Goal: Task Accomplishment & Management: Use online tool/utility

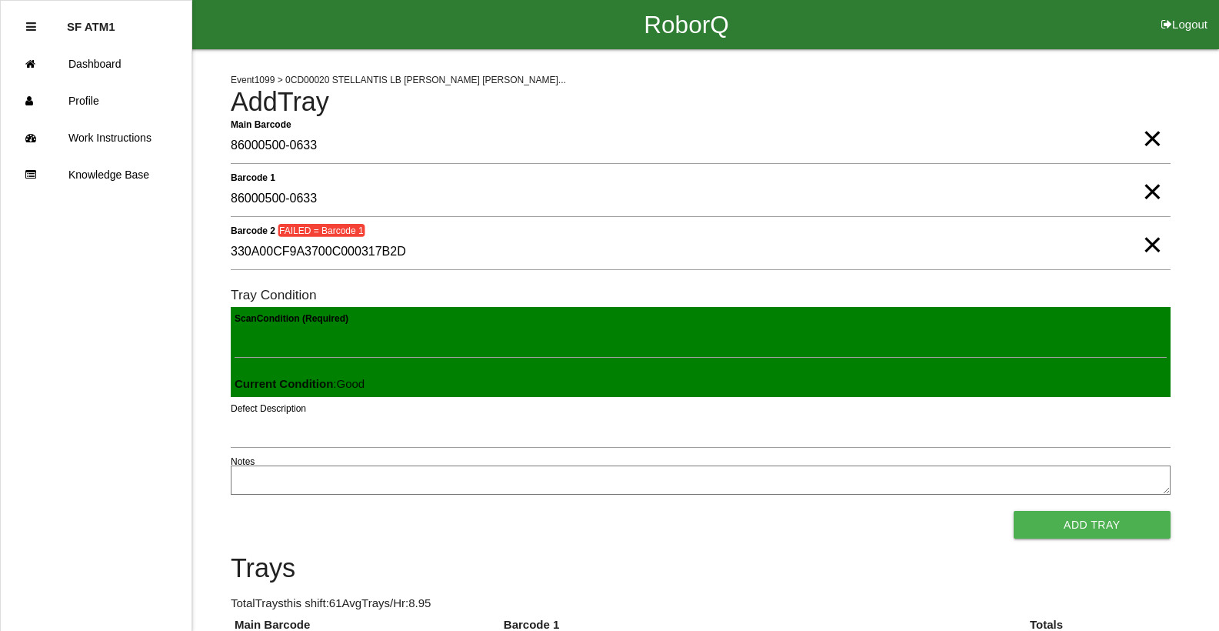
click at [1145, 245] on span "×" at bounding box center [1152, 229] width 20 height 31
click at [1142, 192] on span "×" at bounding box center [1152, 176] width 20 height 31
click at [1154, 138] on span "×" at bounding box center [1152, 123] width 20 height 31
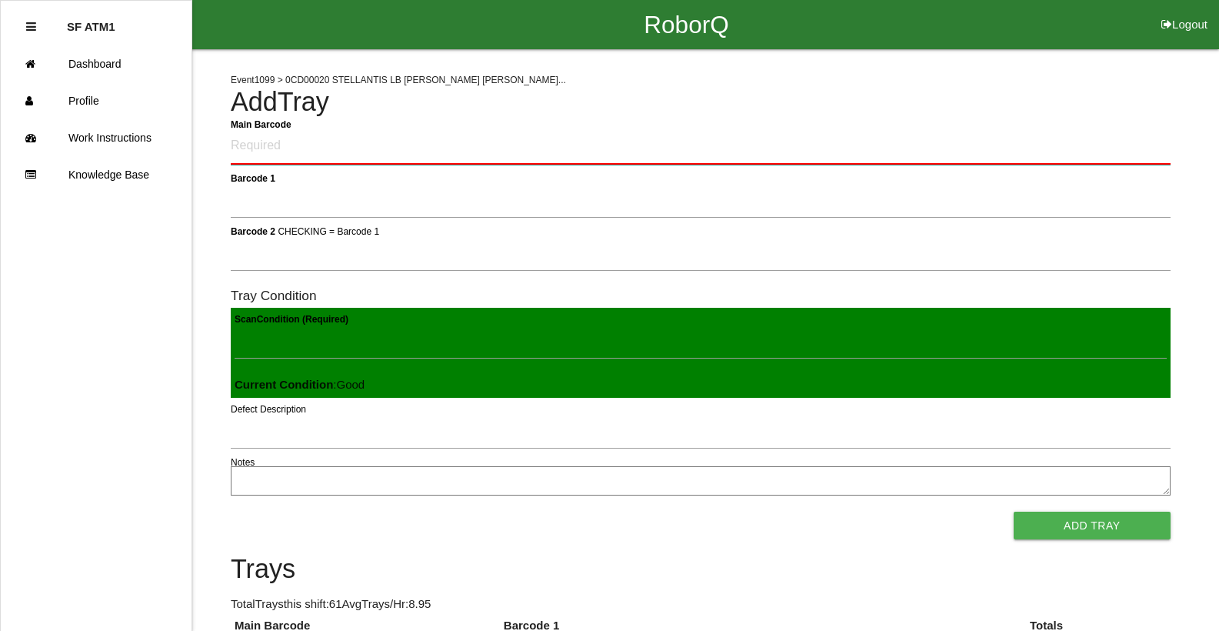
drag, startPoint x: 280, startPoint y: 141, endPoint x: 284, endPoint y: 131, distance: 10.7
click at [281, 139] on Barcode "Main Barcode" at bounding box center [701, 146] width 940 height 36
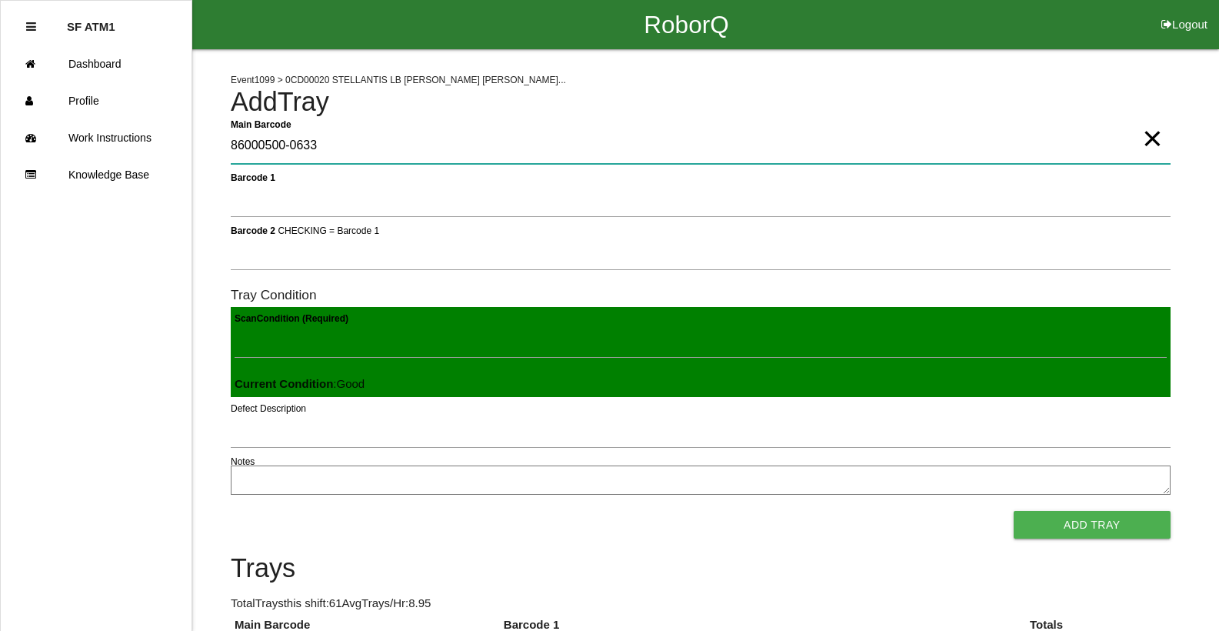
type Barcode "86000500-0633"
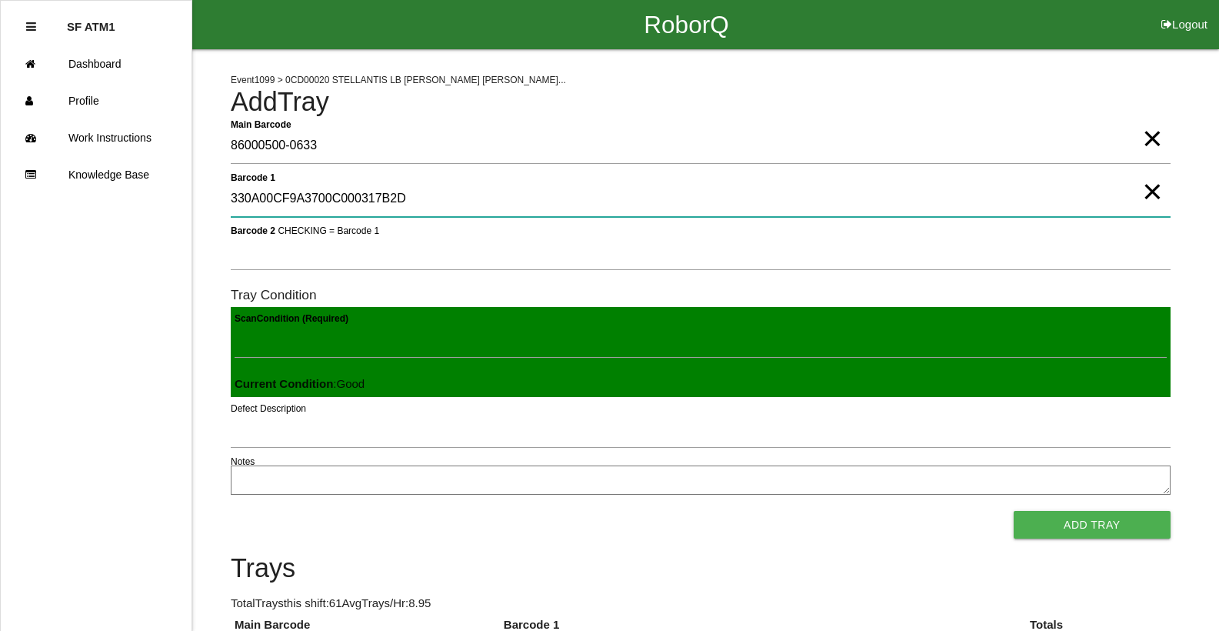
type 1 "330A00CF9A3700C000317B2D"
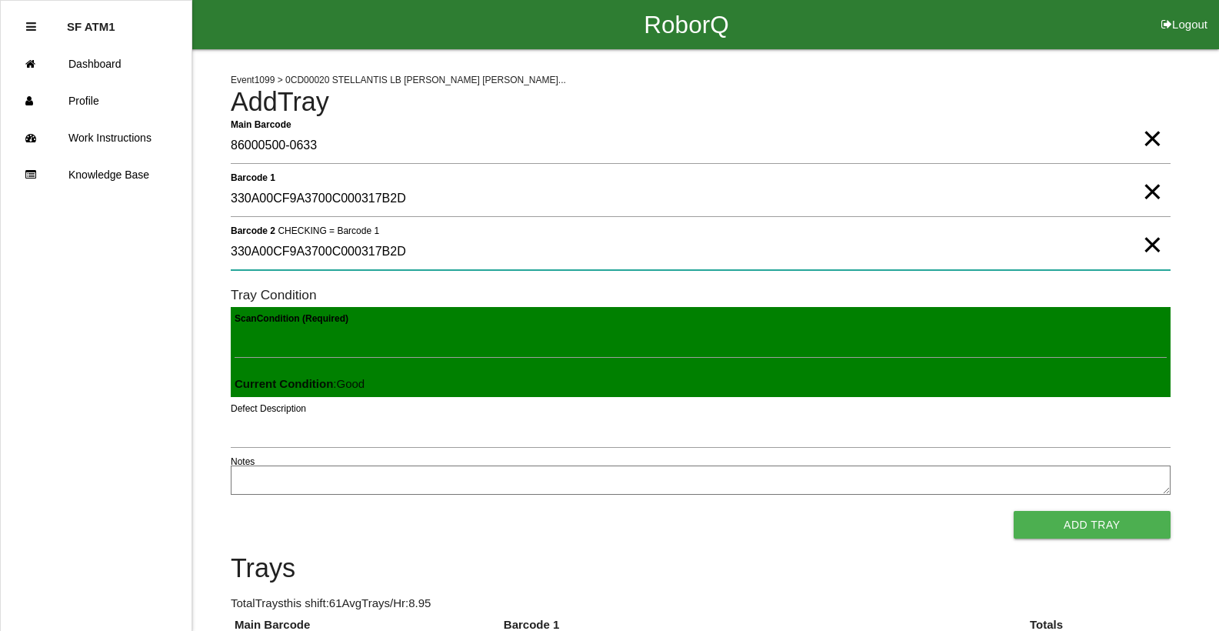
type 2 "330A00CF9A3700C000317B2D"
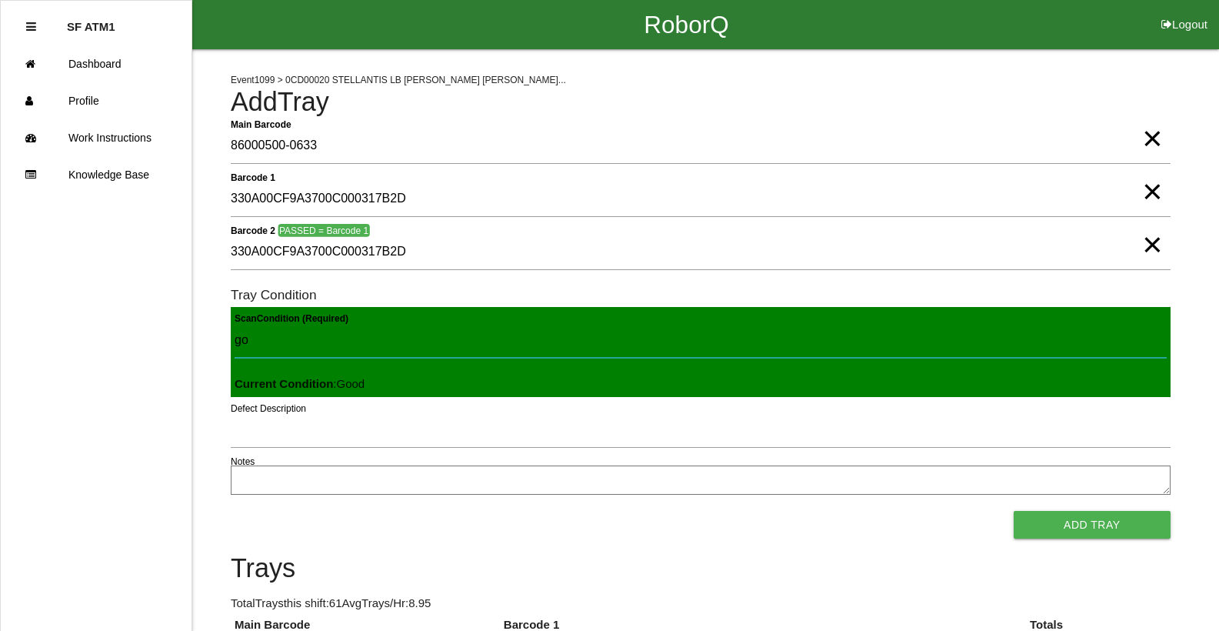
type Condition "goo"
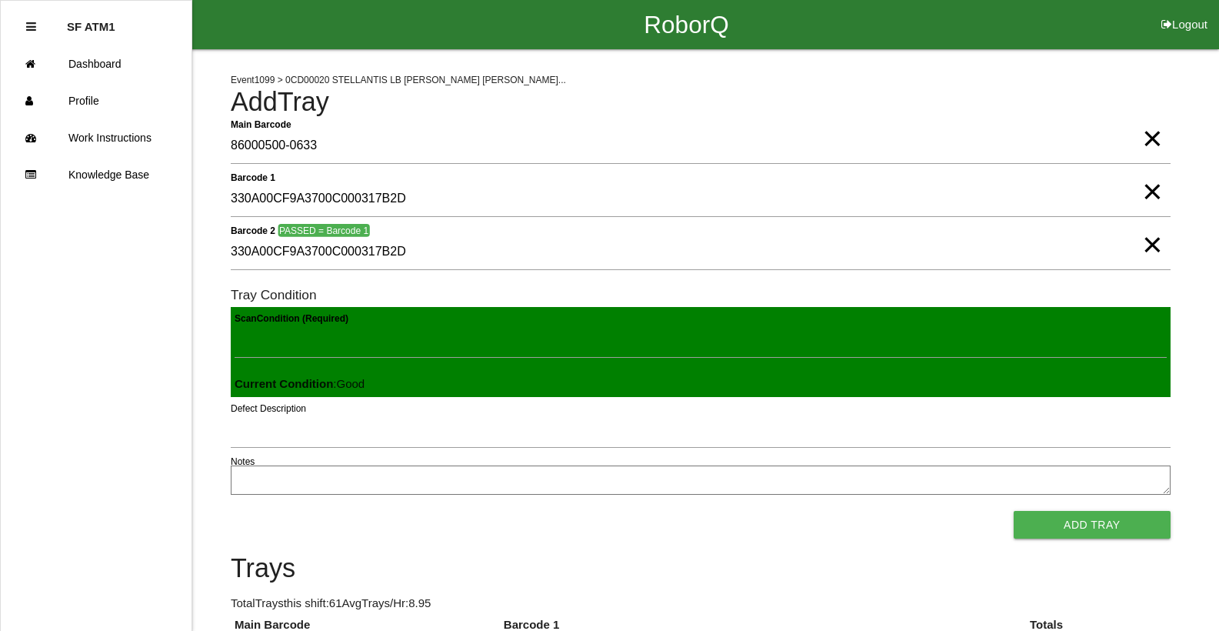
click at [1014, 511] on button "Add Tray" at bounding box center [1092, 525] width 157 height 28
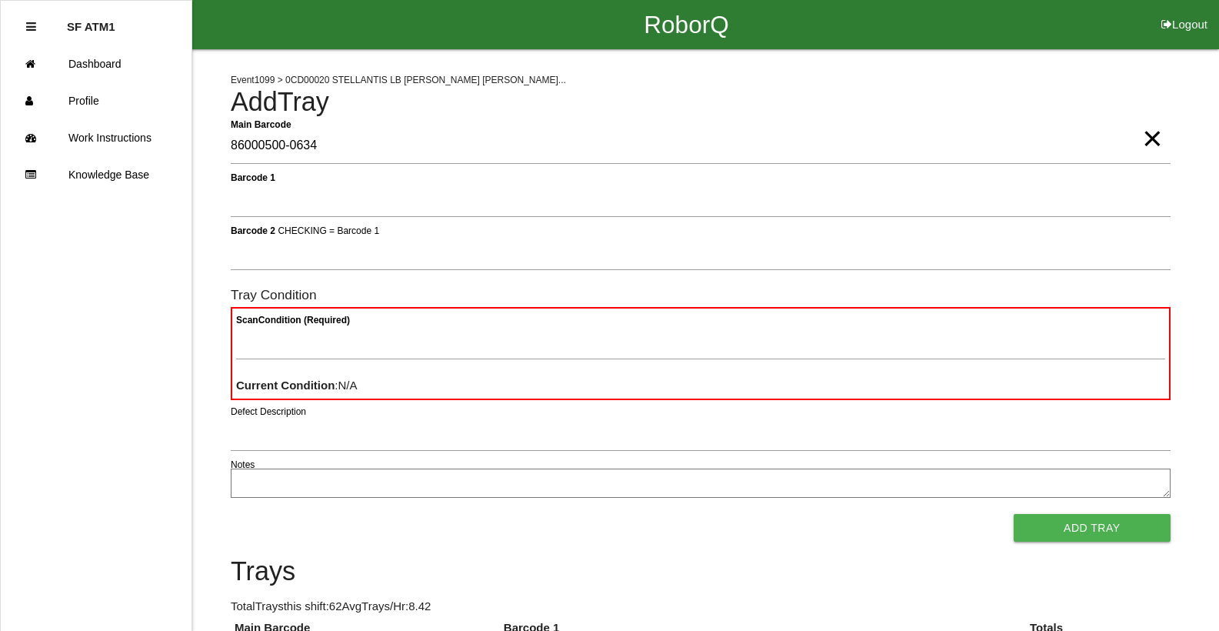
type Barcode "86000500-0634"
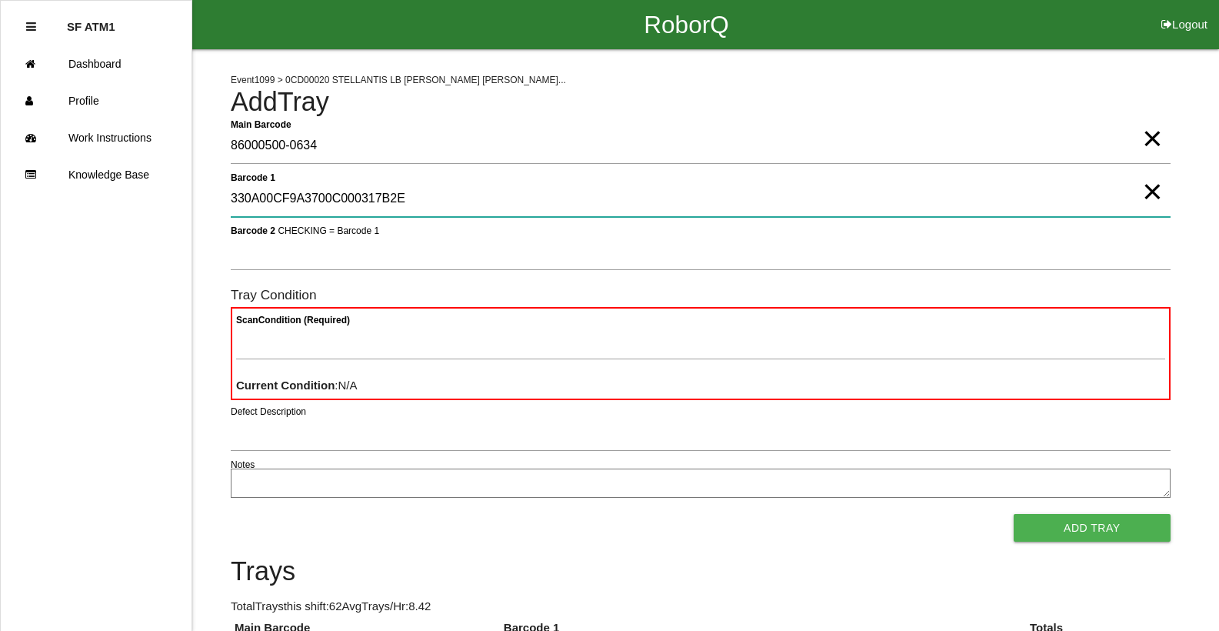
type 1 "330A00CF9A3700C000317B2E"
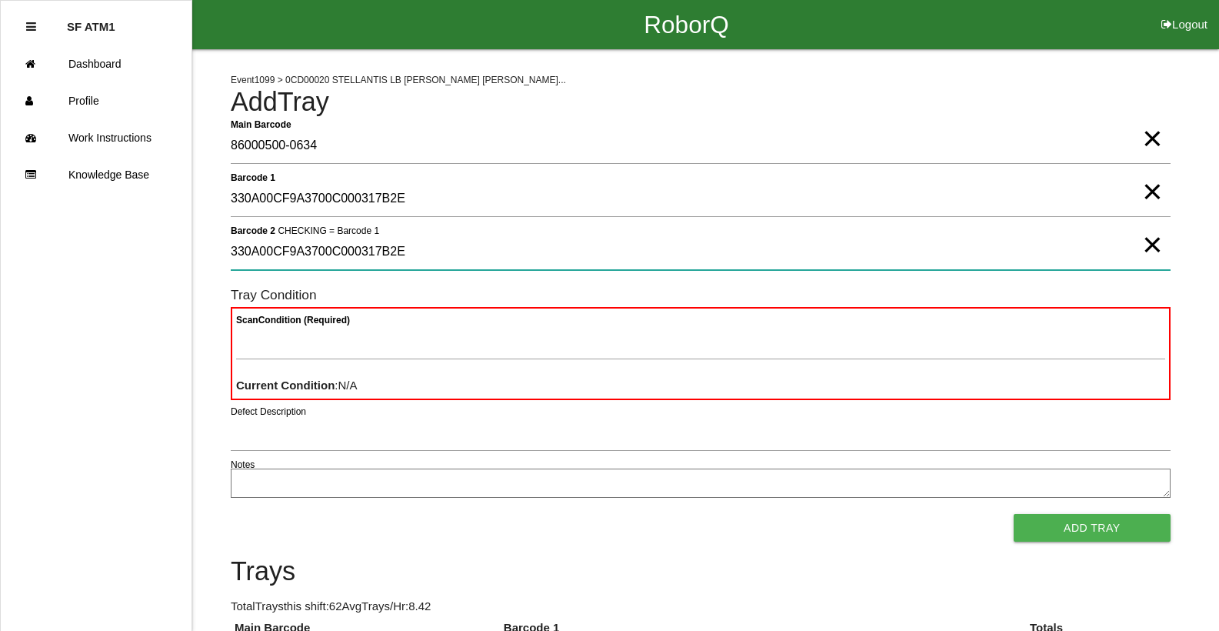
type 2 "330A00CF9A3700C000317B2E"
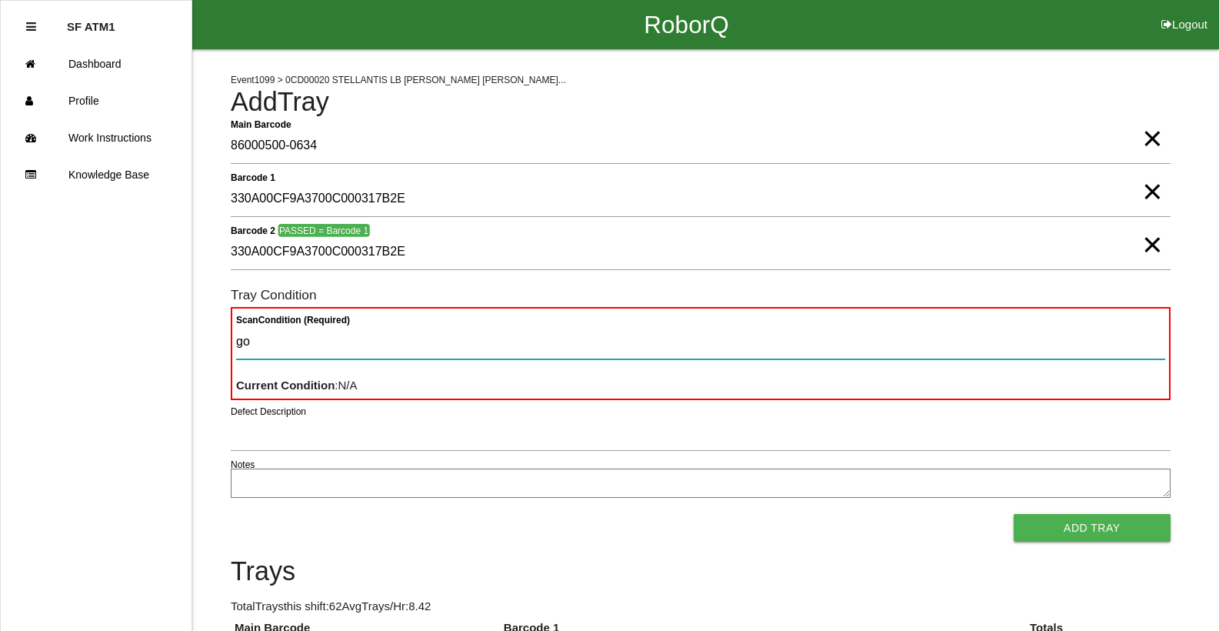
type Condition "goo"
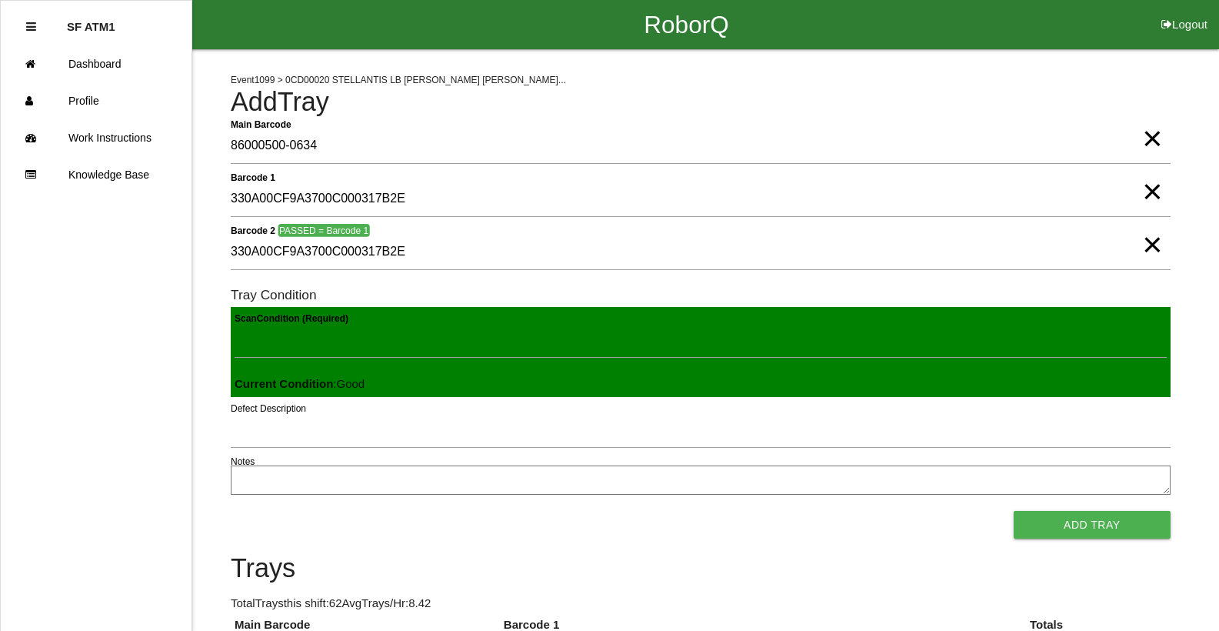
click at [1150, 138] on span "×" at bounding box center [1152, 123] width 20 height 31
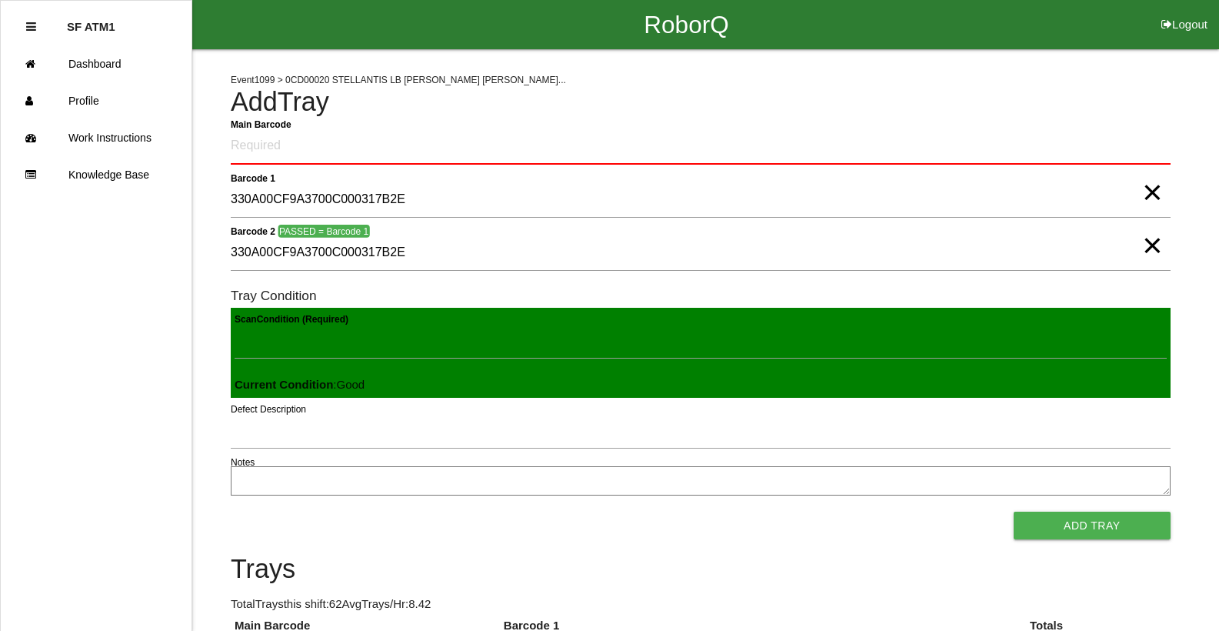
click at [1157, 192] on span "×" at bounding box center [1152, 177] width 20 height 31
click at [1152, 245] on span "×" at bounding box center [1152, 230] width 20 height 31
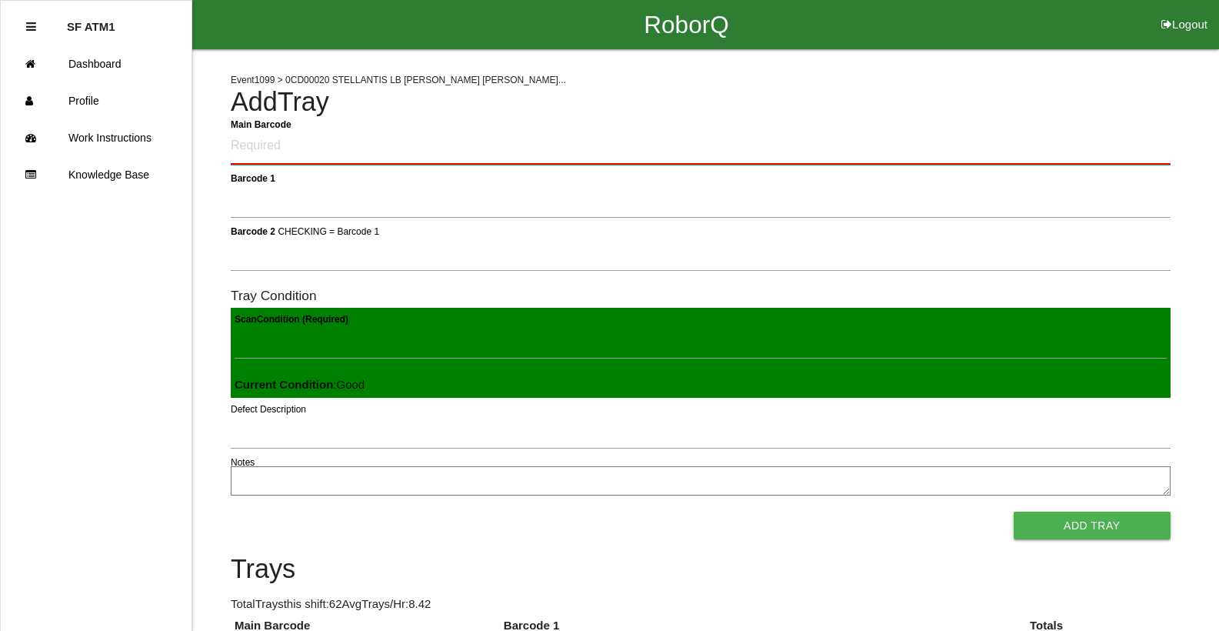
click at [1067, 150] on Barcode "Main Barcode" at bounding box center [701, 146] width 940 height 36
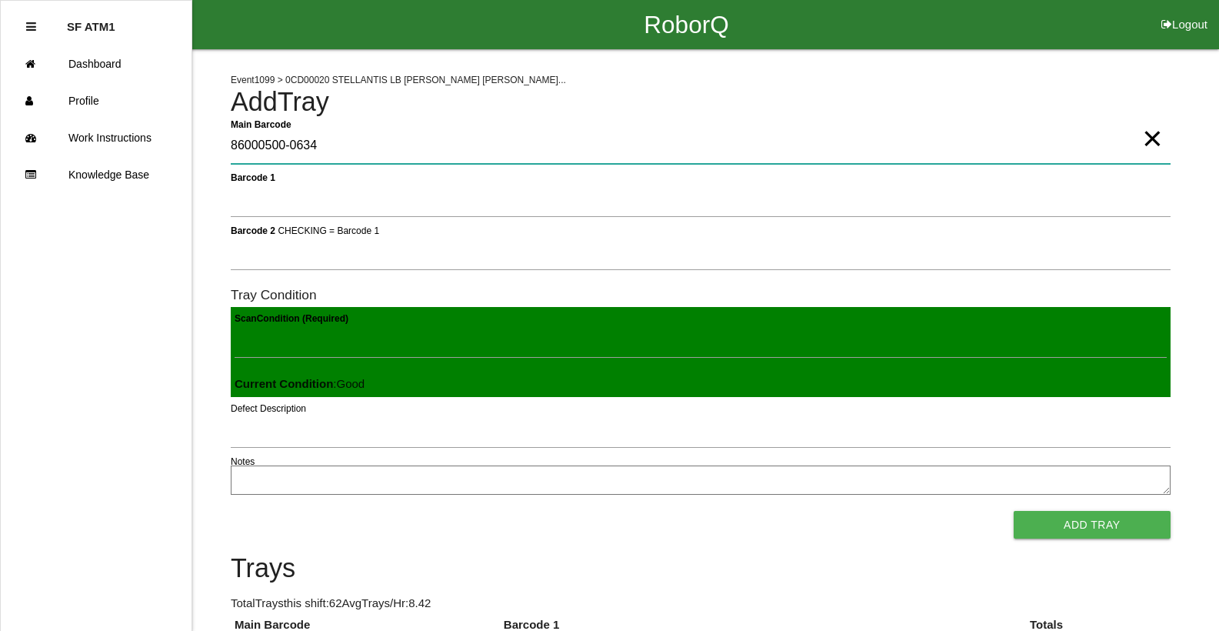
type Barcode "86000500-0634"
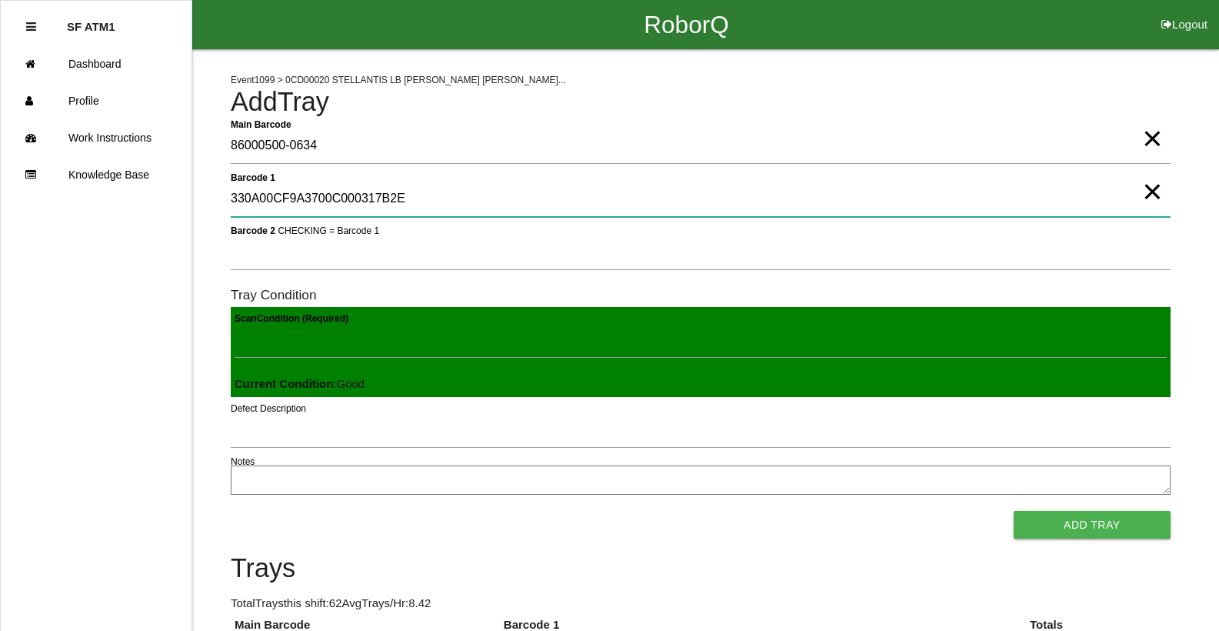
type 1 "330A00CF9A3700C000317B2E"
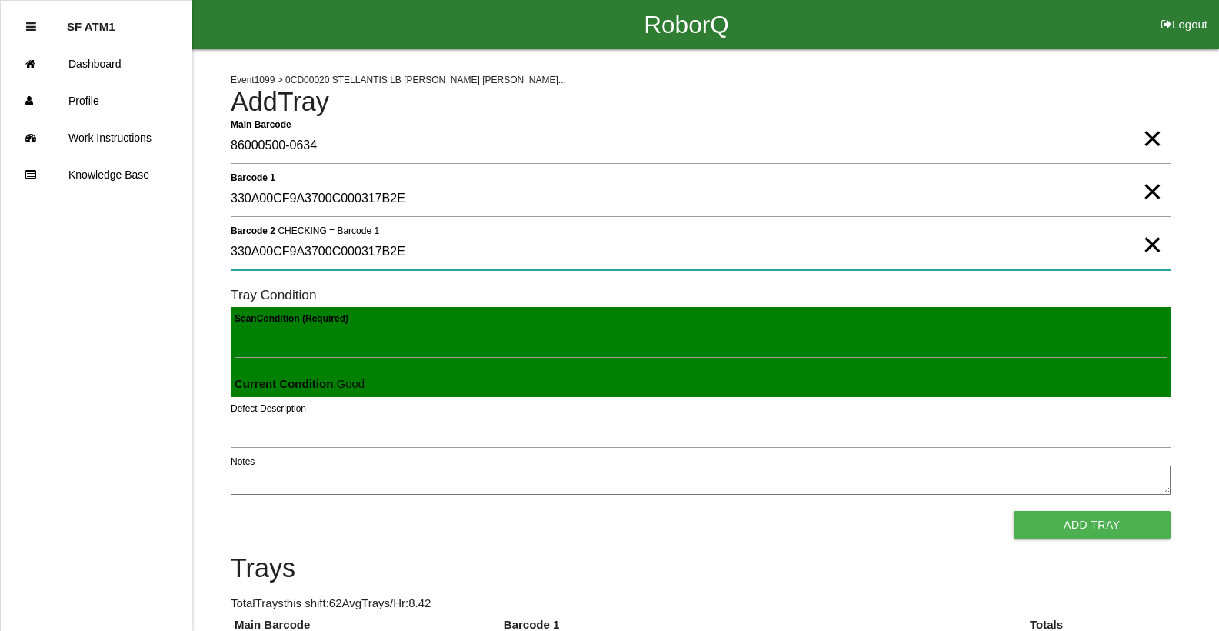
type 2 "330A00CF9A3700C000317B2E"
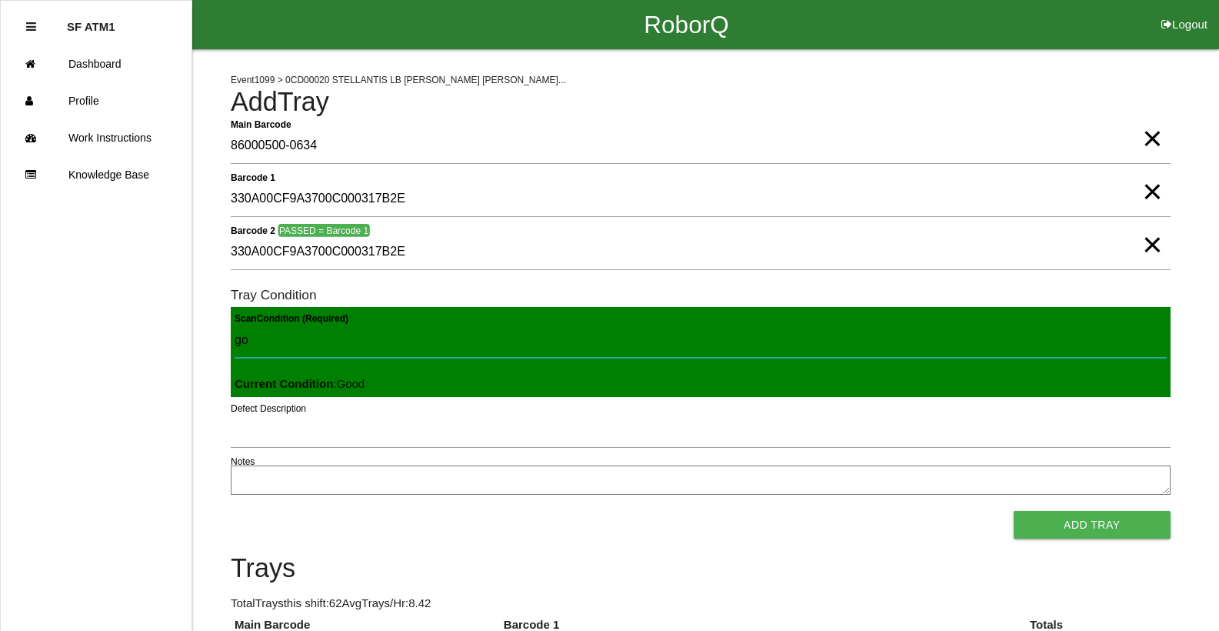
type Condition "goo"
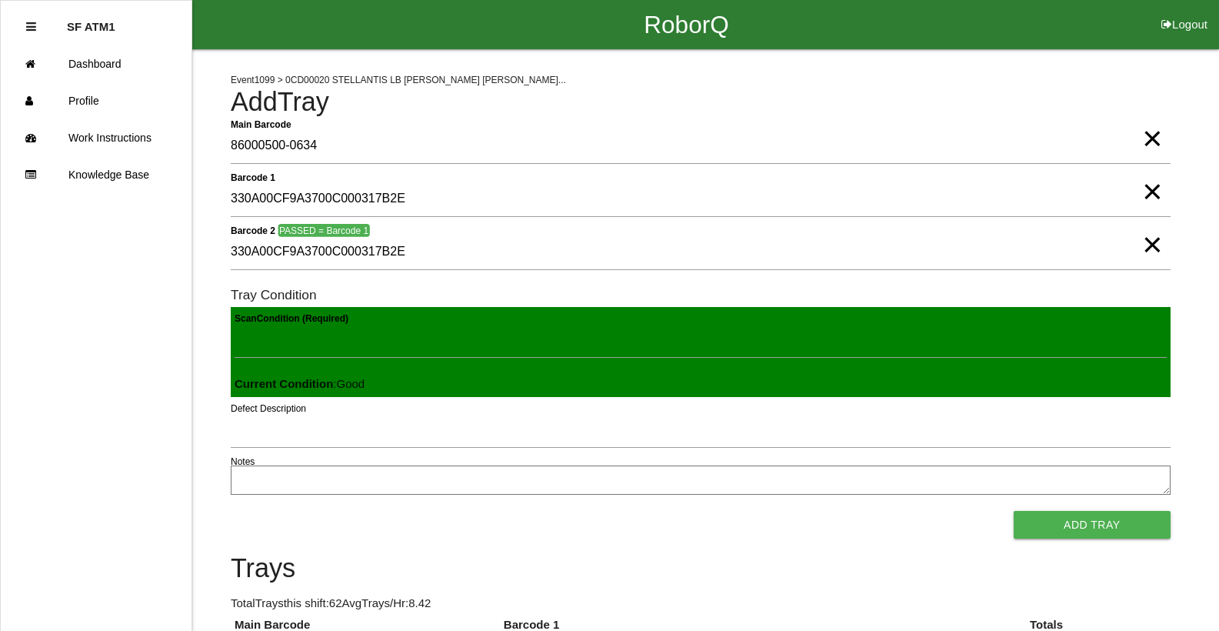
click at [1014, 511] on button "Add Tray" at bounding box center [1092, 525] width 157 height 28
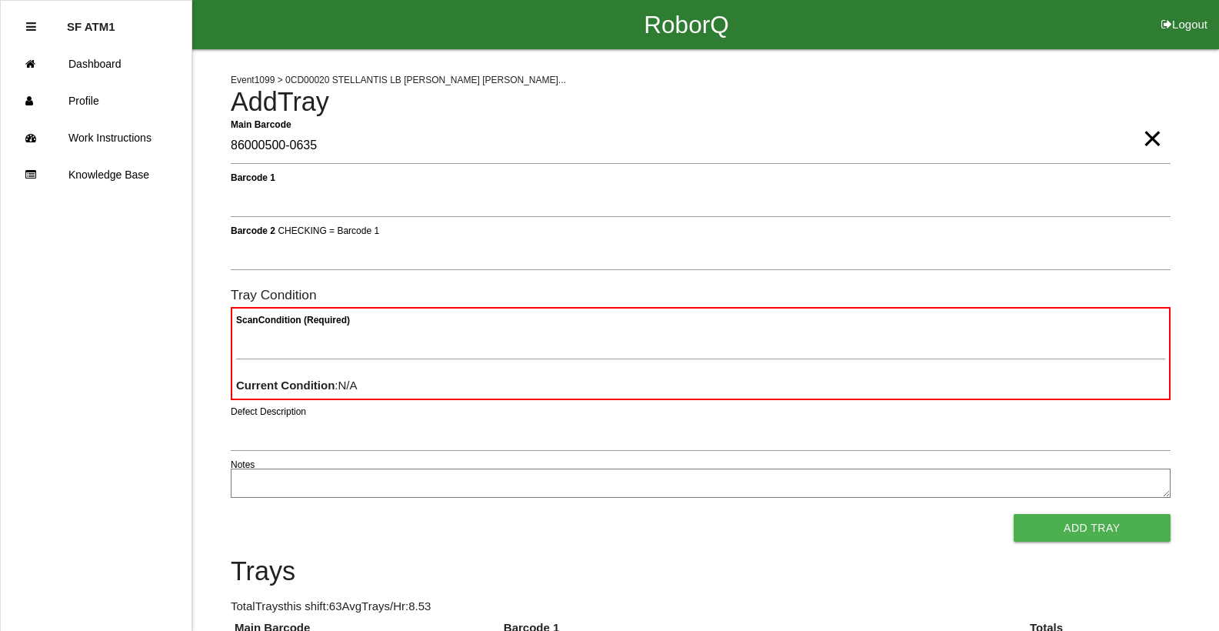
type Barcode "86000500-0635"
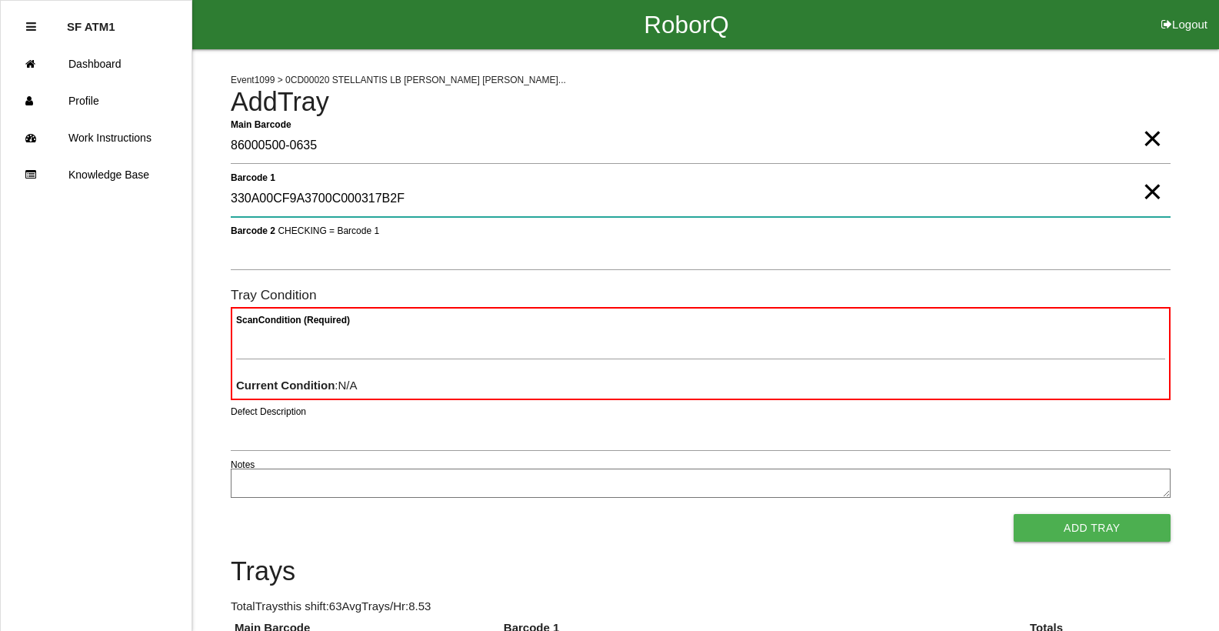
type 1 "330A00CF9A3700C000317B2F"
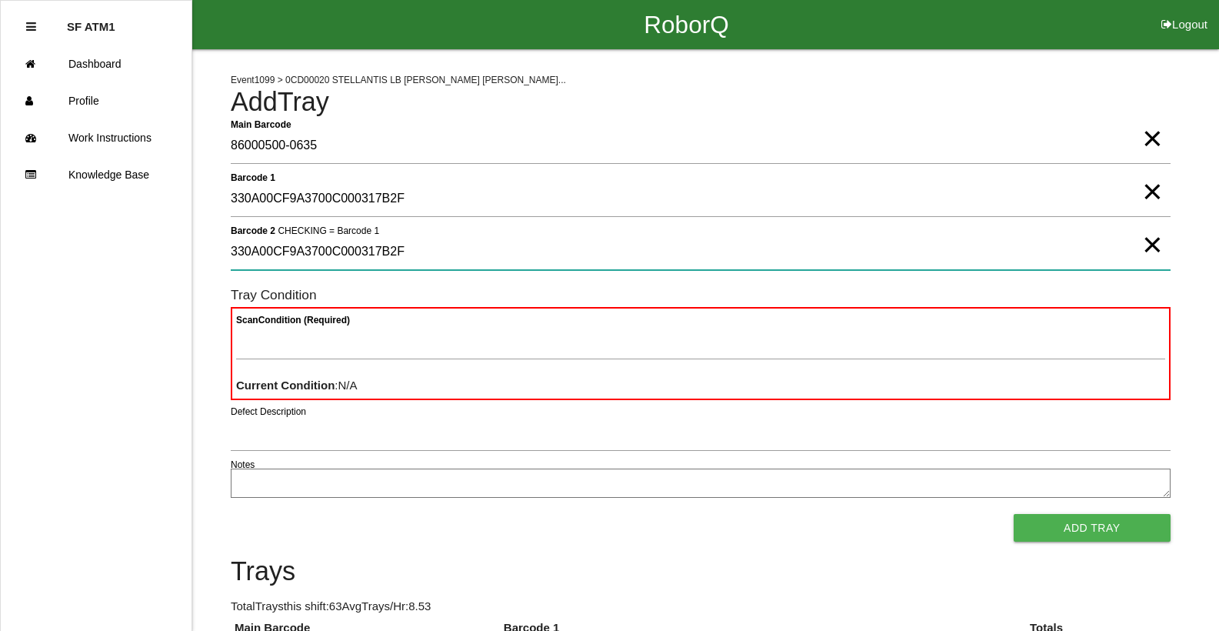
type 2 "330A00CF9A3700C000317B2F"
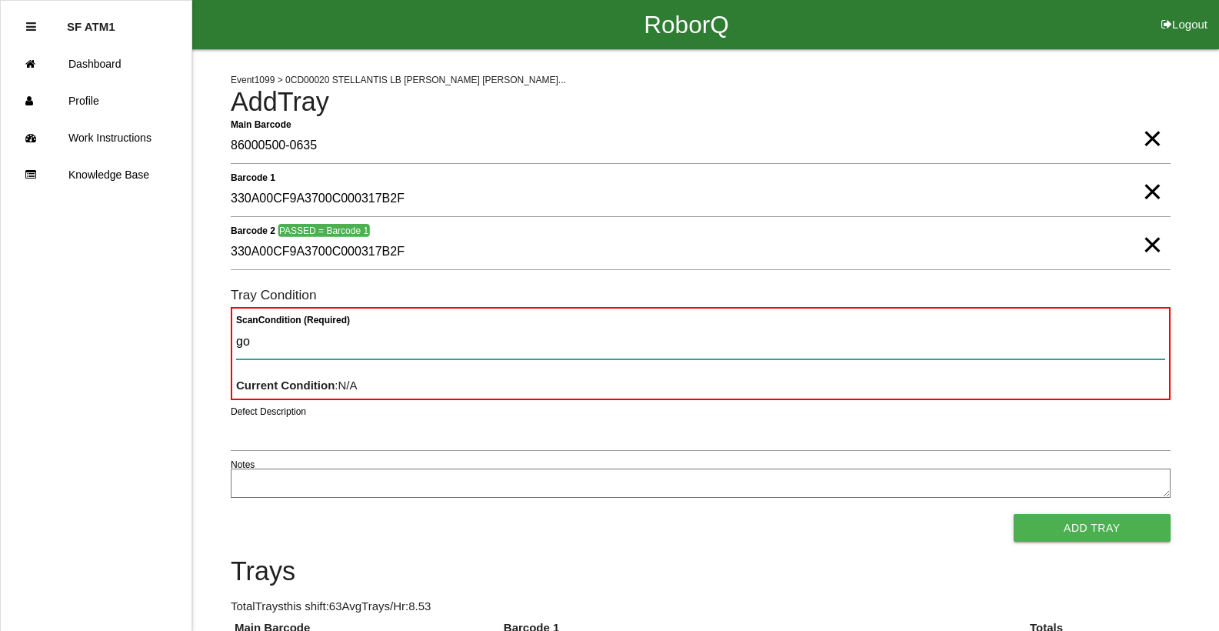
type Condition "goo"
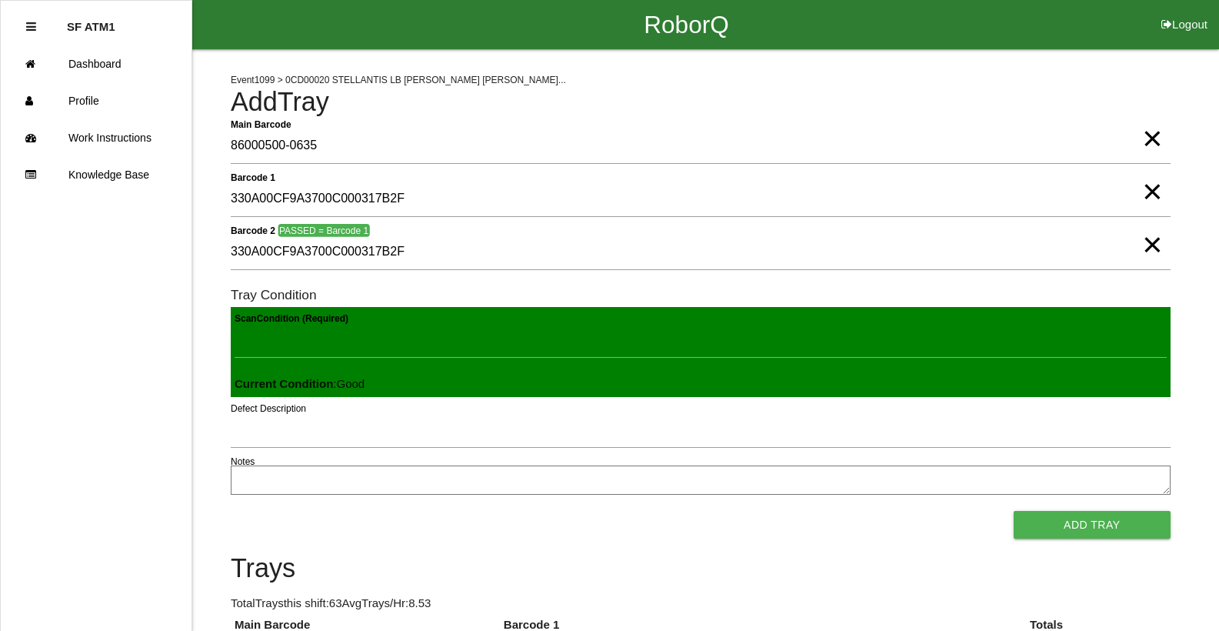
click button "Add Tray" at bounding box center [1092, 525] width 157 height 28
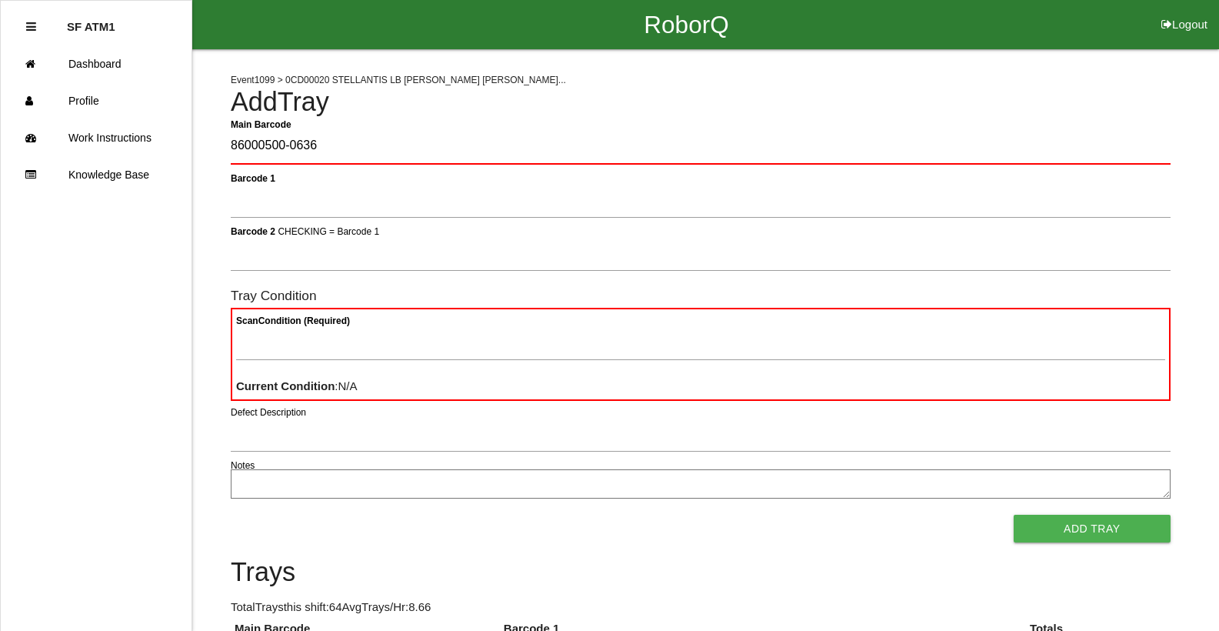
type Barcode "86000500-0636"
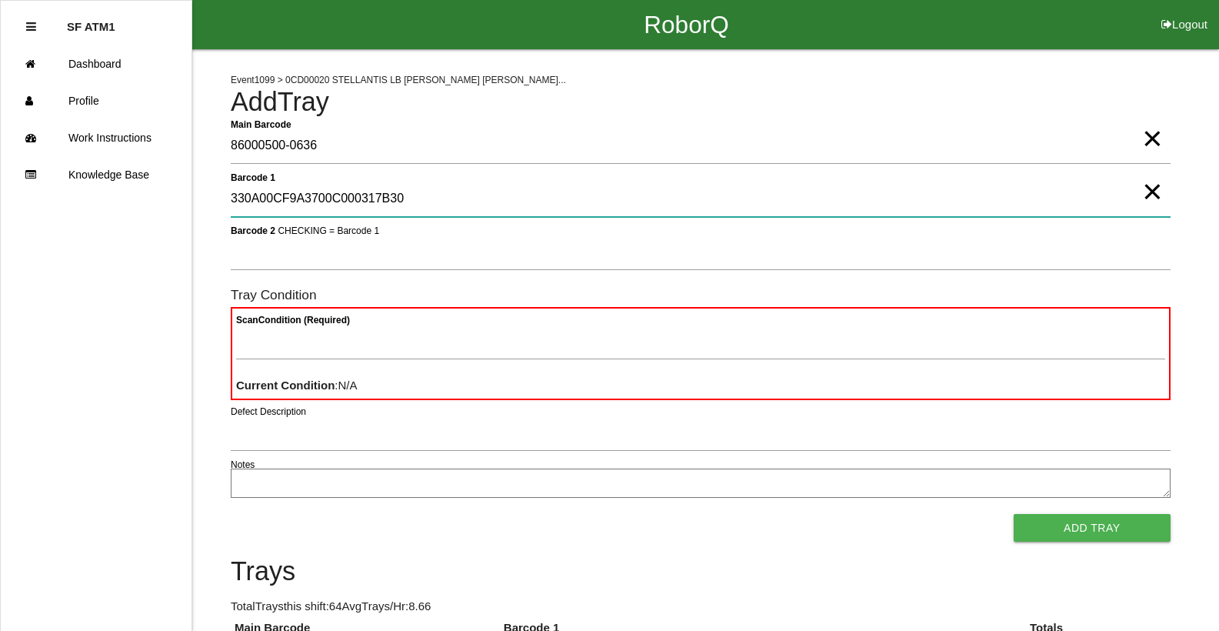
type 1 "330A00CF9A3700C000317B30"
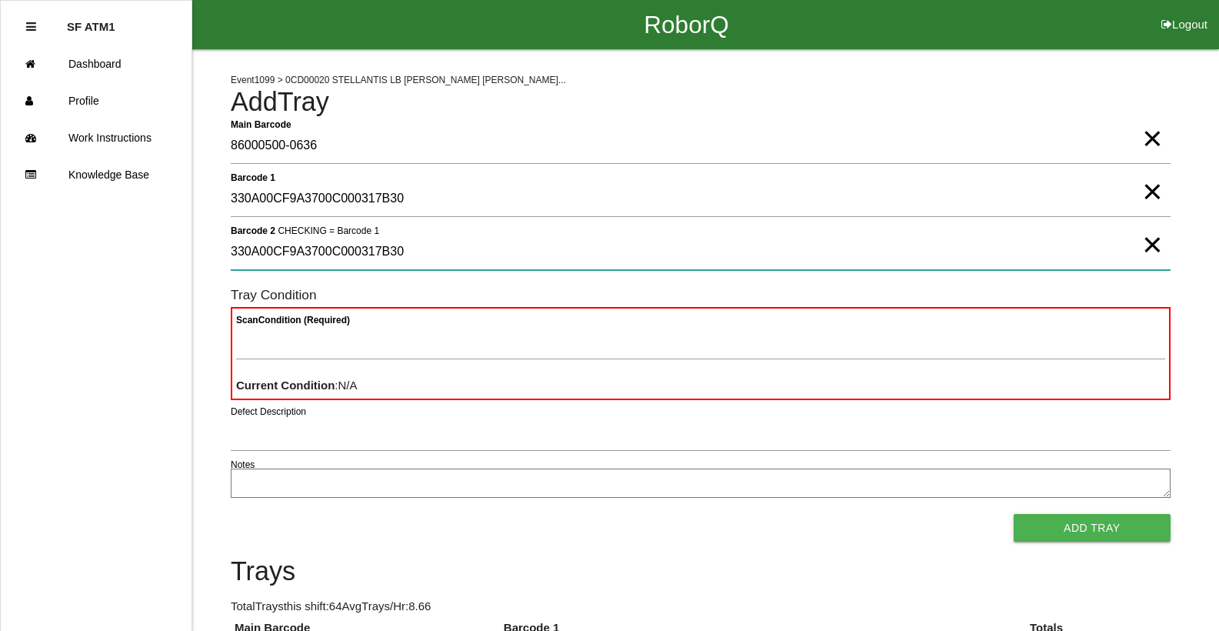
type 2 "330A00CF9A3700C000317B30"
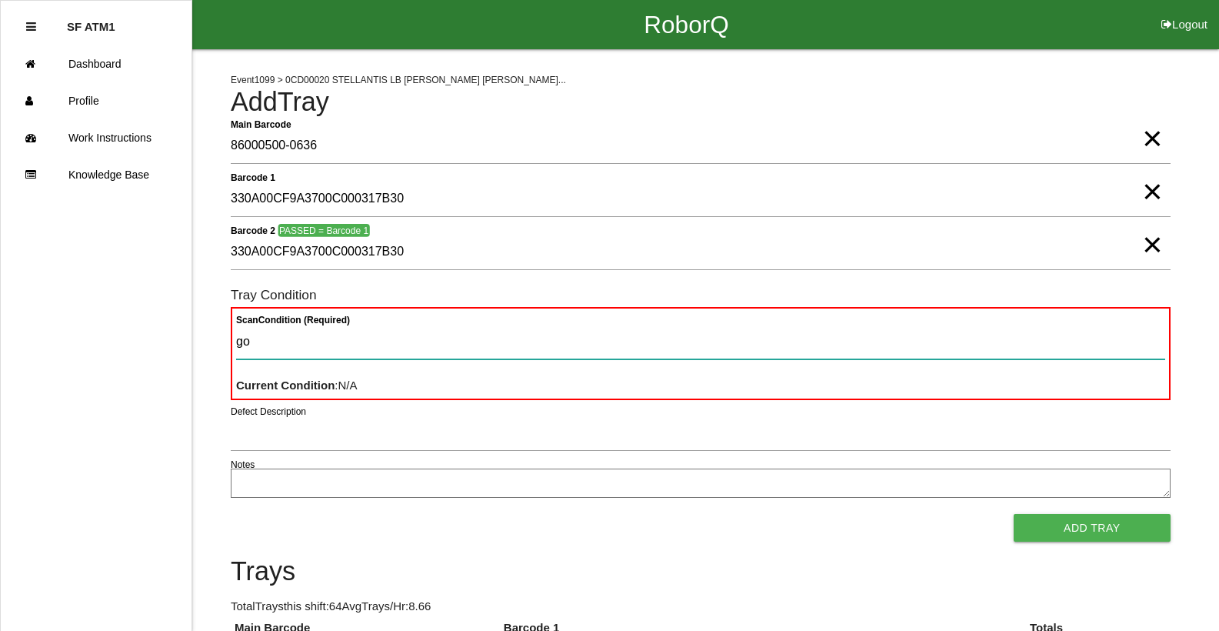
type Condition "goo"
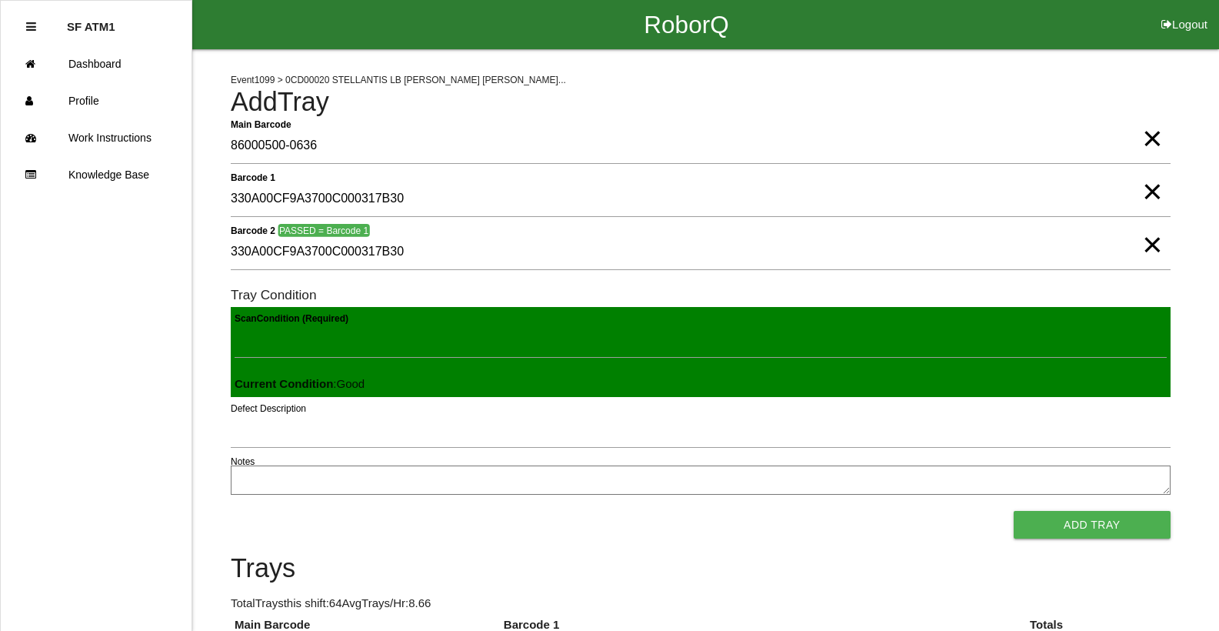
click at [1014, 511] on button "Add Tray" at bounding box center [1092, 525] width 157 height 28
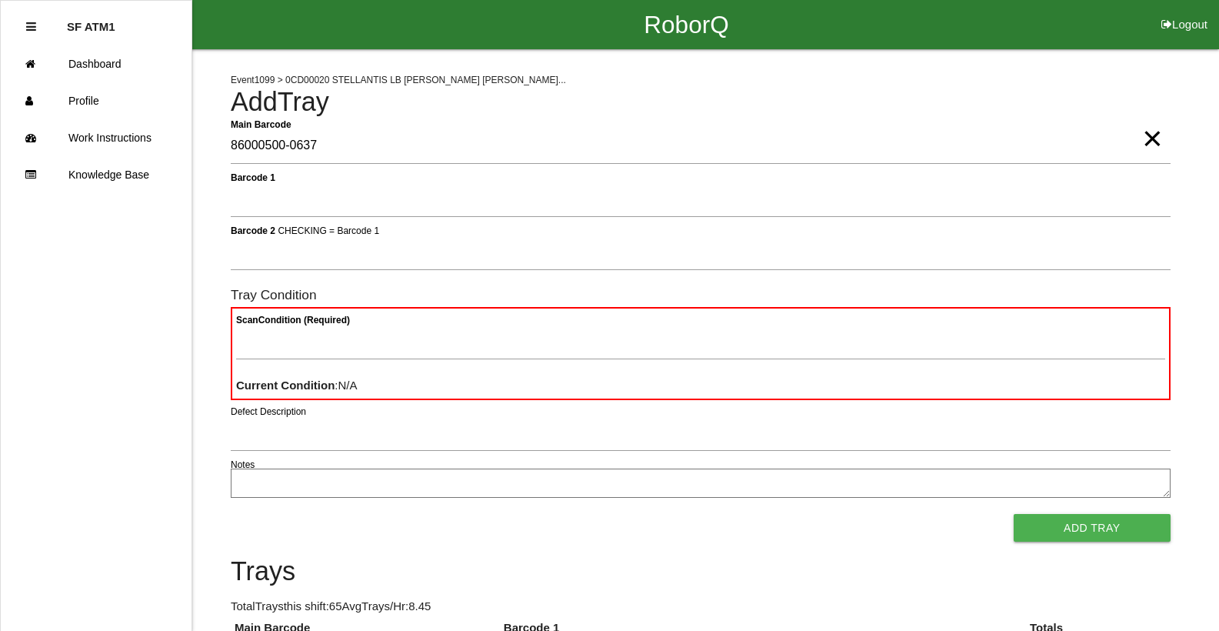
type Barcode "86000500-0637"
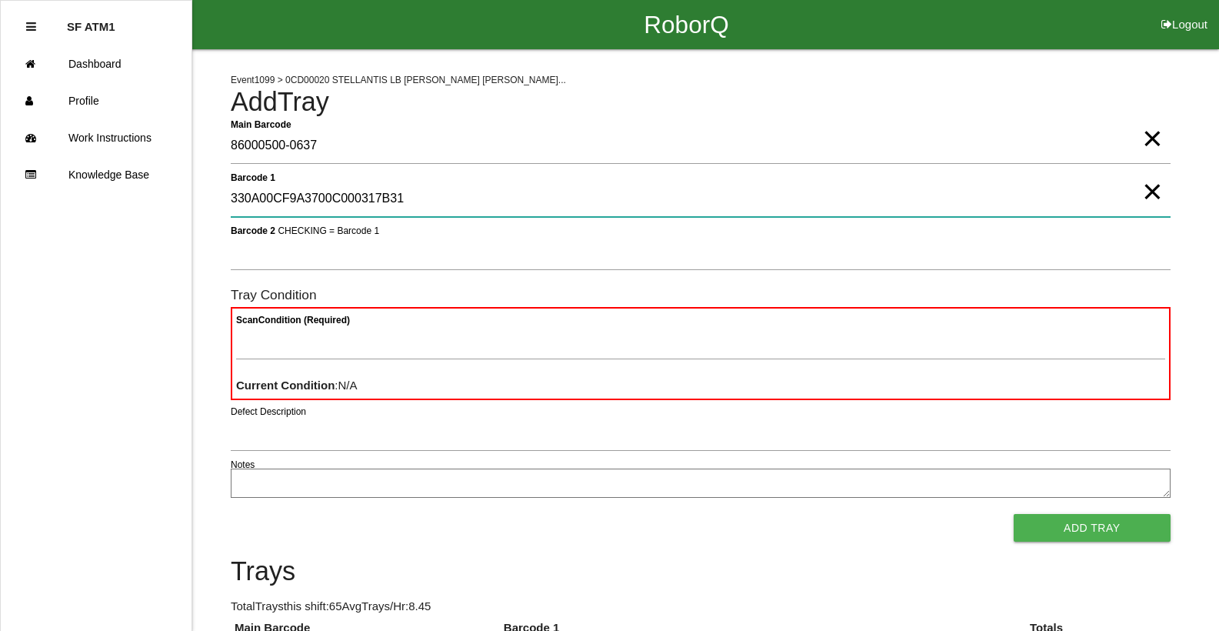
type 1 "330A00CF9A3700C000317B31"
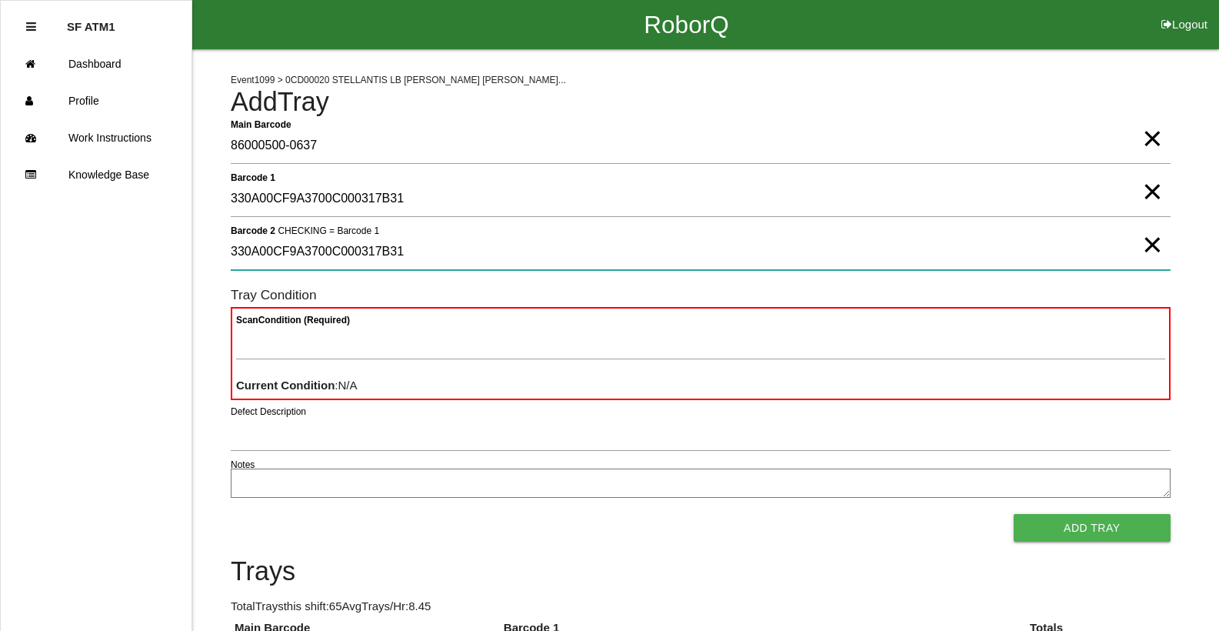
type 2 "330A00CF9A3700C000317B31"
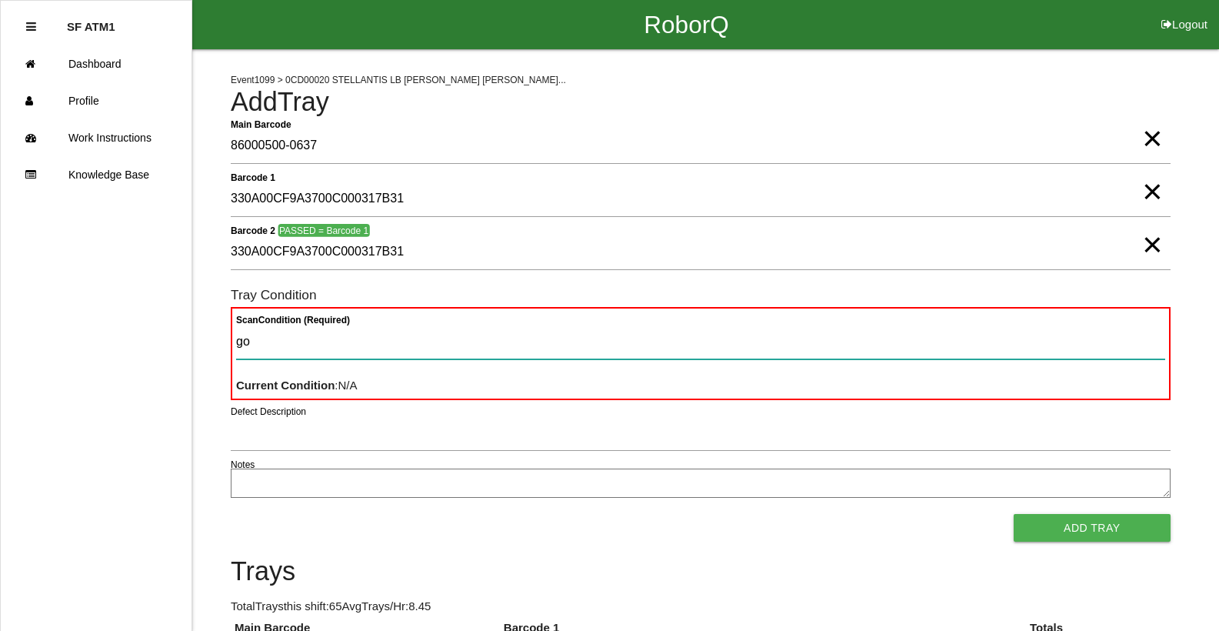
type Condition "goo"
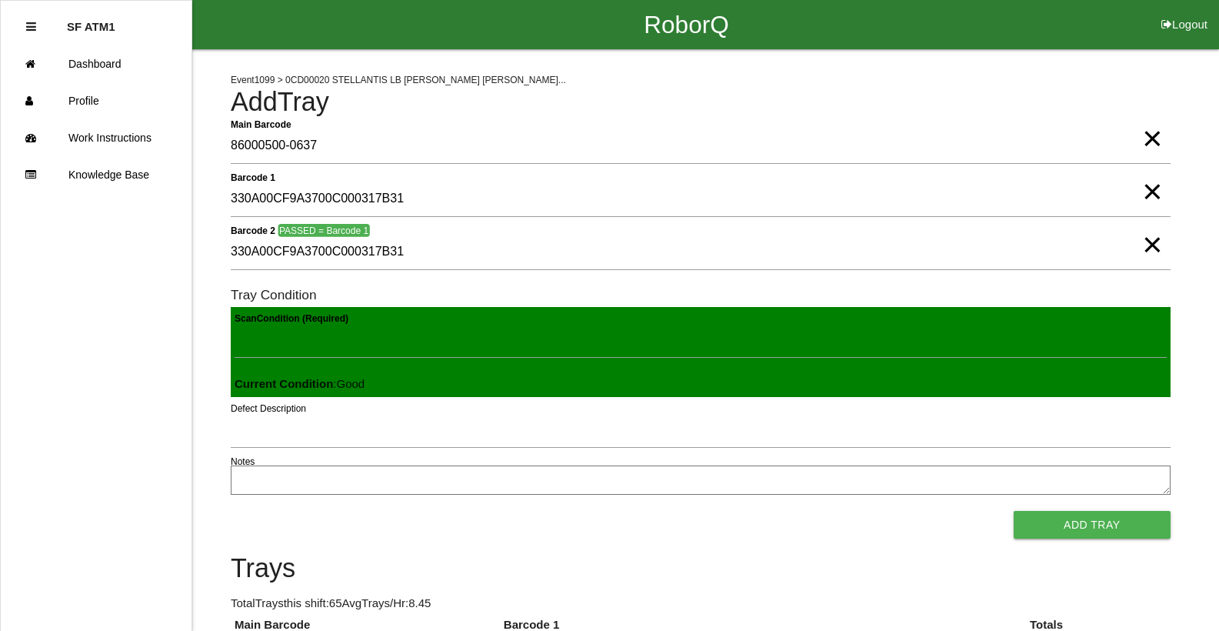
click at [1014, 511] on button "Add Tray" at bounding box center [1092, 525] width 157 height 28
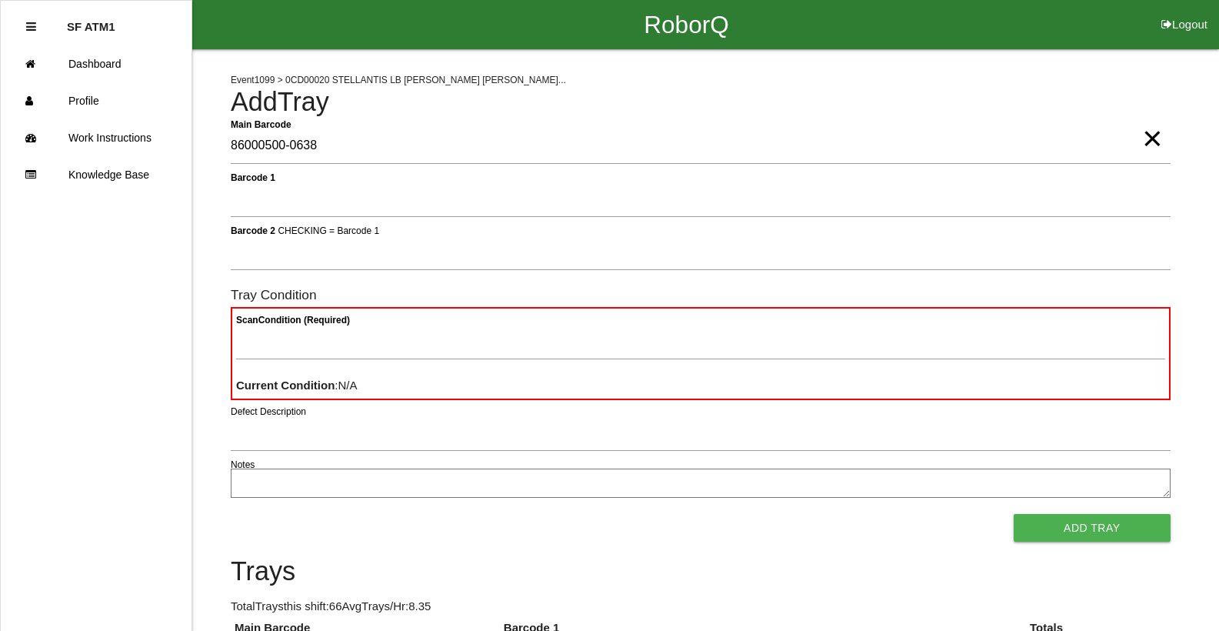
type Barcode "86000500-0638"
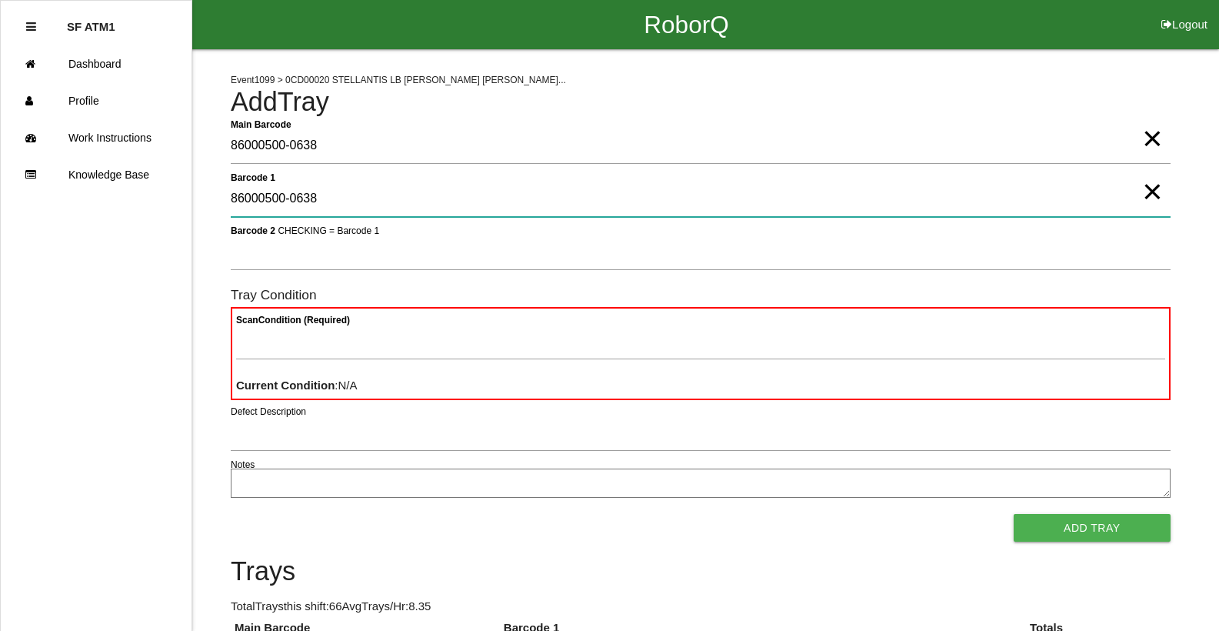
type 1 "86000500-0638"
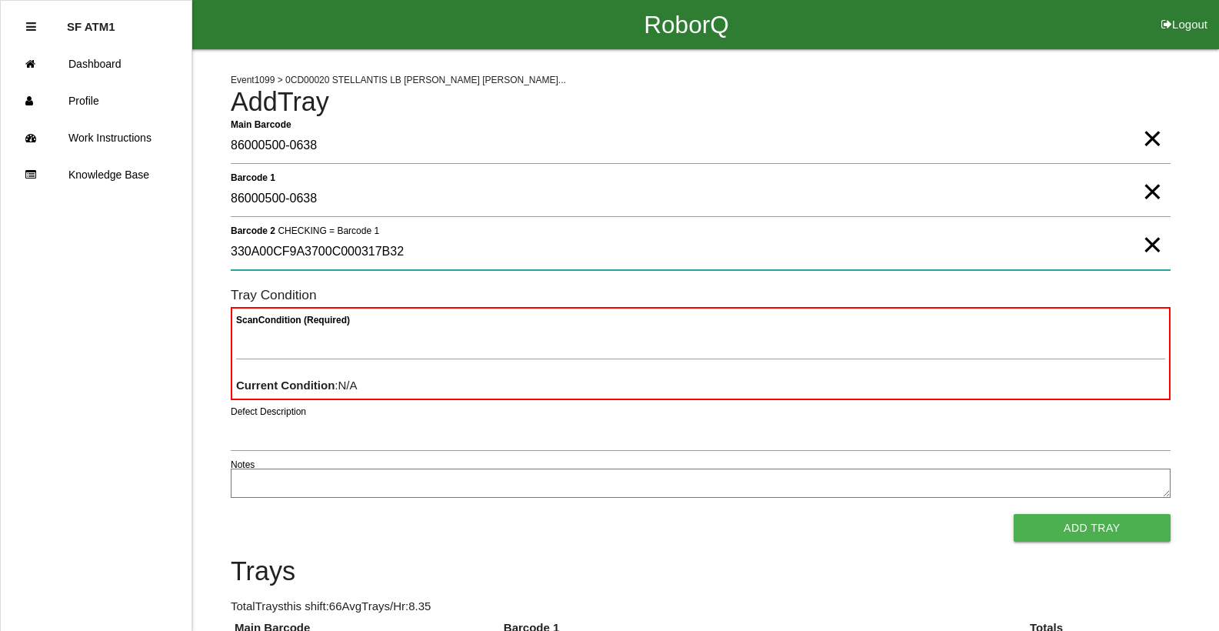
type 2 "330A00CF9A3700C000317B32"
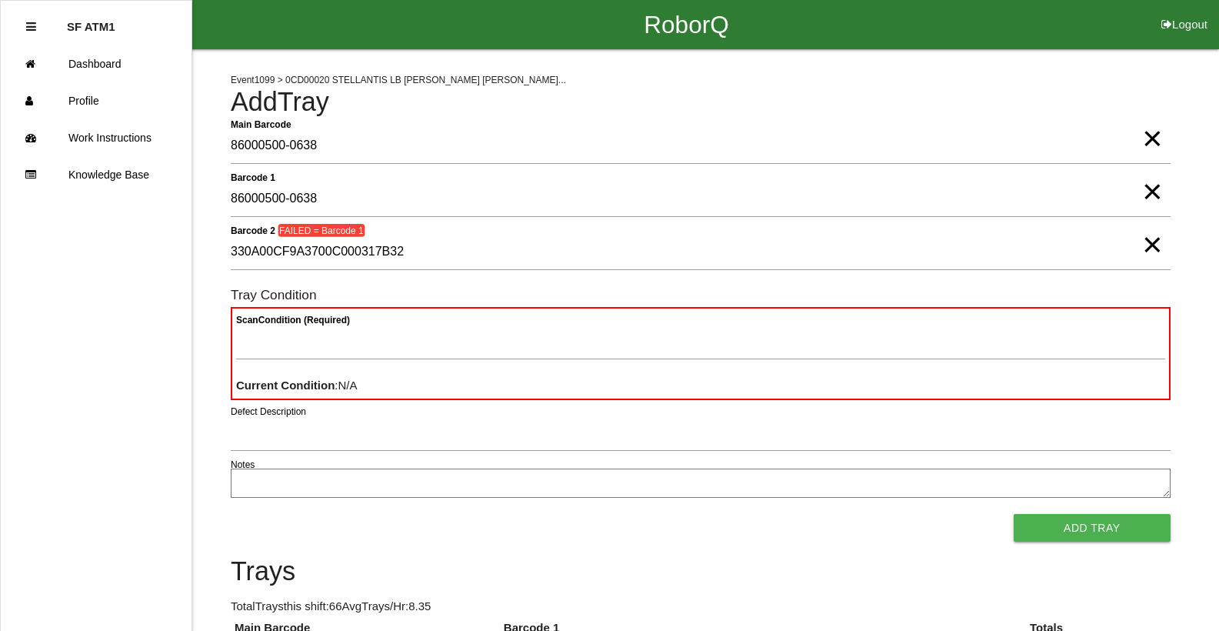
click at [1154, 245] on span "×" at bounding box center [1152, 229] width 20 height 31
click at [1150, 192] on span "×" at bounding box center [1152, 176] width 20 height 31
click at [1155, 138] on span "×" at bounding box center [1152, 123] width 20 height 31
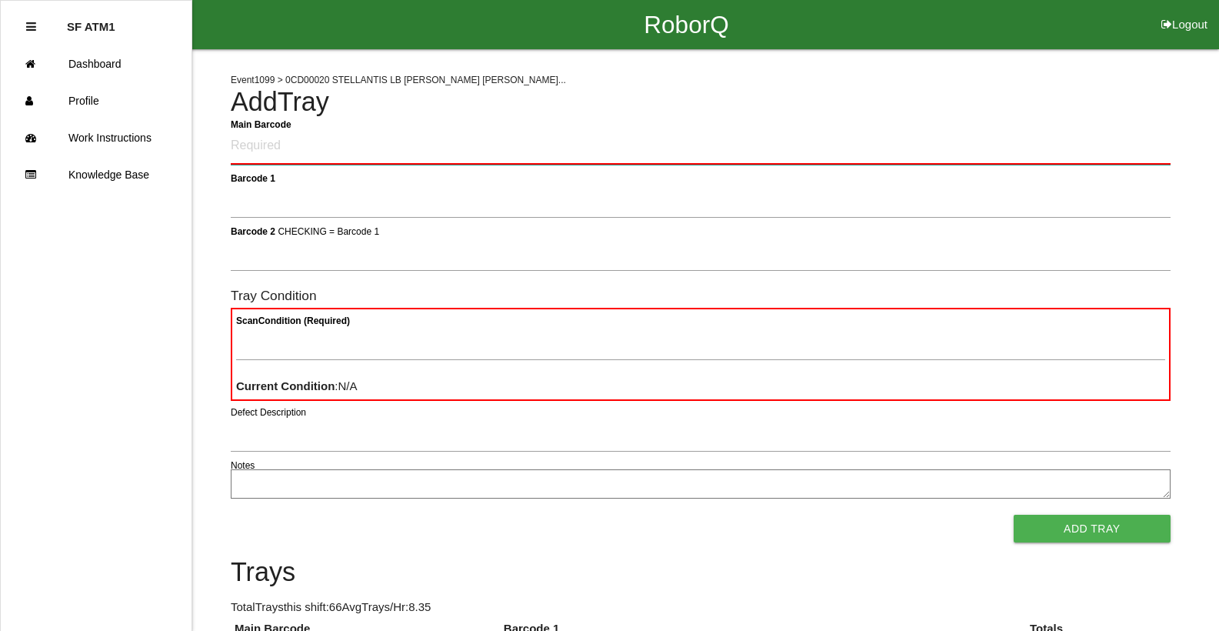
click at [296, 144] on Barcode "Main Barcode" at bounding box center [701, 146] width 940 height 36
type Barcode "86000500-0638"
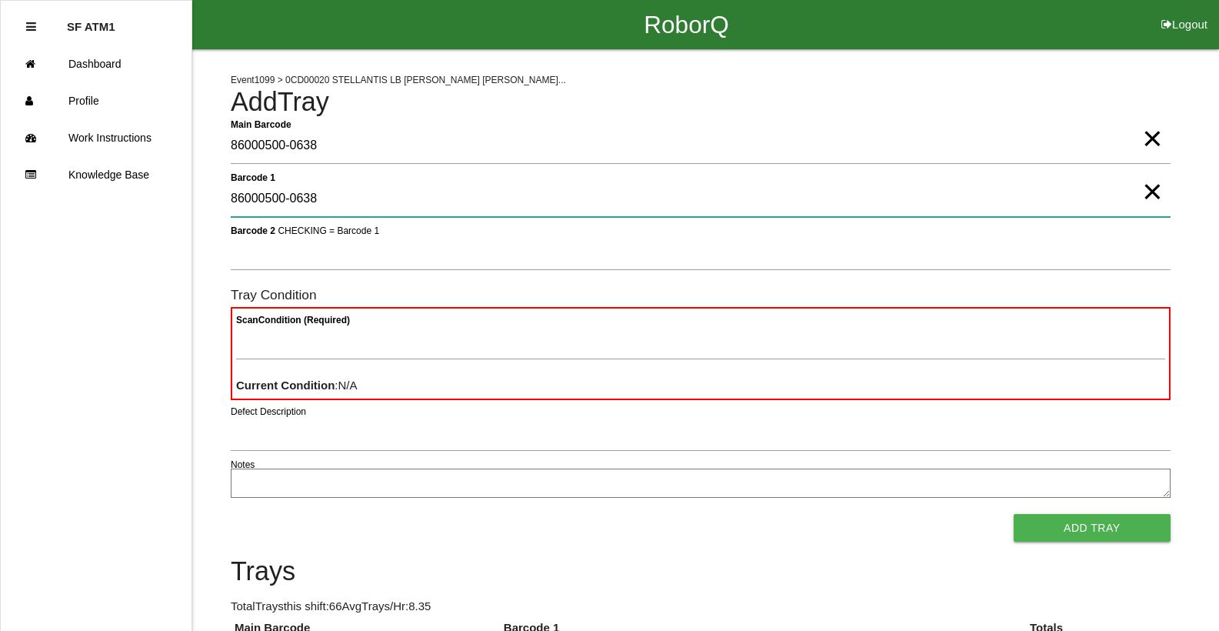
type 1 "86000500-0638"
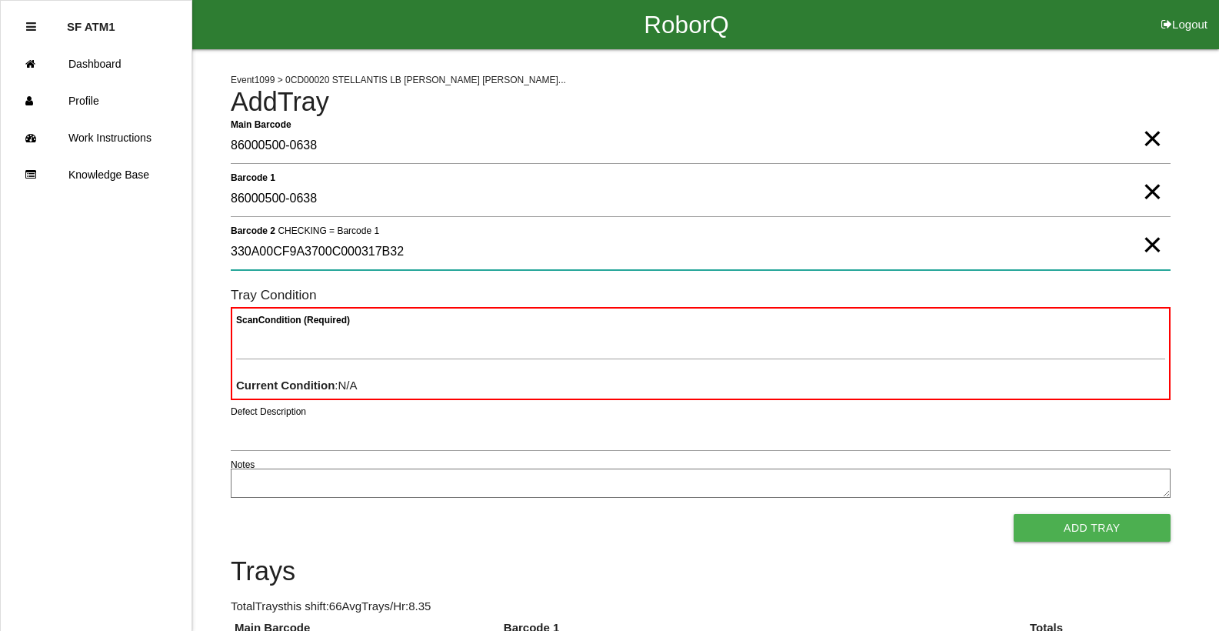
type 2 "330A00CF9A3700C000317B32"
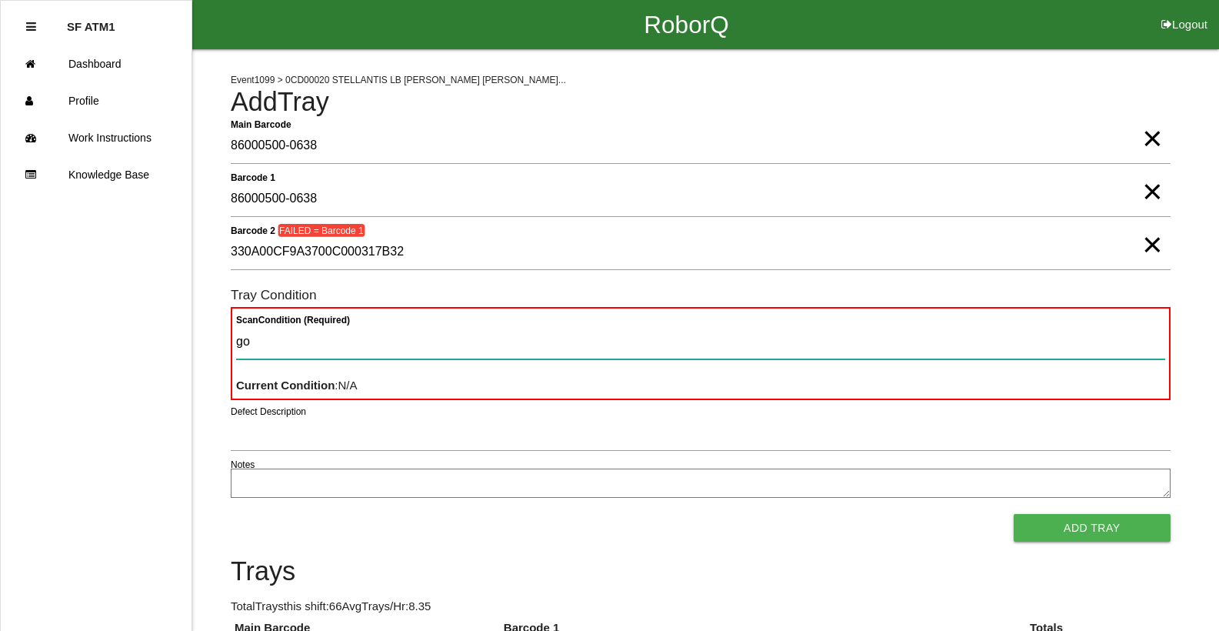
type Condition "goo"
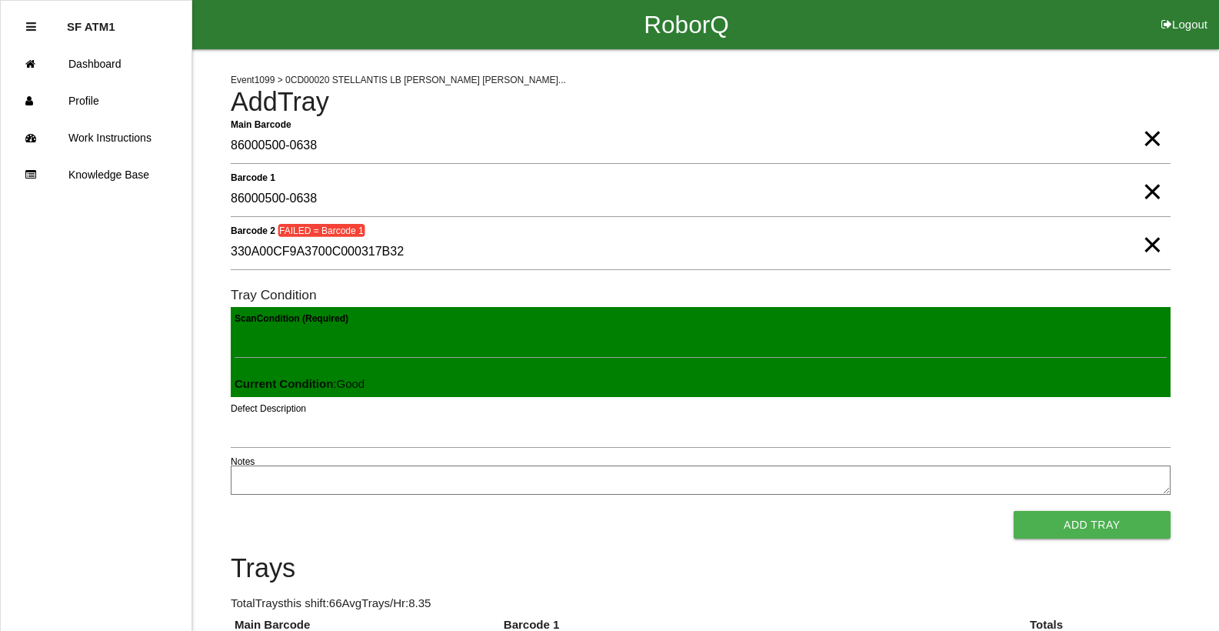
click at [1158, 138] on span "×" at bounding box center [1152, 123] width 20 height 31
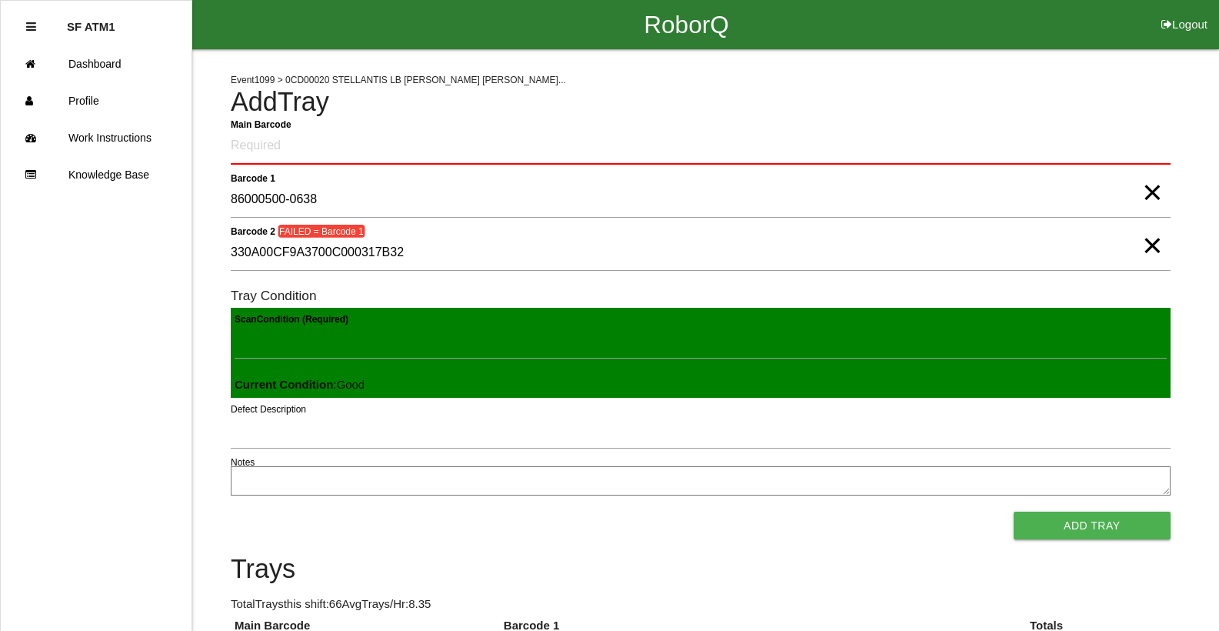
drag, startPoint x: 1157, startPoint y: 190, endPoint x: 1159, endPoint y: 212, distance: 22.4
click at [1158, 190] on span "×" at bounding box center [1152, 177] width 20 height 31
click at [1148, 244] on span "×" at bounding box center [1152, 230] width 20 height 31
drag, startPoint x: 329, startPoint y: 146, endPoint x: 312, endPoint y: 123, distance: 28.6
click at [325, 142] on Barcode "Main Barcode" at bounding box center [701, 146] width 940 height 36
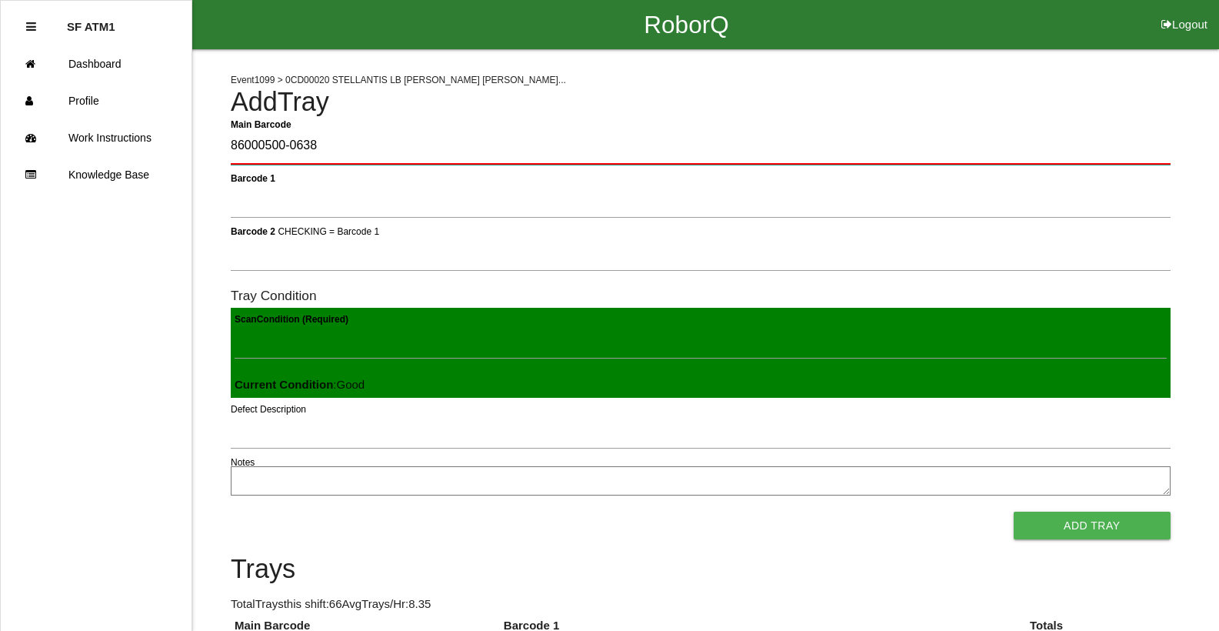
type Barcode "86000500-0638"
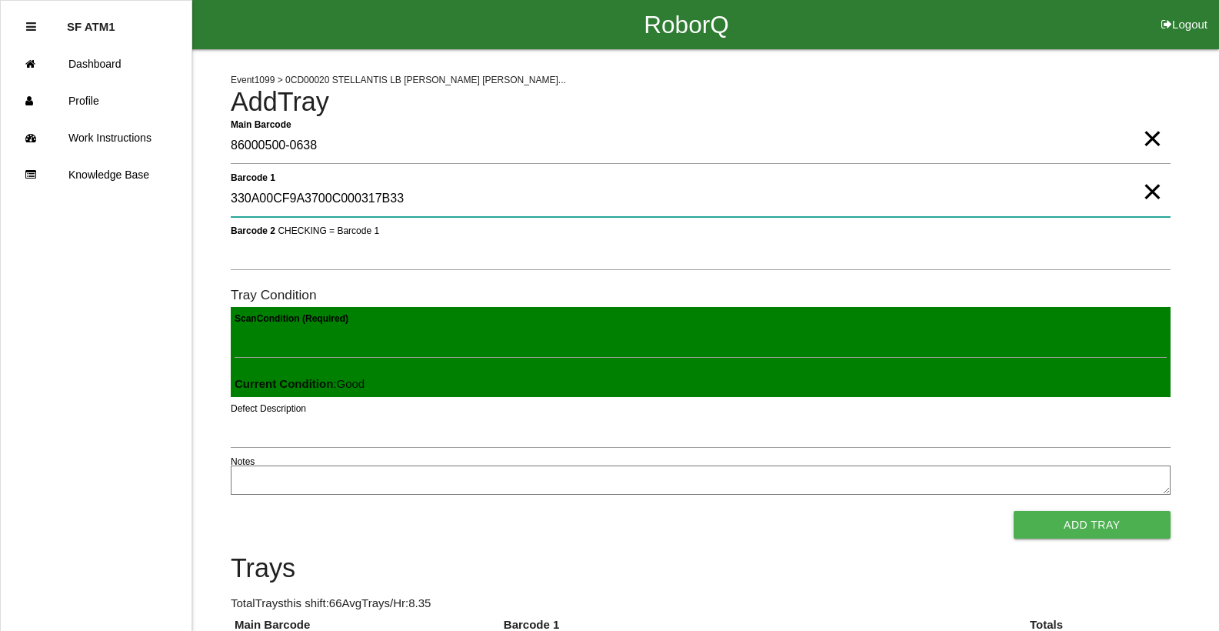
type 1 "330A00CF9A3700C000317B33"
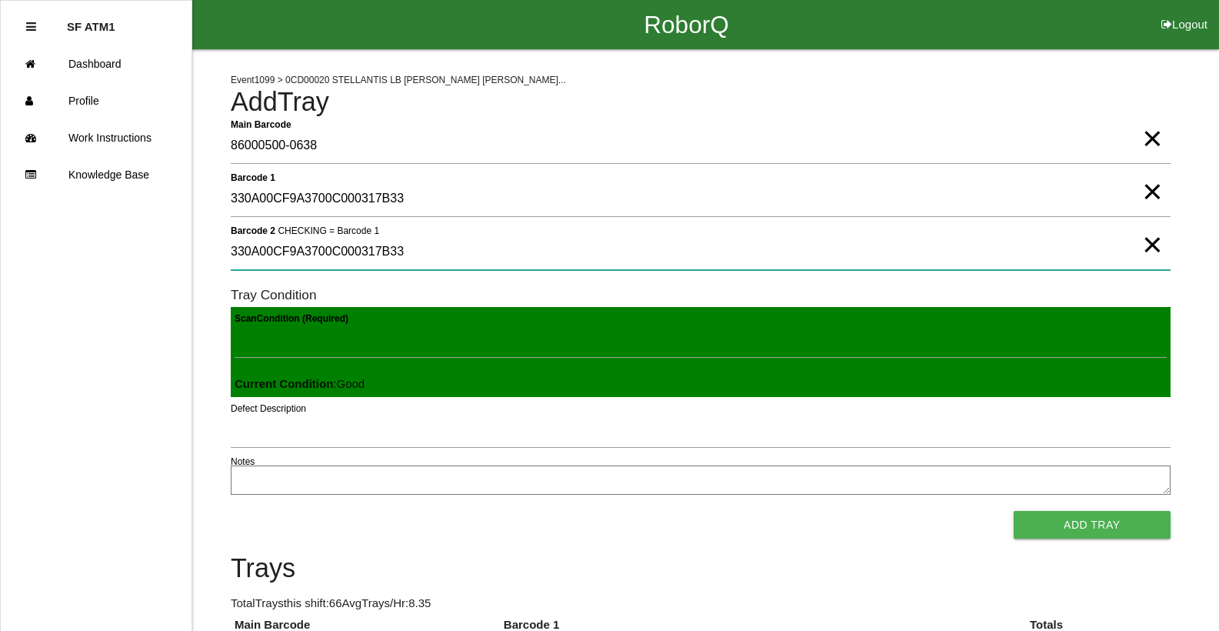
type 2 "330A00CF9A3700C000317B33"
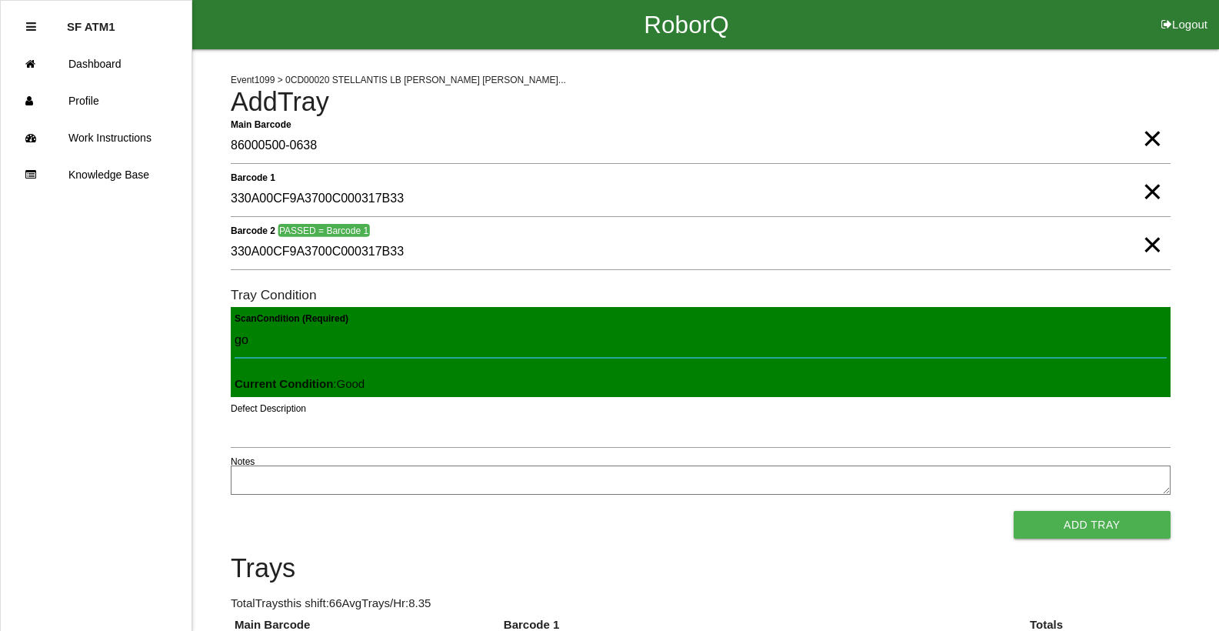
type Condition "goo"
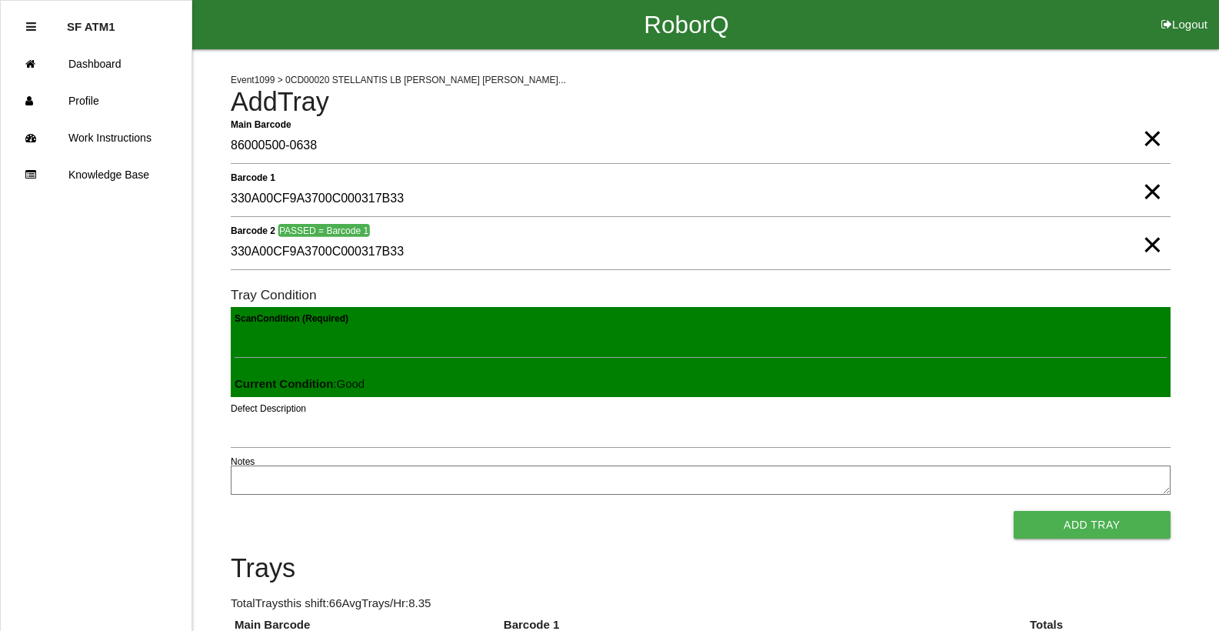
click at [1014, 511] on button "Add Tray" at bounding box center [1092, 525] width 157 height 28
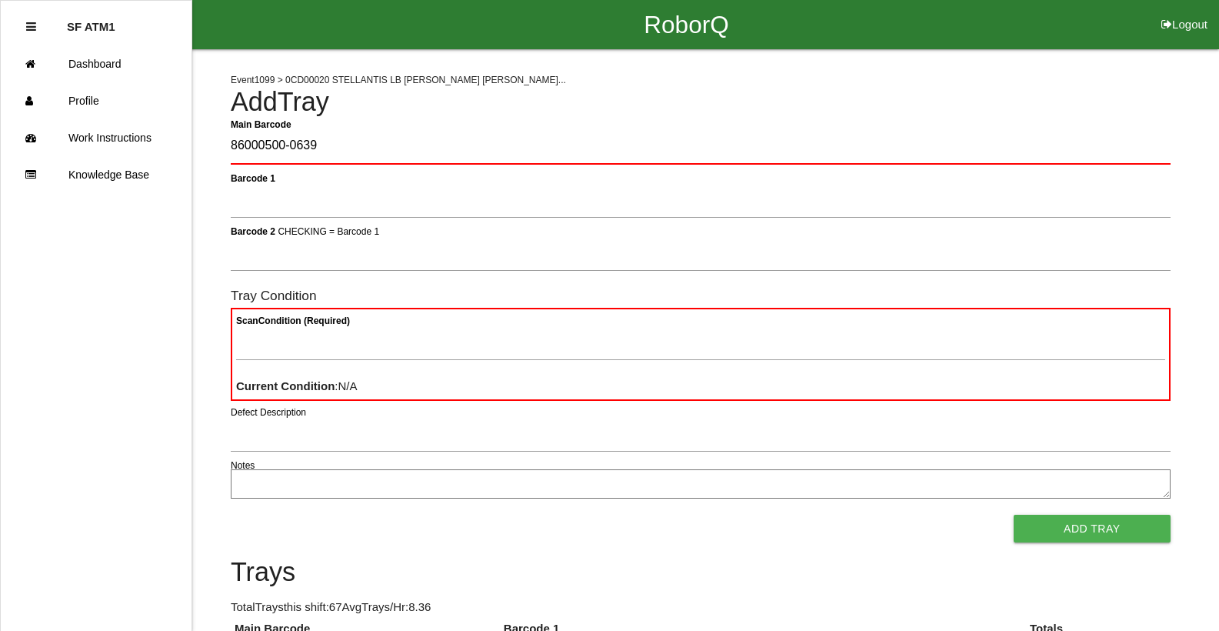
type Barcode "86000500-0639"
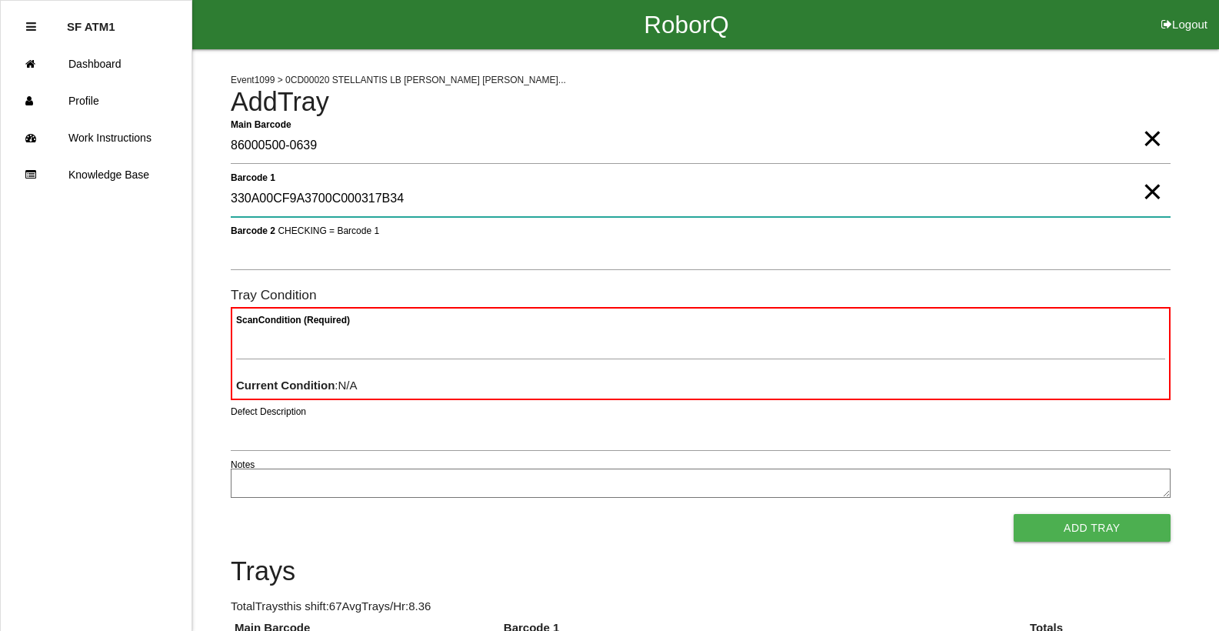
type 1 "330A00CF9A3700C000317B34"
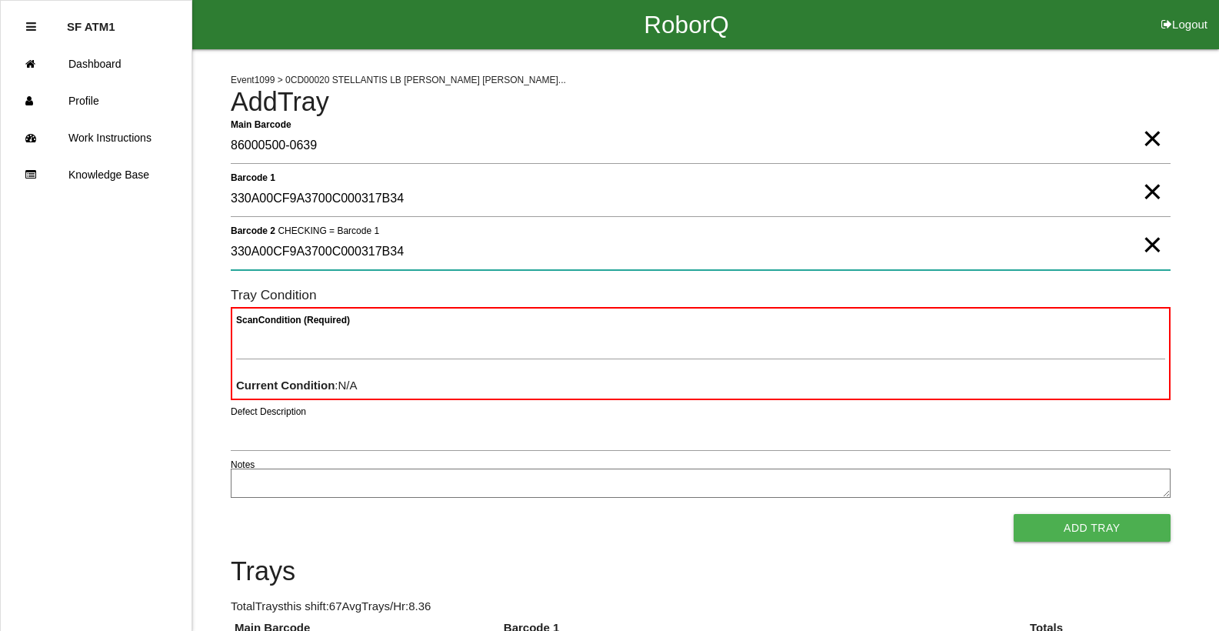
type 2 "330A00CF9A3700C000317B34"
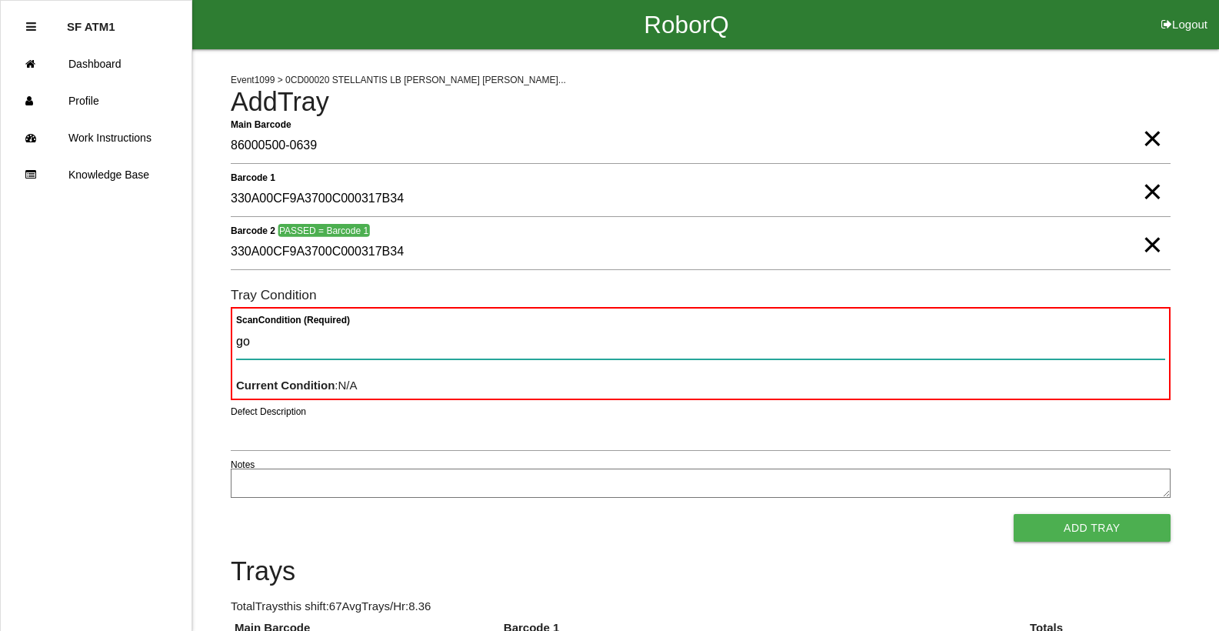
type Condition "goo"
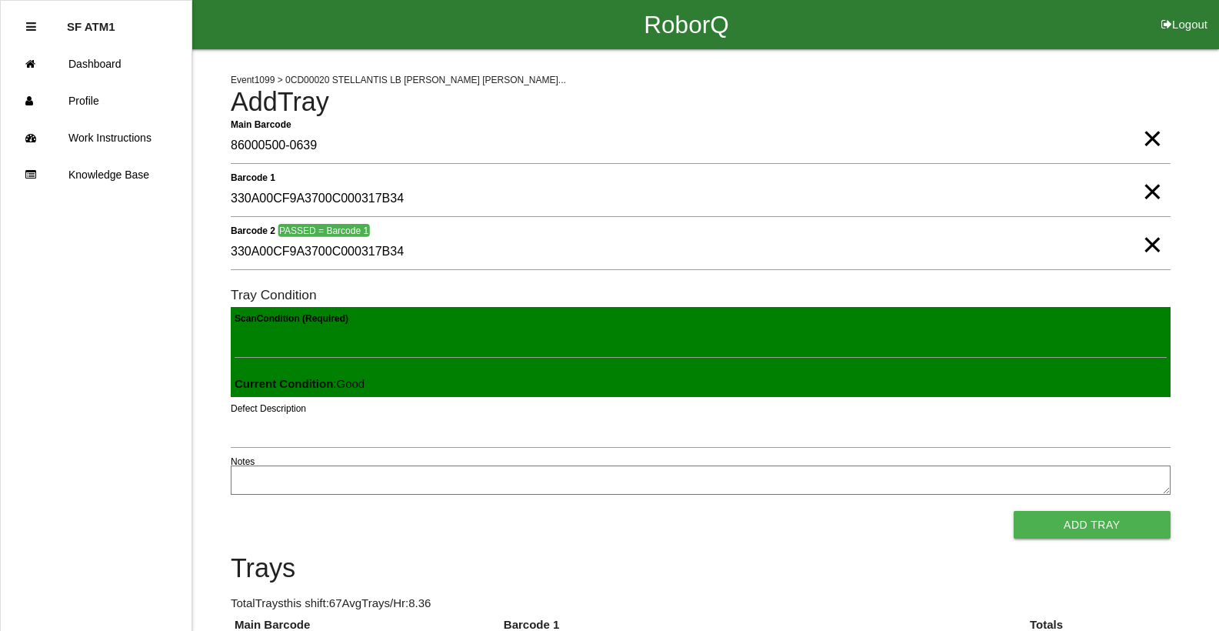
click at [1014, 511] on button "Add Tray" at bounding box center [1092, 525] width 157 height 28
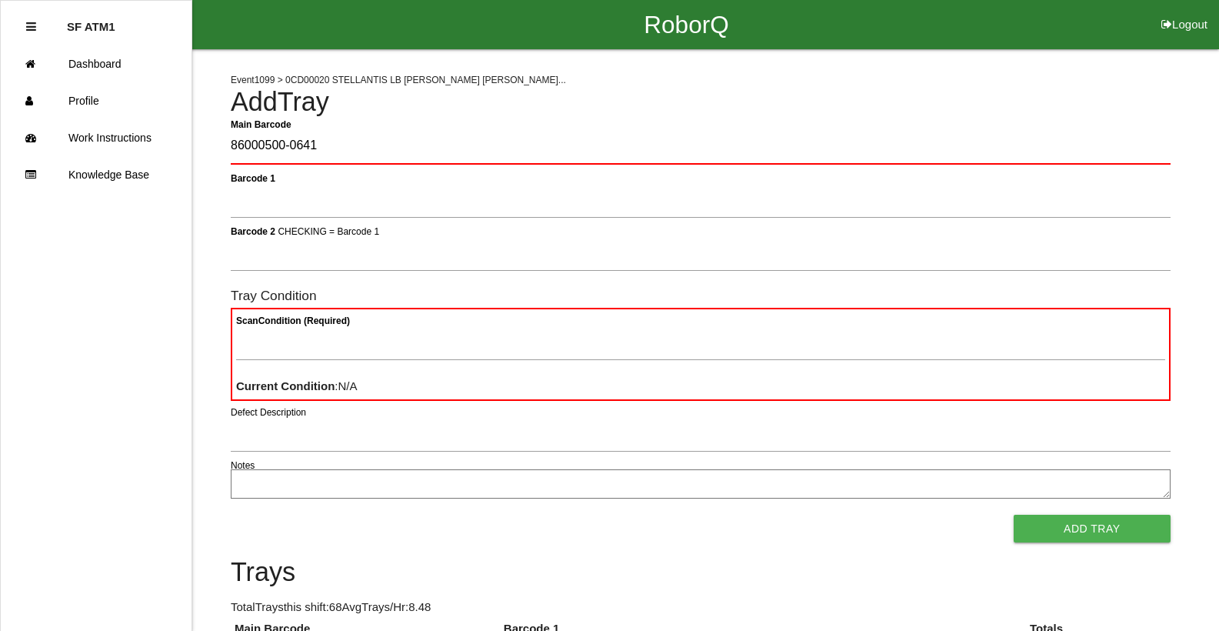
type Barcode "86000500-0641"
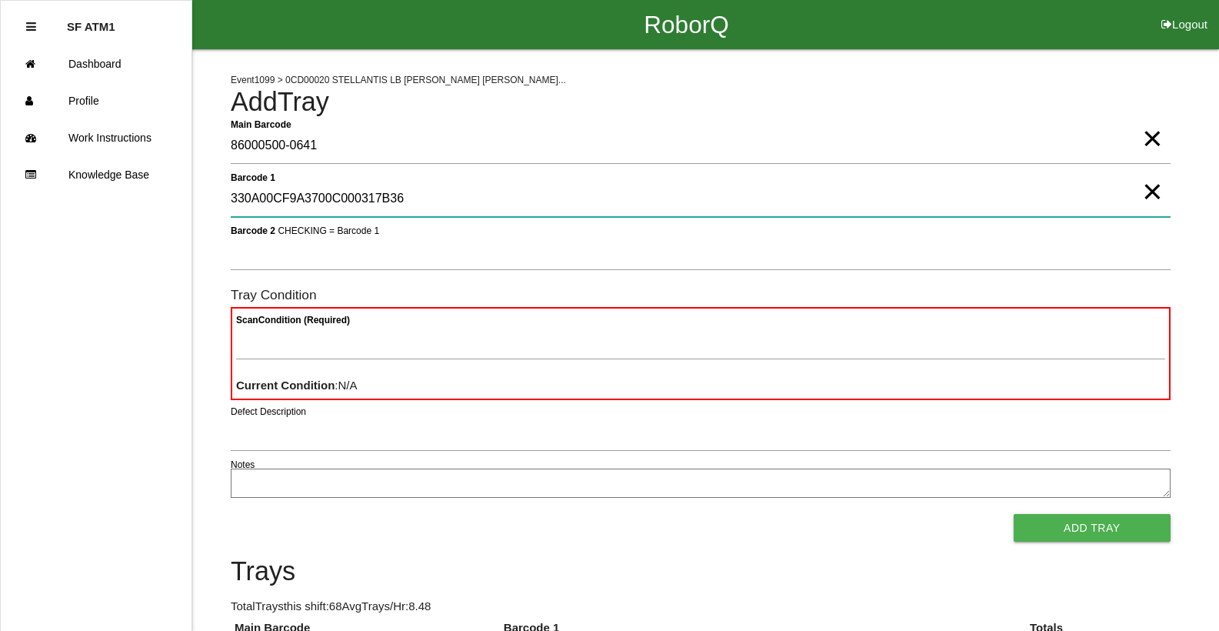
type 1 "330A00CF9A3700C000317B36"
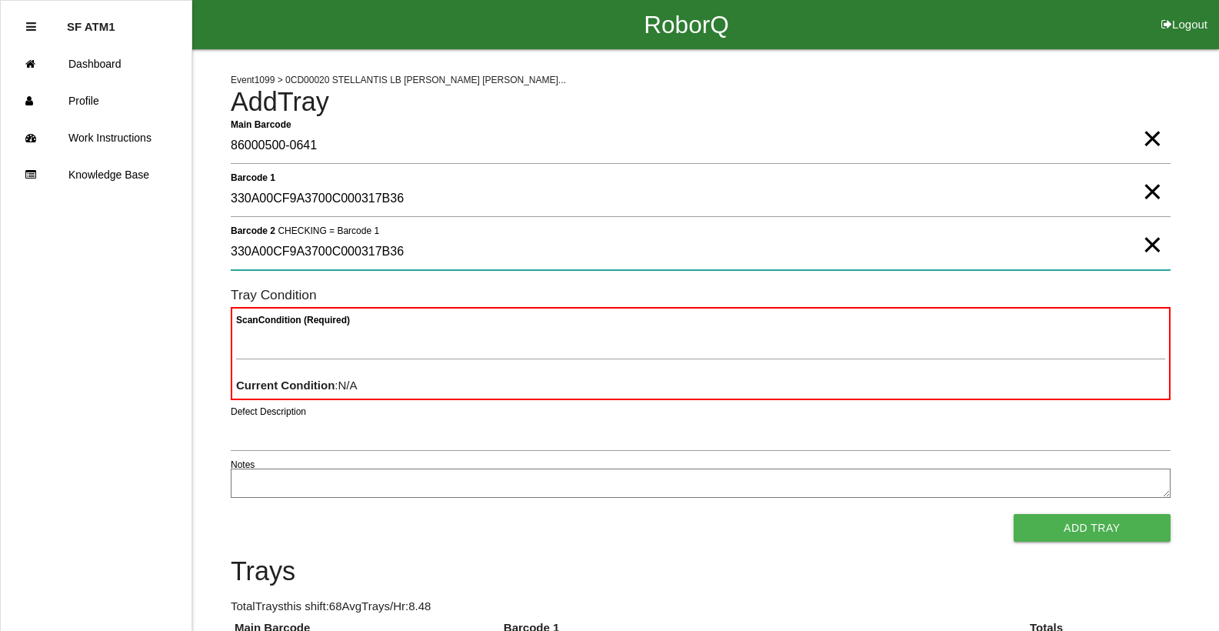
type 2 "330A00CF9A3700C000317B36"
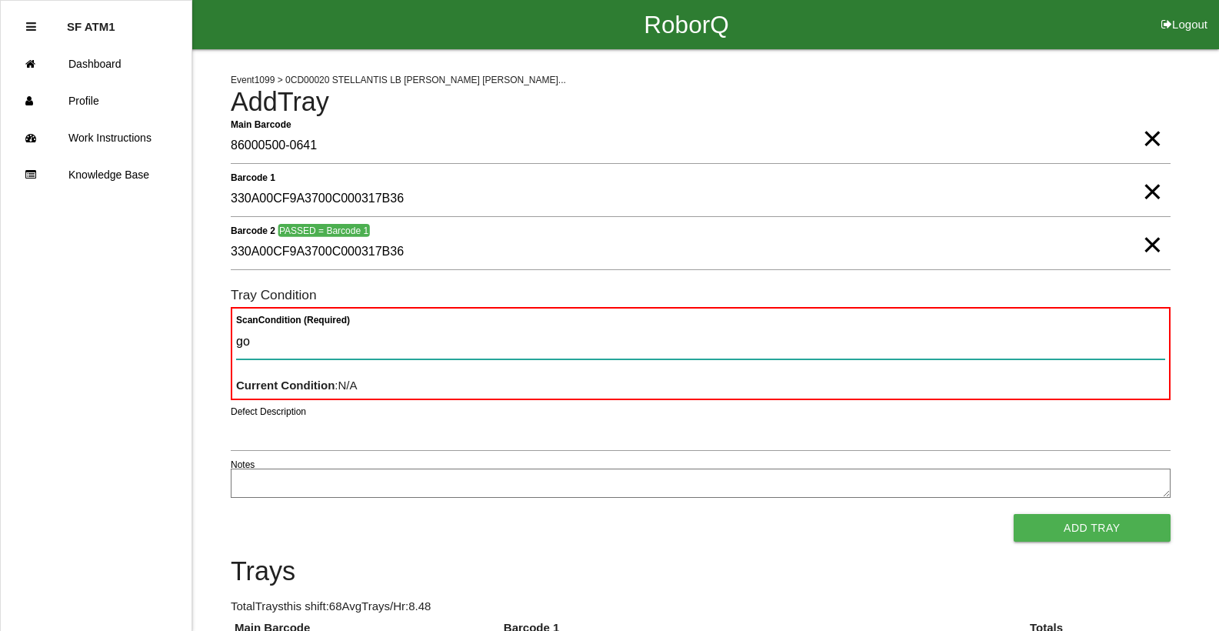
type Condition "goo"
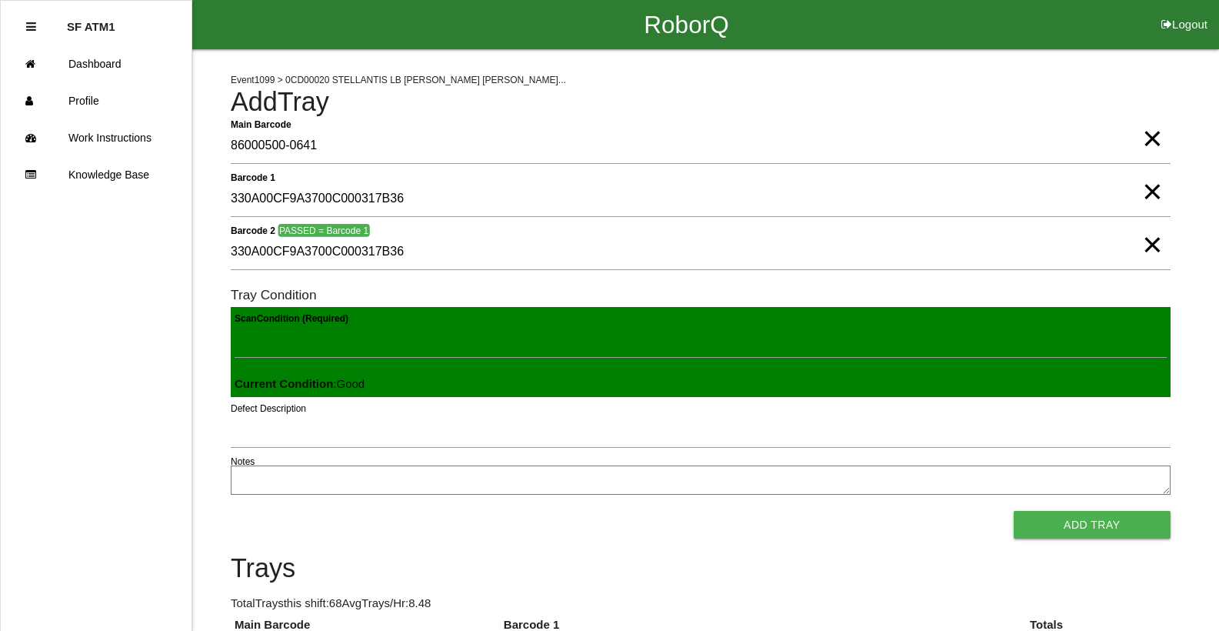
click at [1014, 511] on button "Add Tray" at bounding box center [1092, 525] width 157 height 28
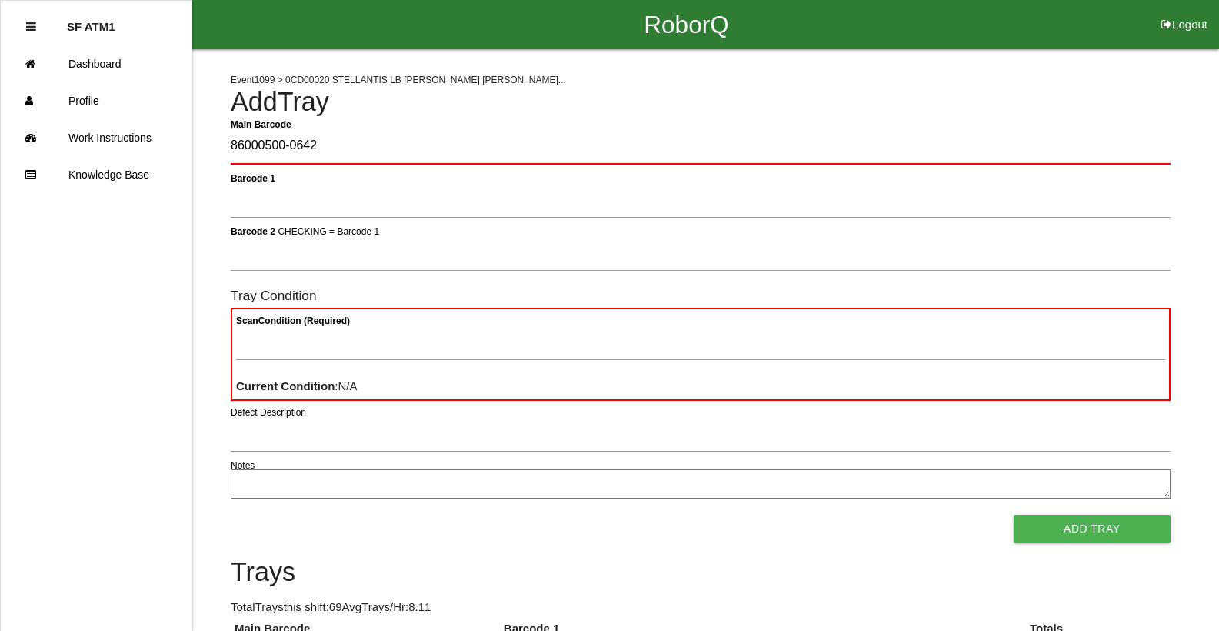
type Barcode "86000500-0642"
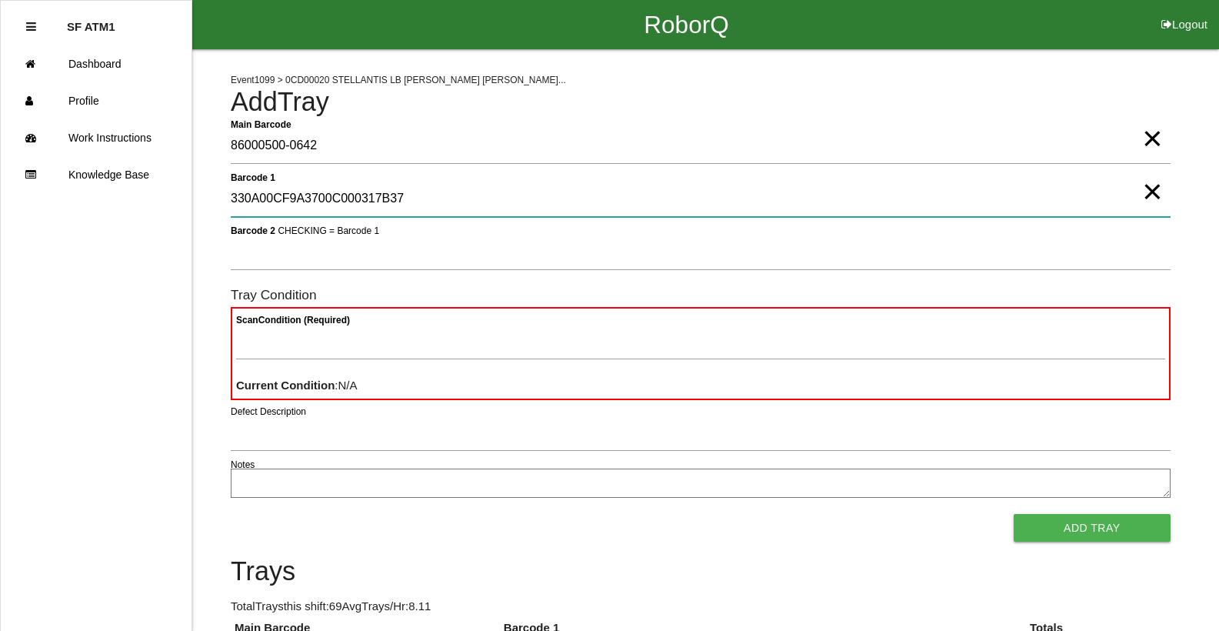
type 1 "330A00CF9A3700C000317B37"
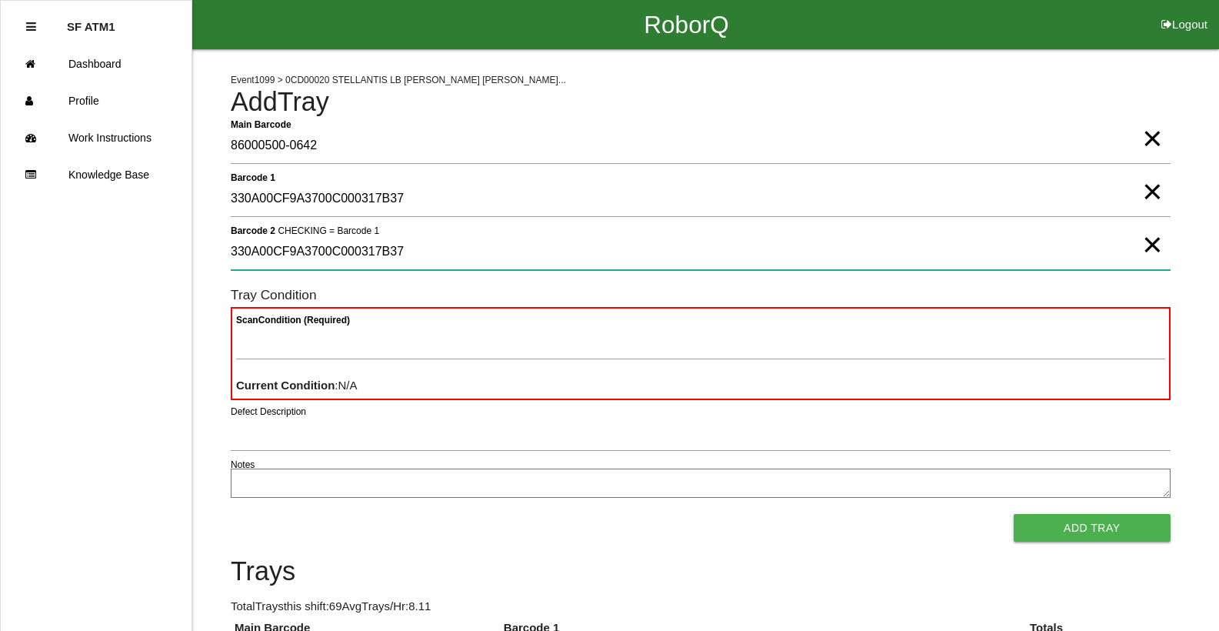
type 2 "330A00CF9A3700C000317B37"
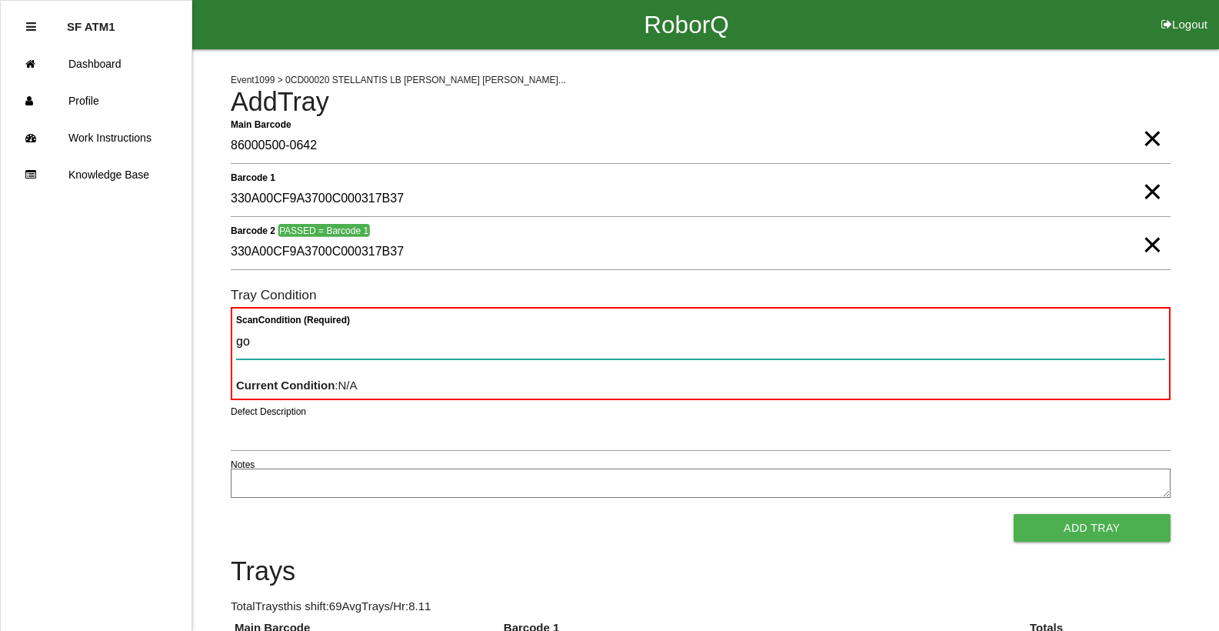
type Condition "goo"
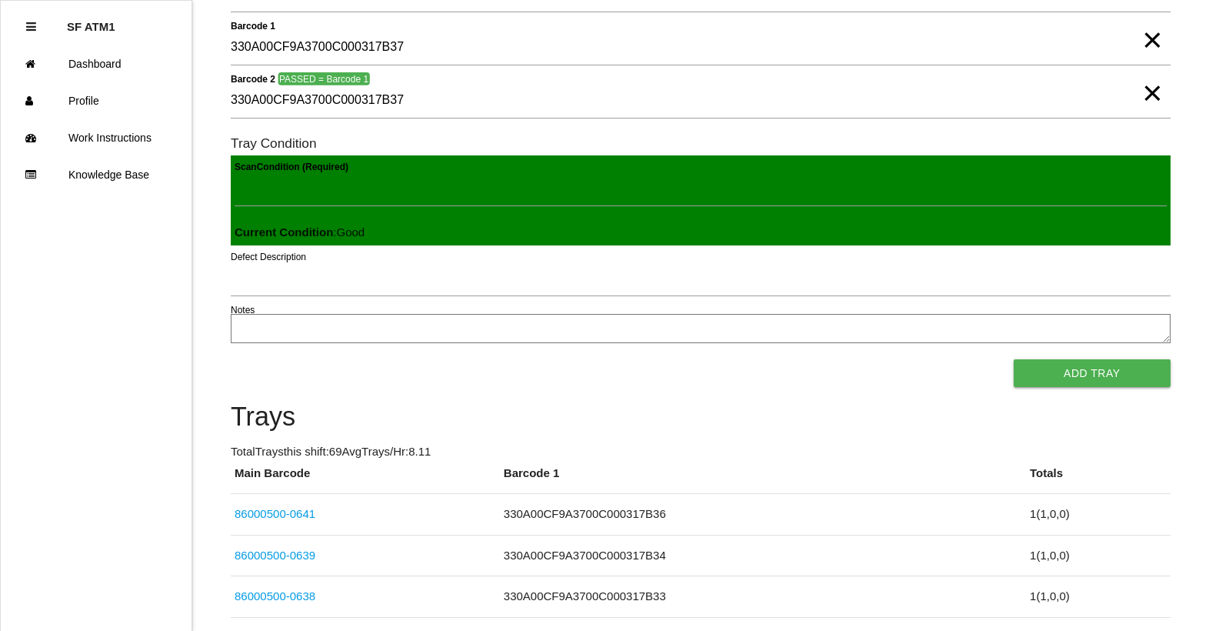
scroll to position [146, 0]
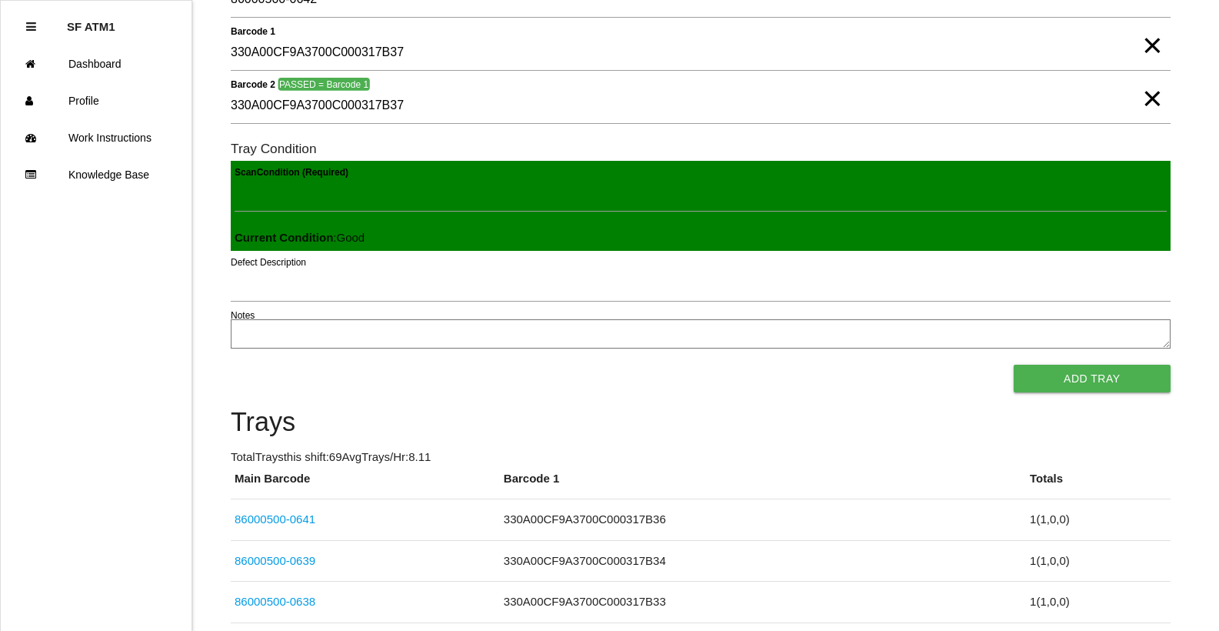
click at [1157, 98] on span "×" at bounding box center [1152, 83] width 20 height 31
click at [1149, 45] on span "×" at bounding box center [1152, 30] width 20 height 31
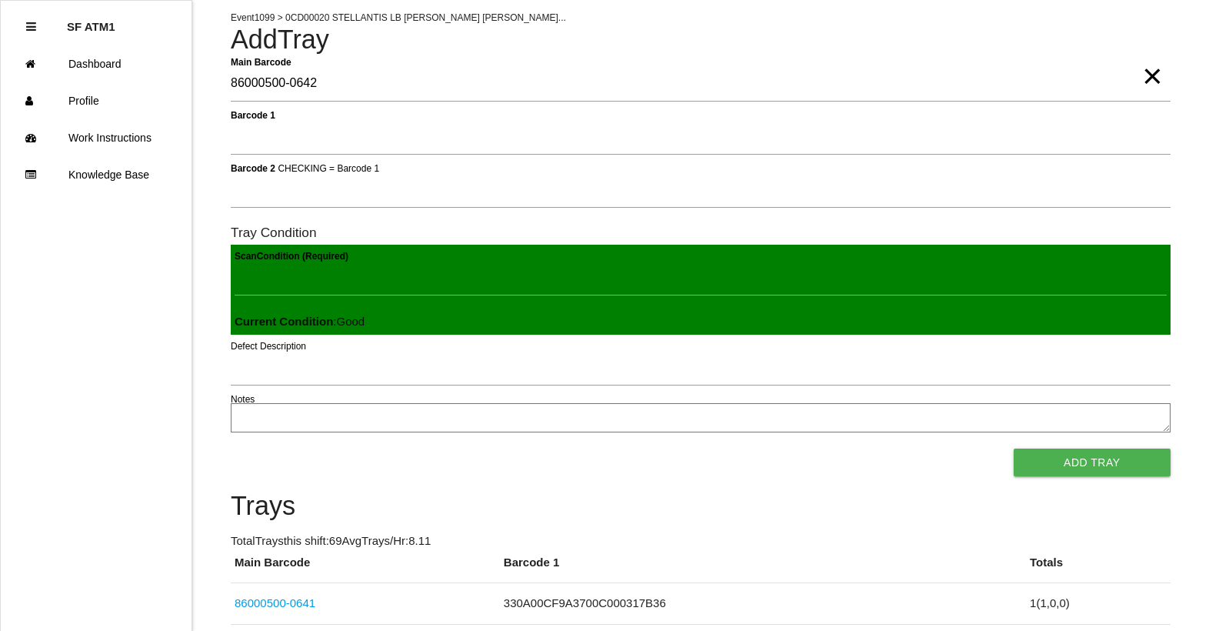
scroll to position [0, 0]
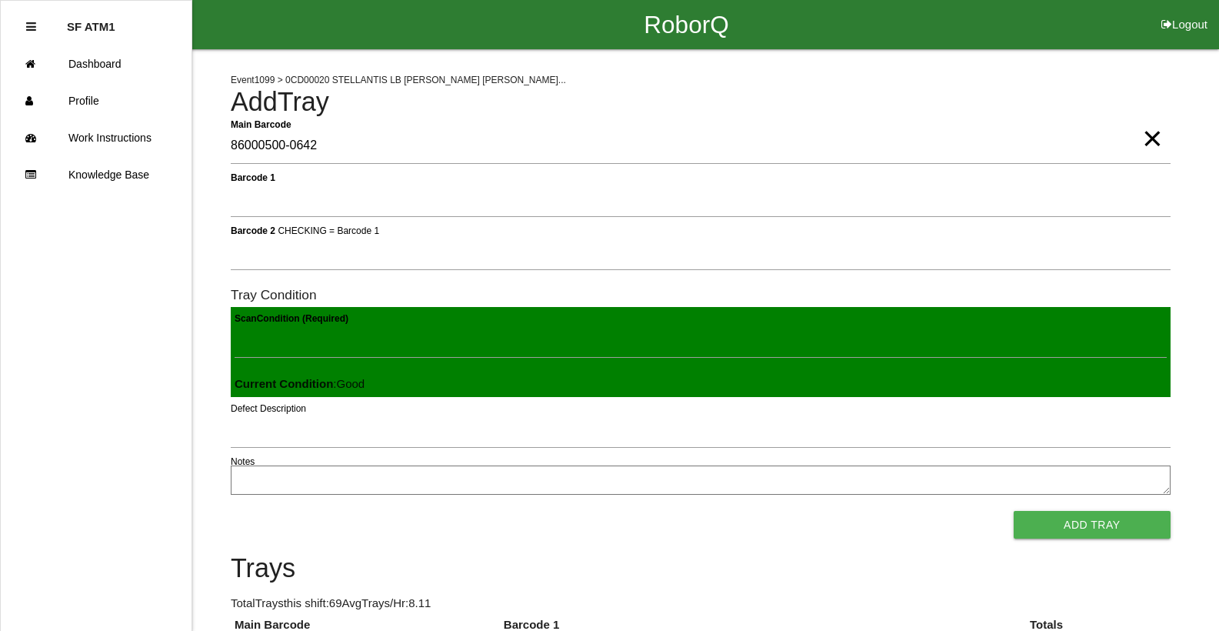
click at [1153, 138] on span "×" at bounding box center [1152, 123] width 20 height 31
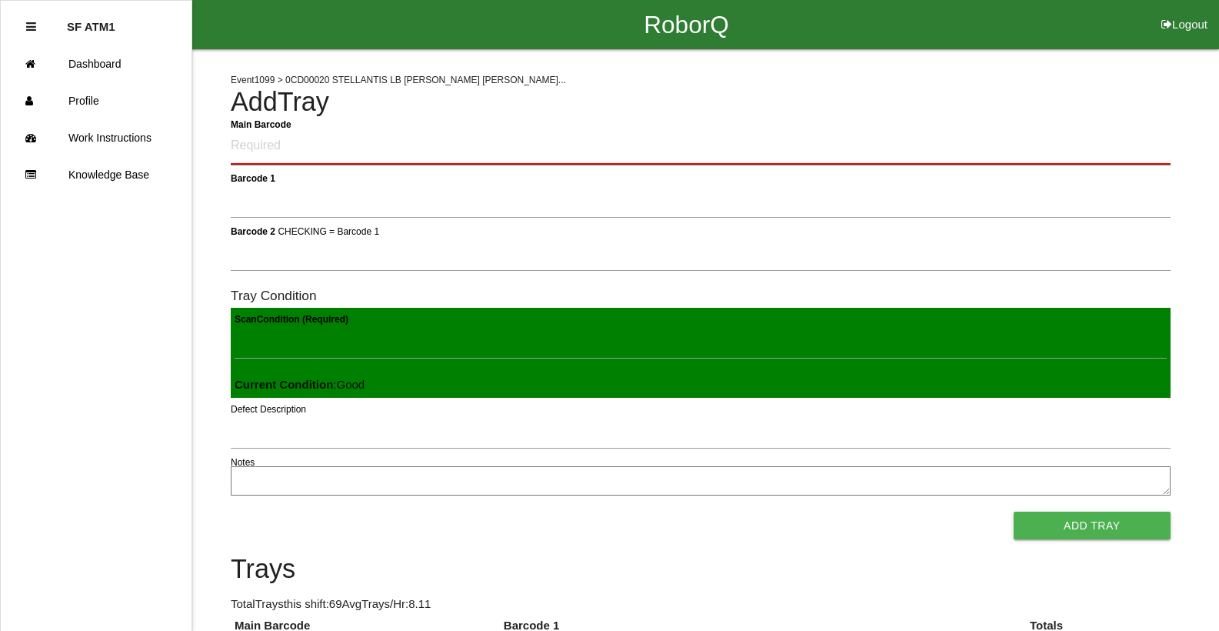
click at [1138, 142] on Barcode "Main Barcode" at bounding box center [701, 146] width 940 height 36
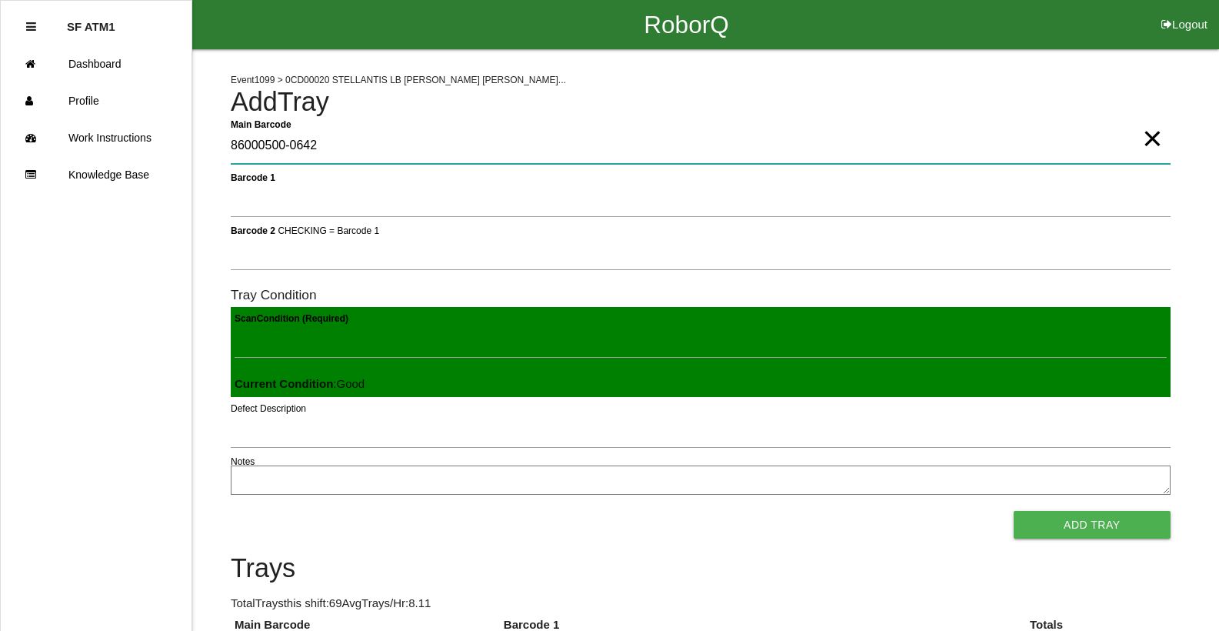
type Barcode "86000500-0642"
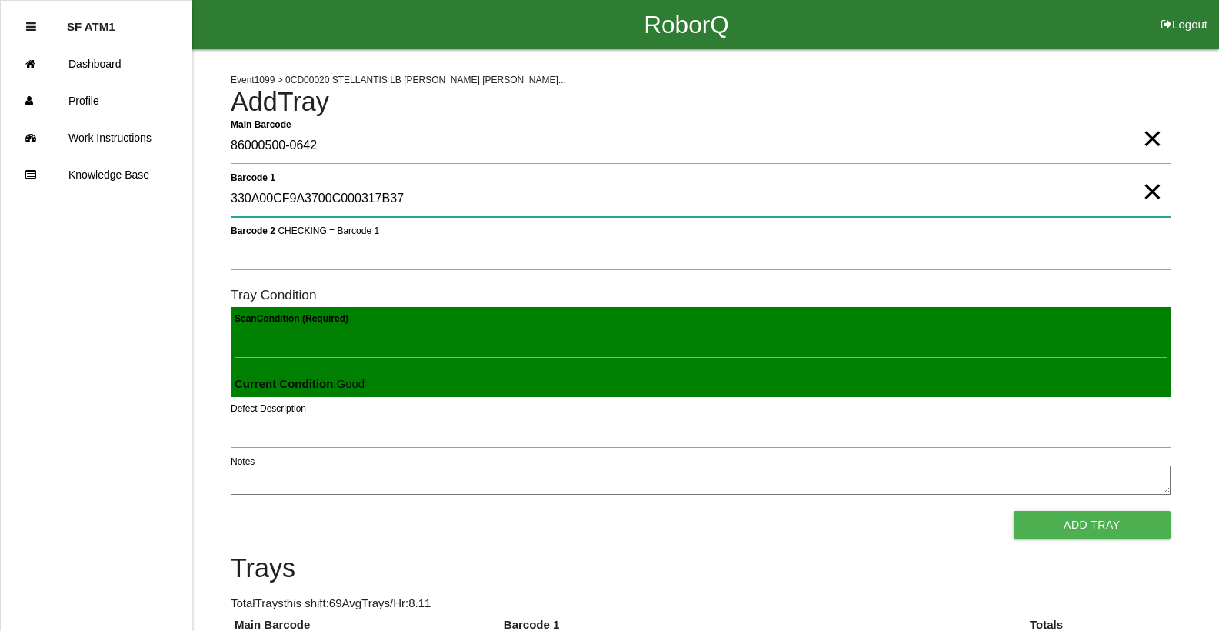
type 1 "330A00CF9A3700C000317B37"
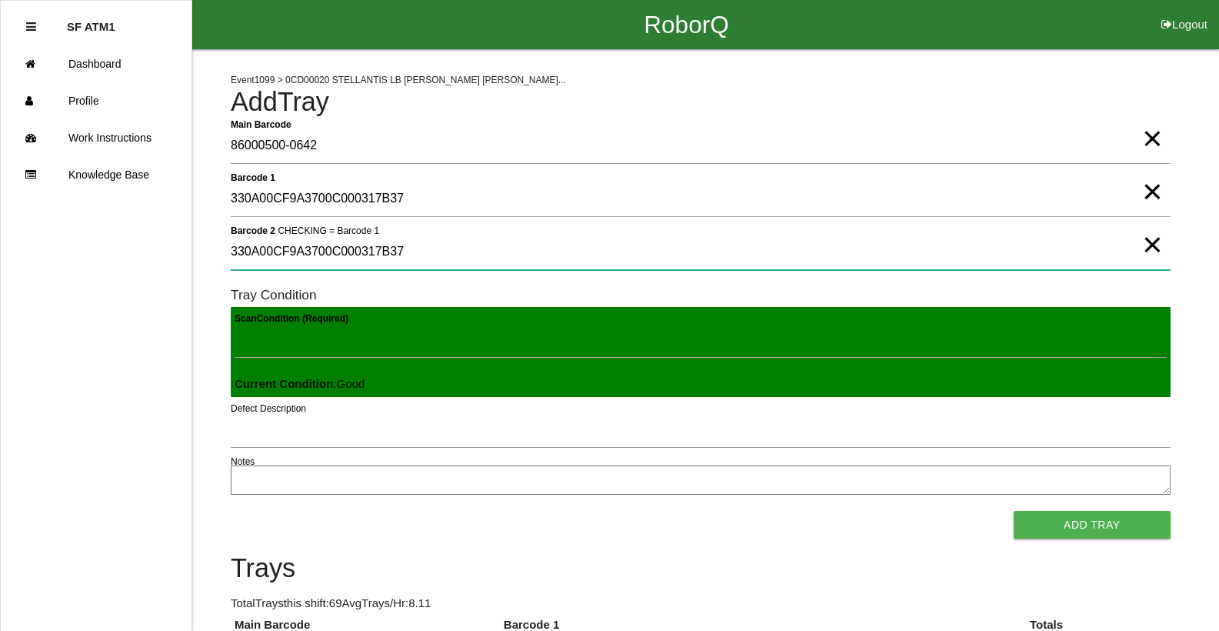
type 2 "330A00CF9A3700C000317B37"
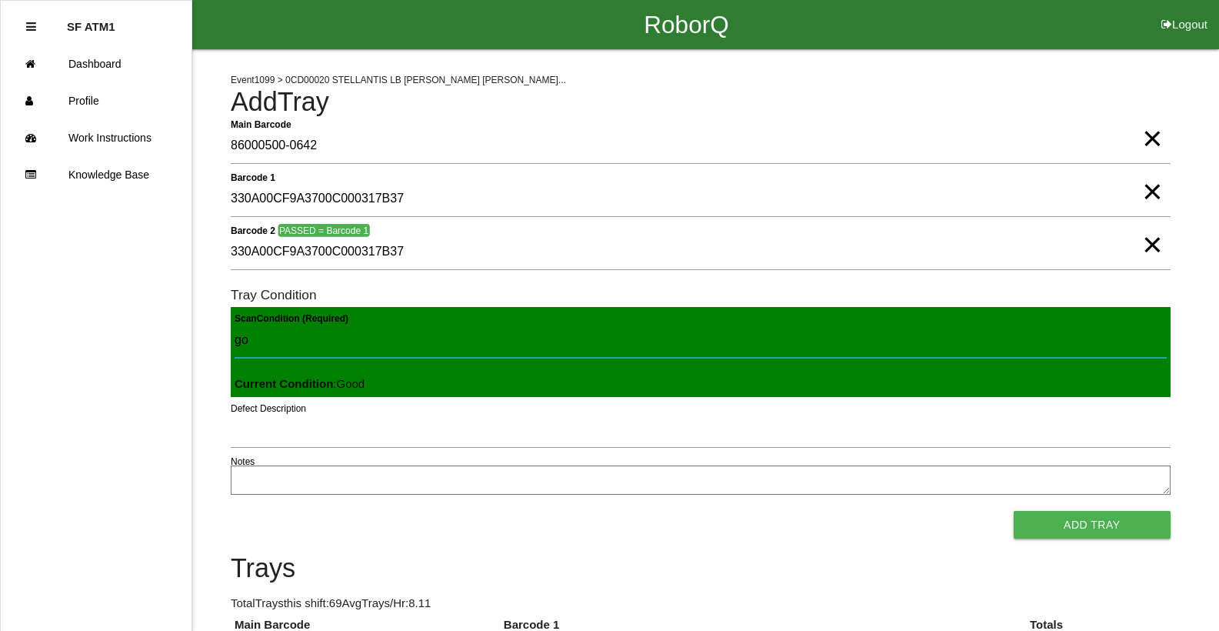
type Condition "goo"
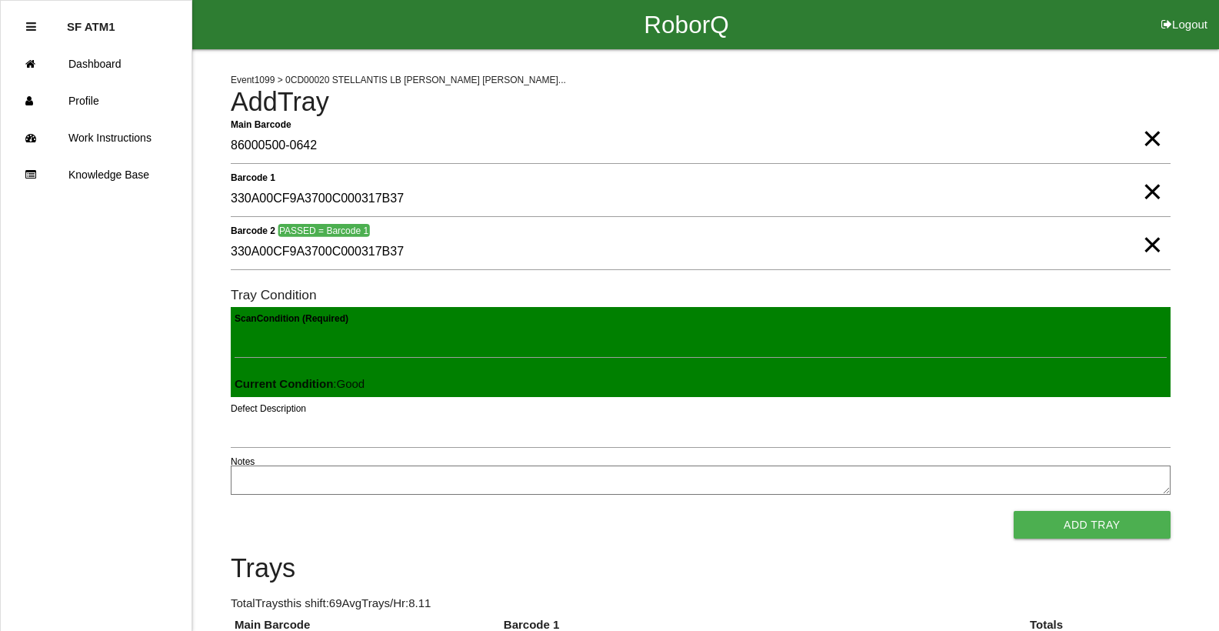
click at [1014, 511] on button "Add Tray" at bounding box center [1092, 525] width 157 height 28
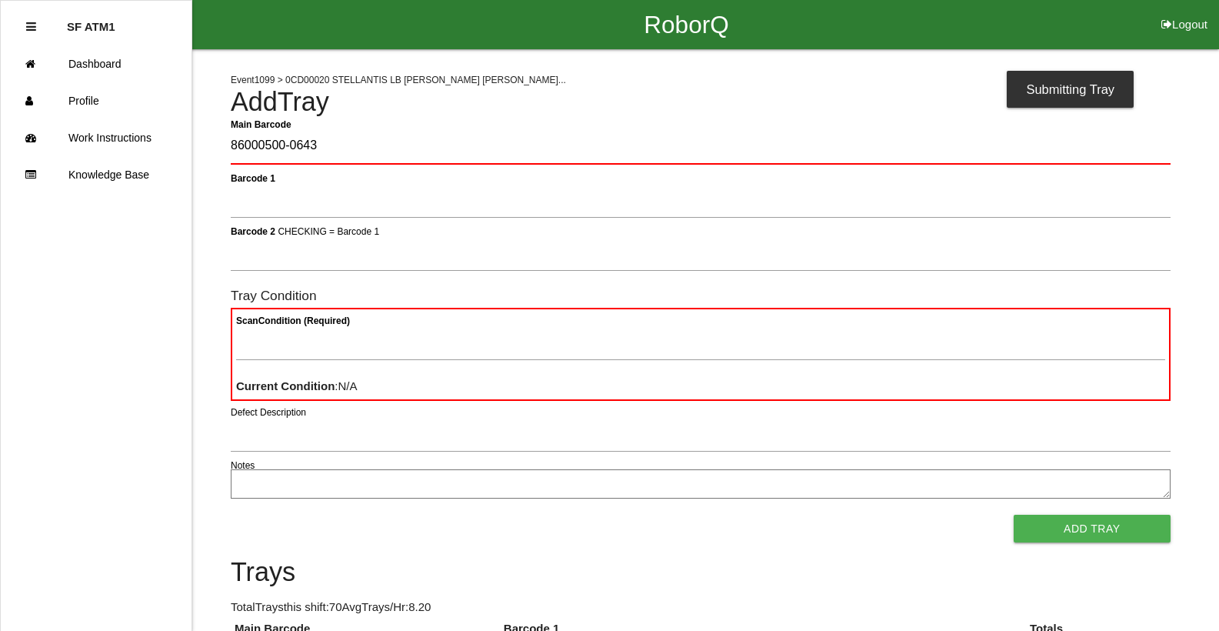
type Barcode "86000500-0643"
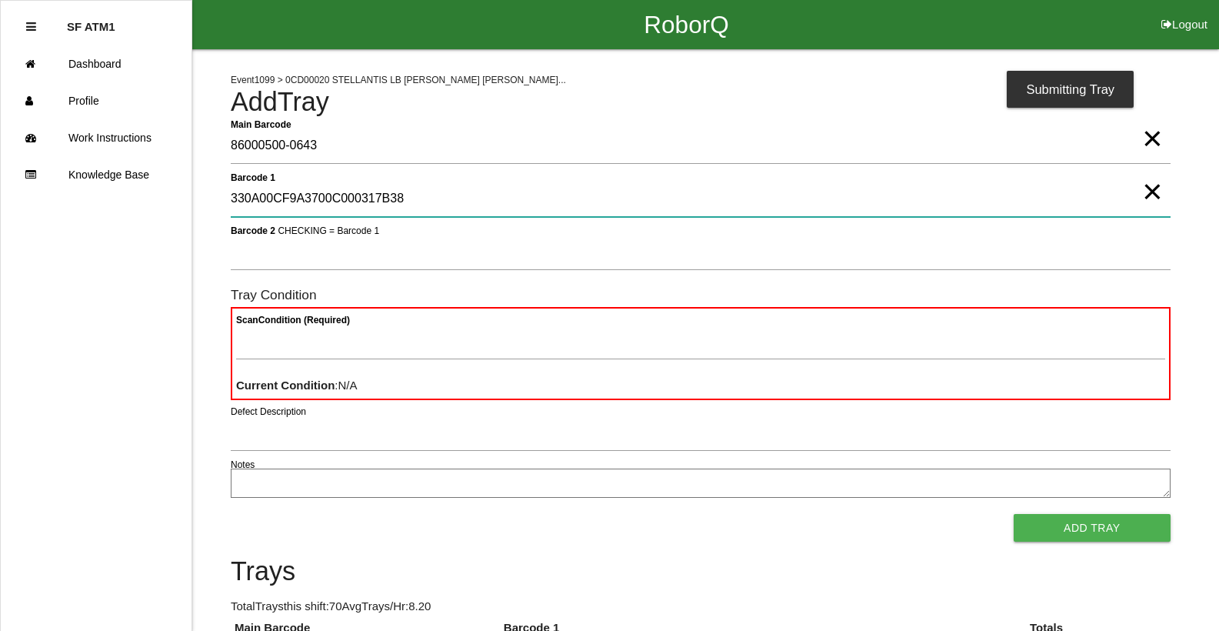
type 1 "330A00CF9A3700C000317B38"
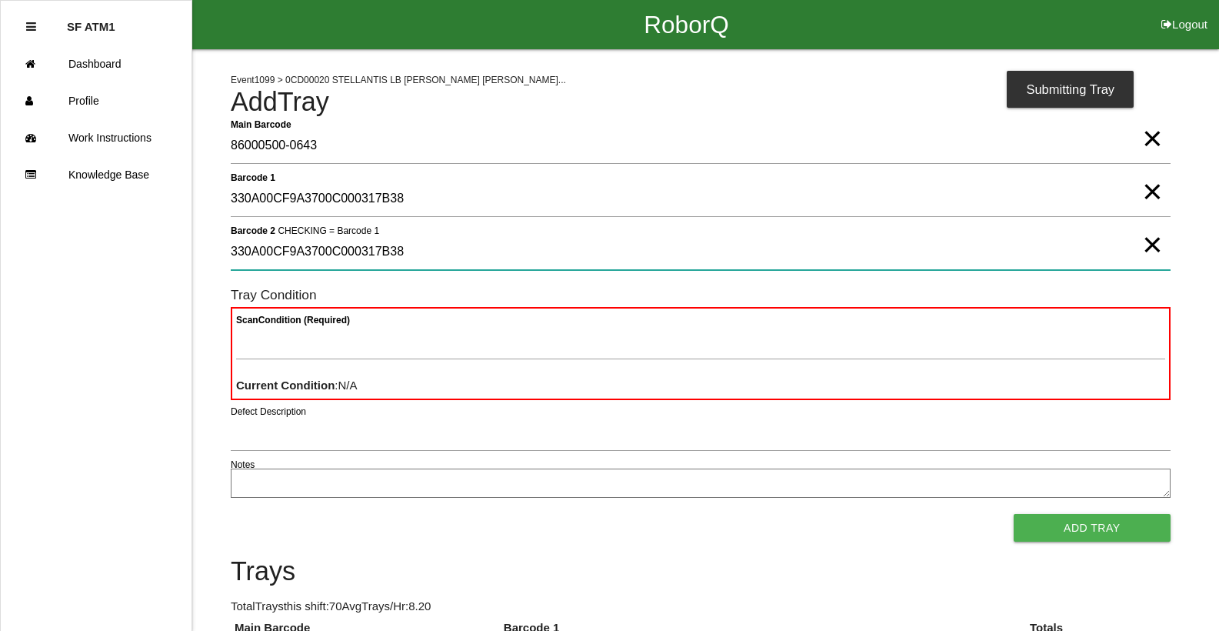
type 2 "330A00CF9A3700C000317B38"
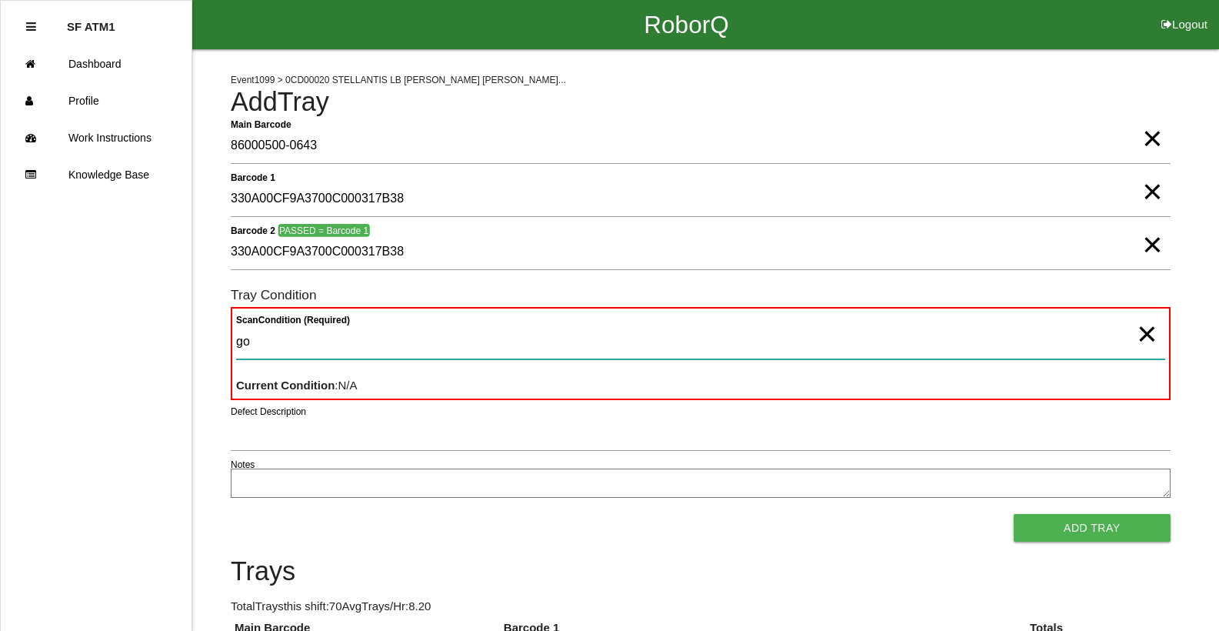
type Condition "goo"
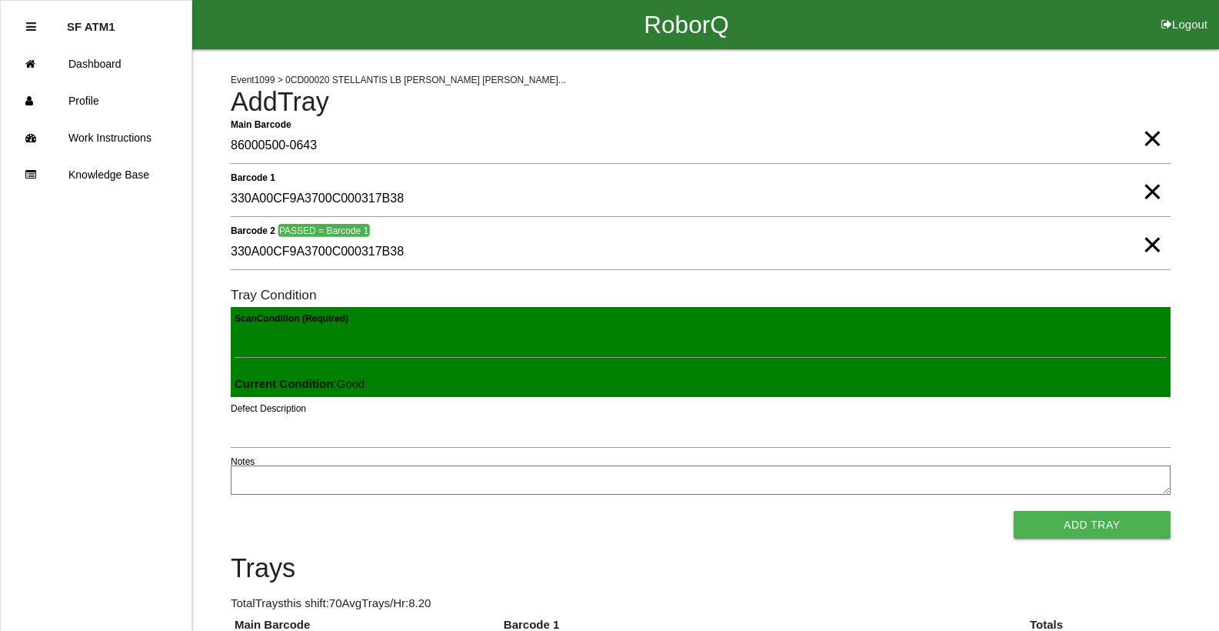
click at [1014, 511] on button "Add Tray" at bounding box center [1092, 525] width 157 height 28
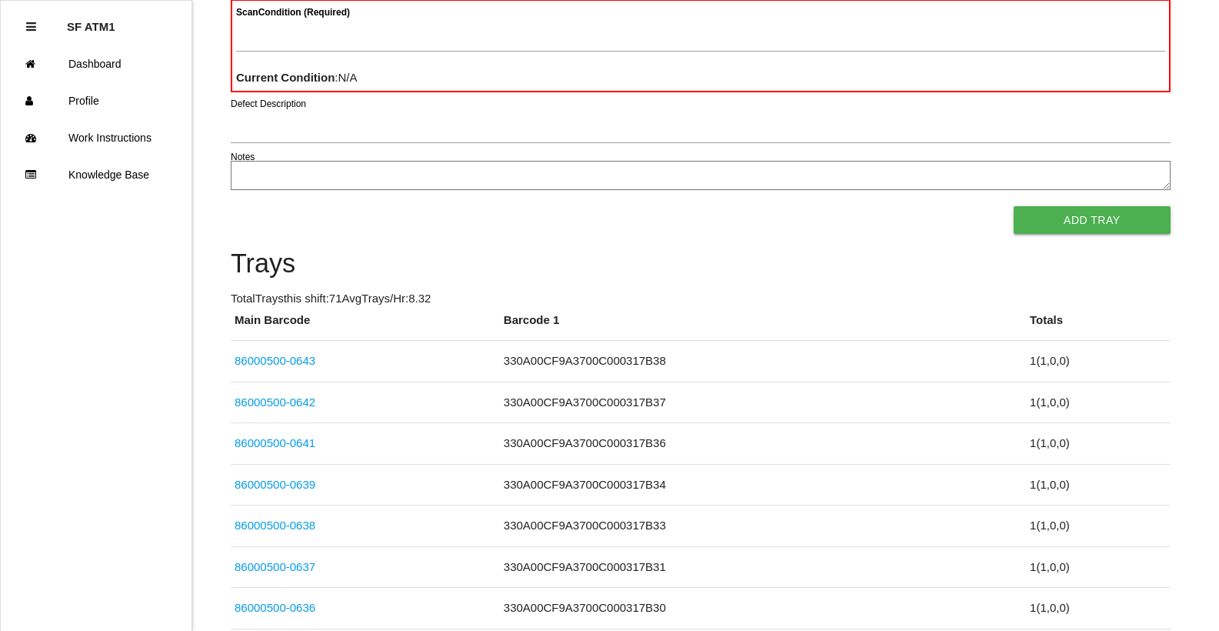
scroll to position [138, 0]
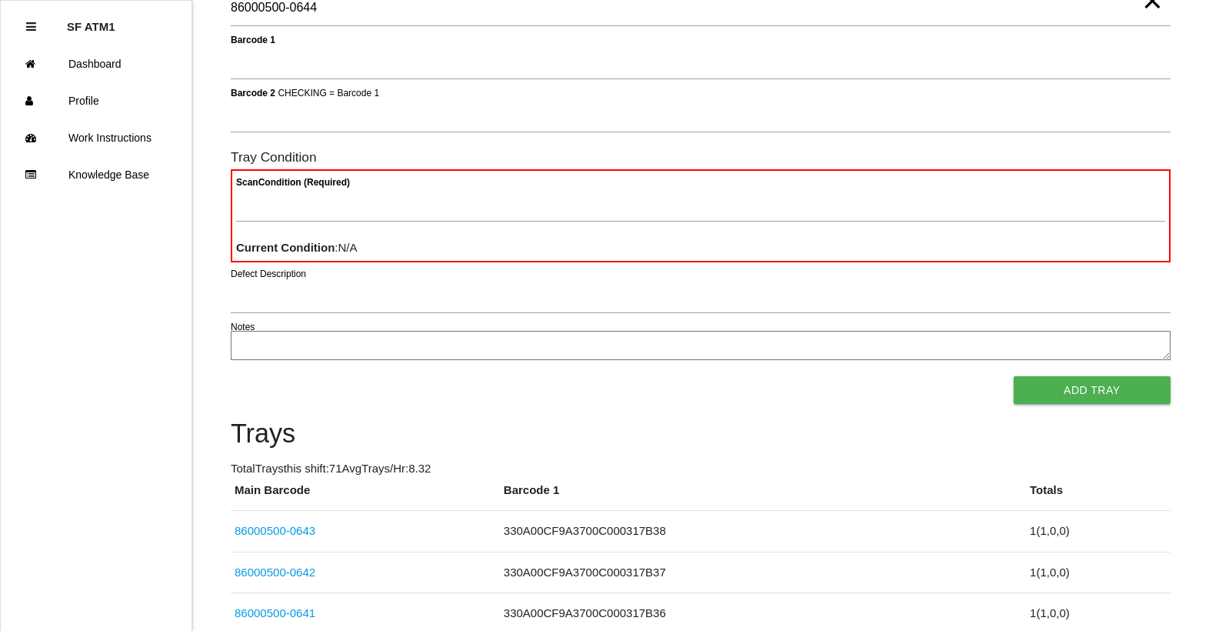
type Barcode "86000500-0644"
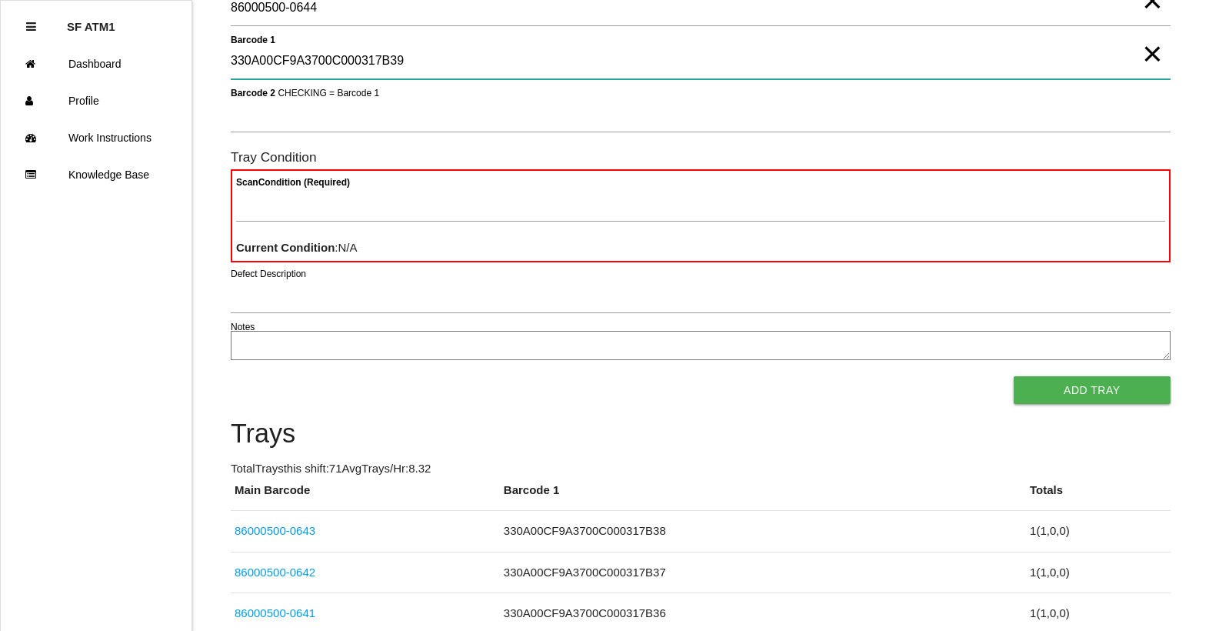
type 1 "330A00CF9A3700C000317B39"
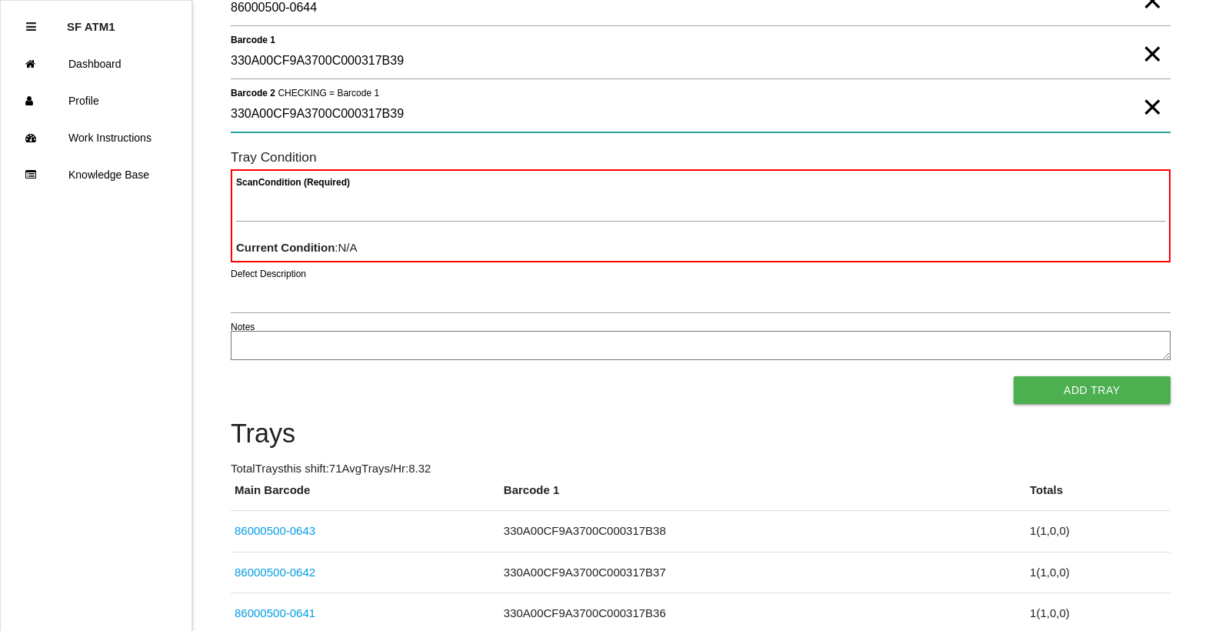
type 2 "330A00CF9A3700C000317B39"
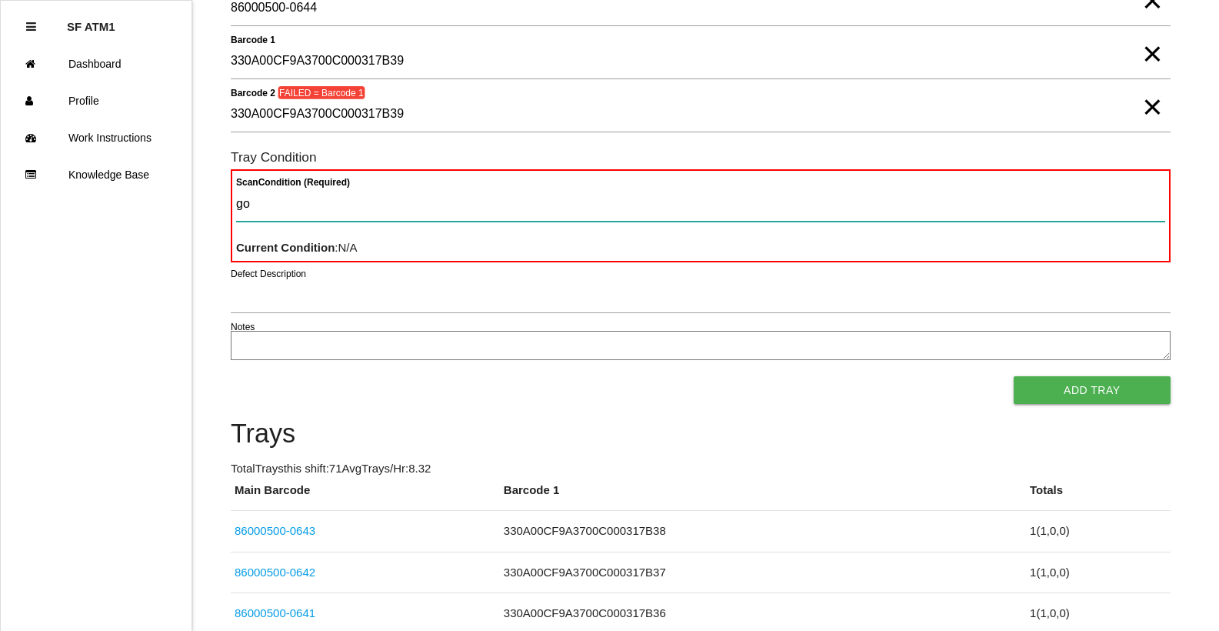
type Condition "goo"
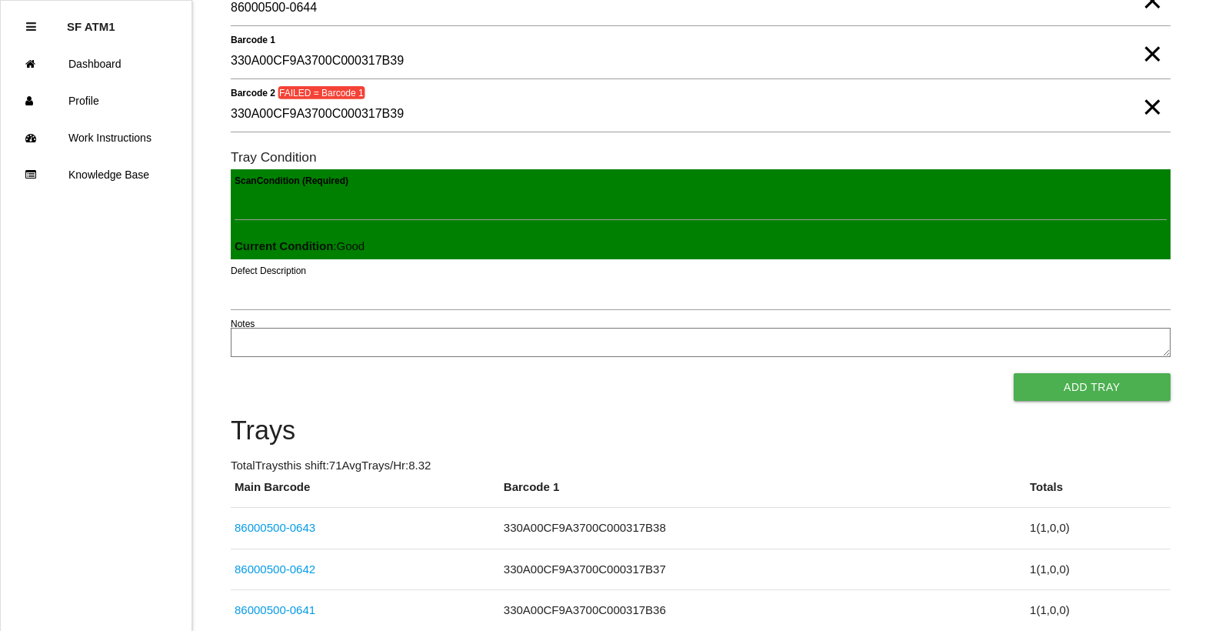
click at [1014, 373] on button "Add Tray" at bounding box center [1092, 387] width 157 height 28
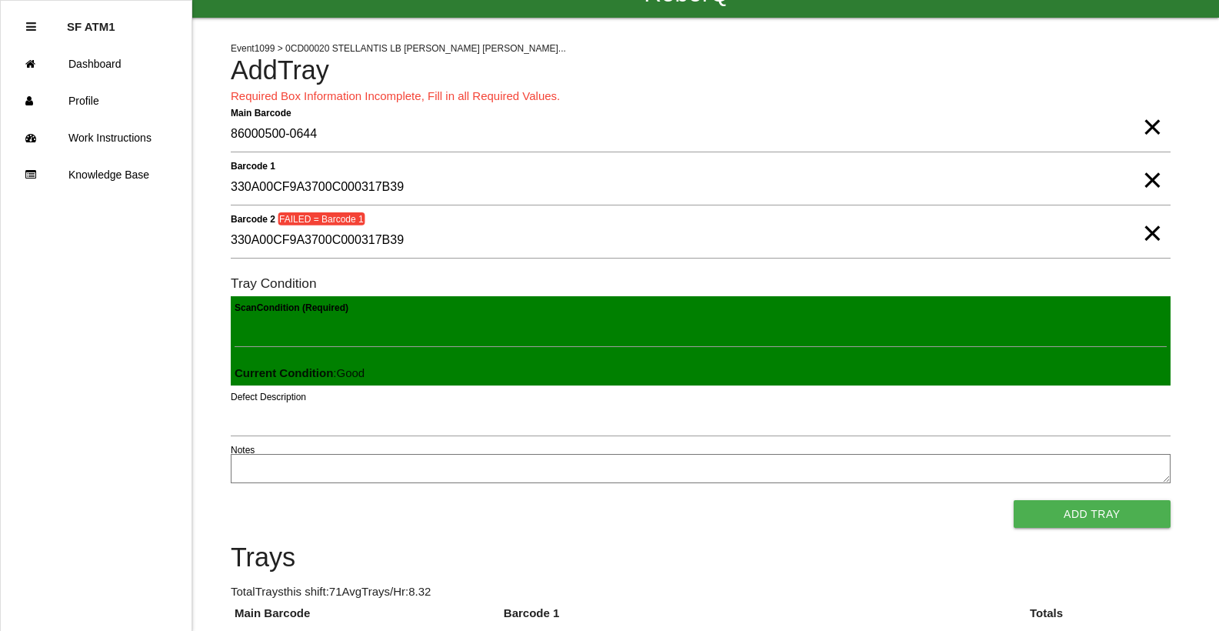
scroll to position [0, 0]
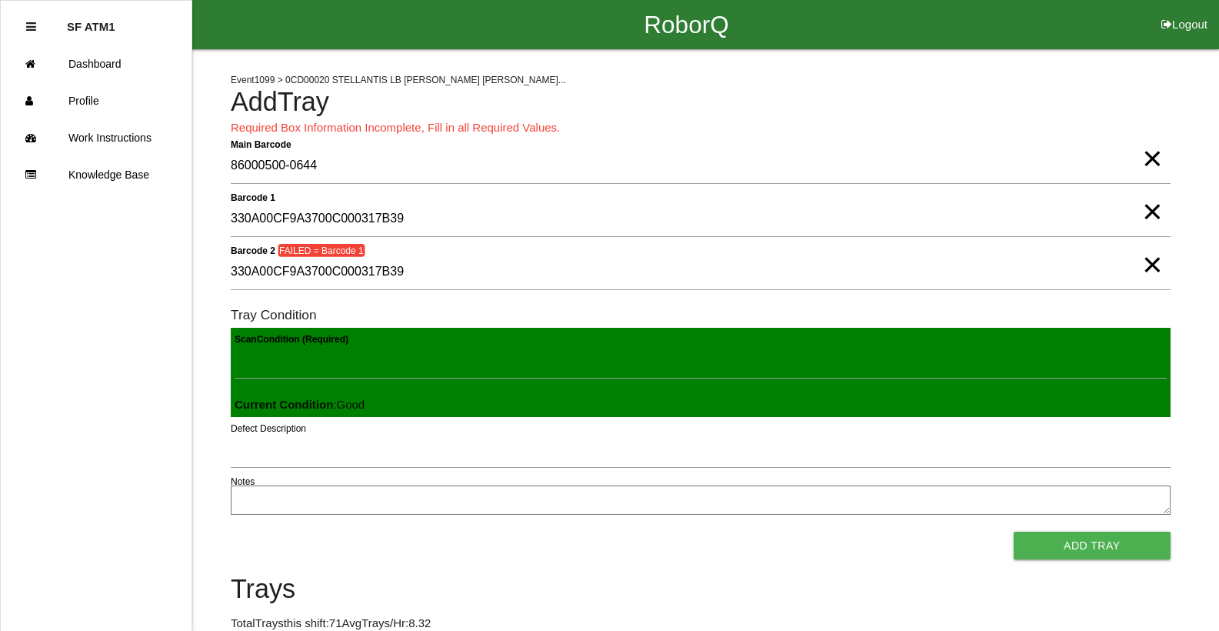
click at [1160, 156] on span "×" at bounding box center [1152, 143] width 20 height 31
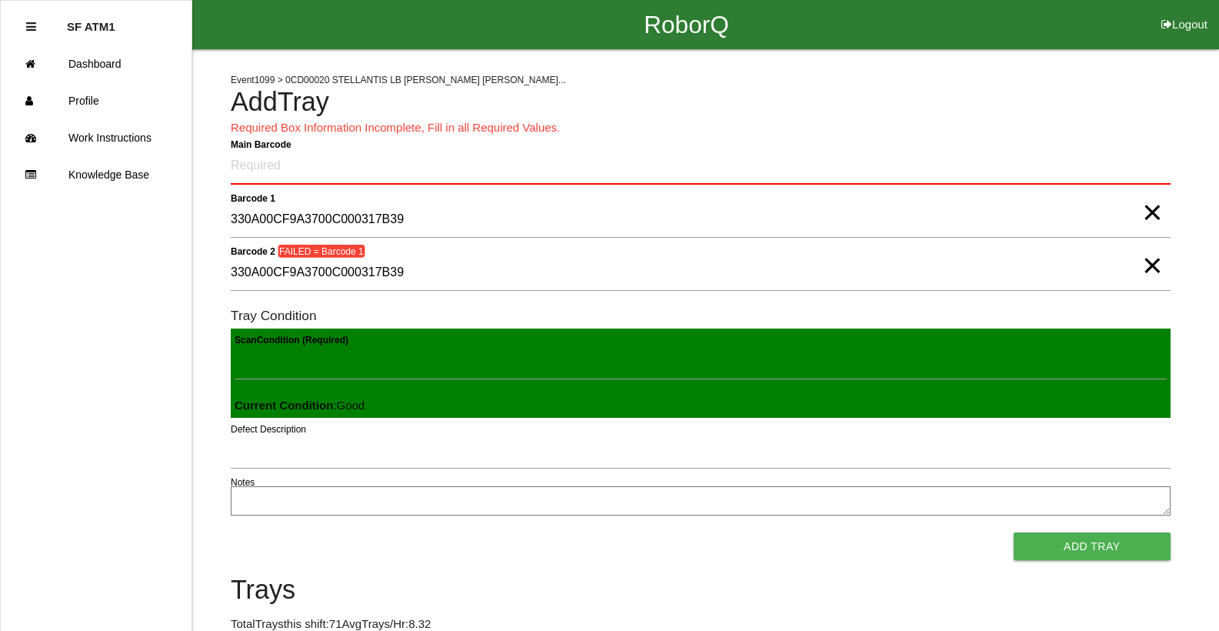
click at [1161, 212] on span "×" at bounding box center [1152, 197] width 20 height 31
click at [1147, 265] on span "×" at bounding box center [1152, 250] width 20 height 31
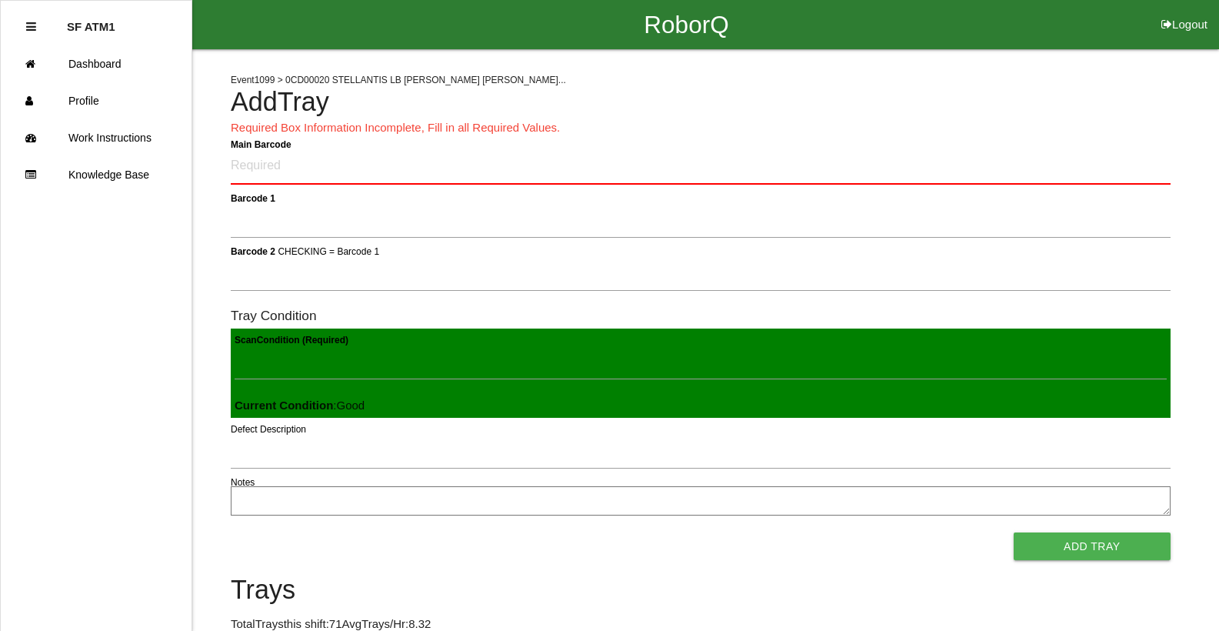
type Barcode "86000500-0644"
type 1 "330A00CF9A3700C000317B39"
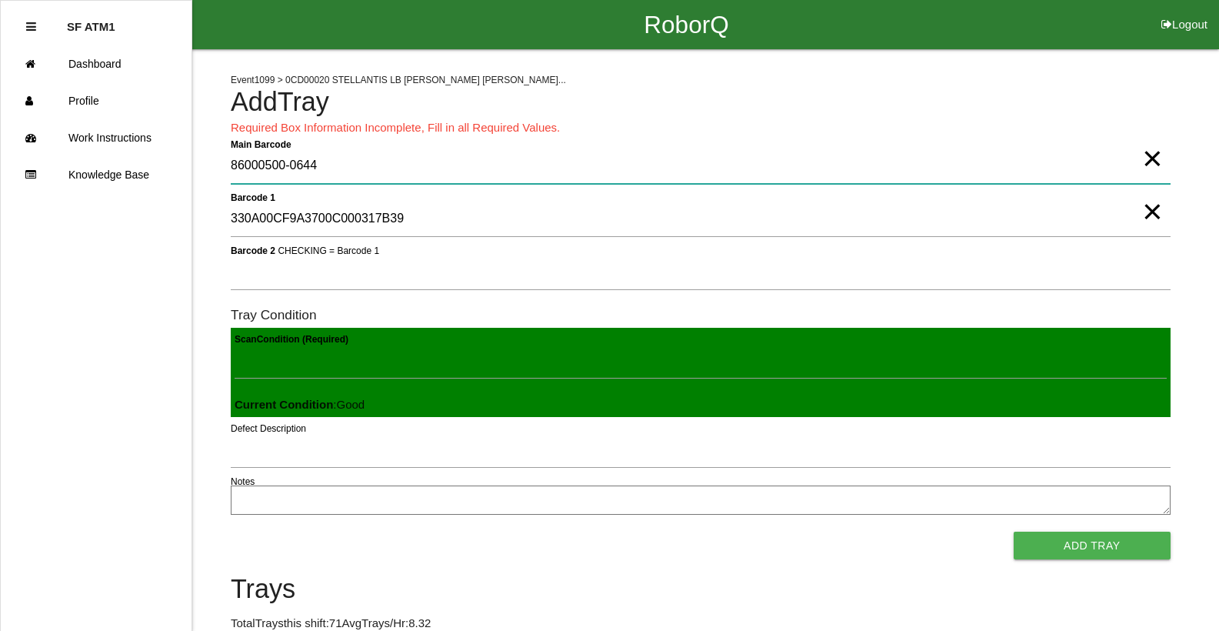
click at [799, 157] on Barcode "86000500-0644" at bounding box center [701, 165] width 940 height 35
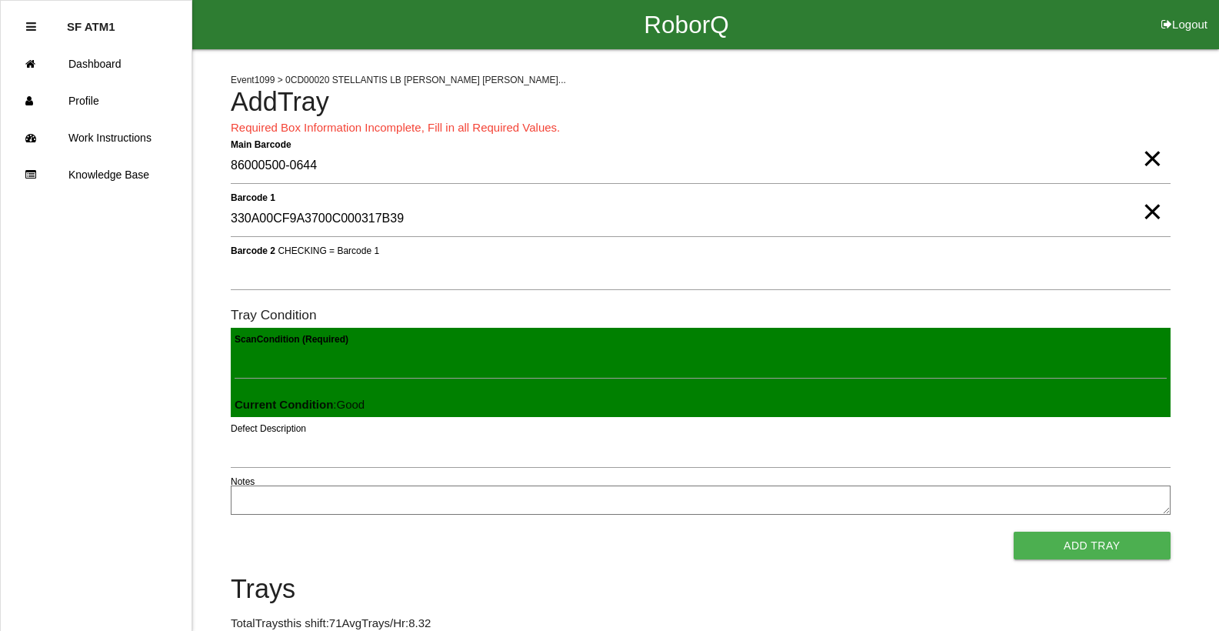
click at [1156, 158] on span "×" at bounding box center [1152, 143] width 20 height 31
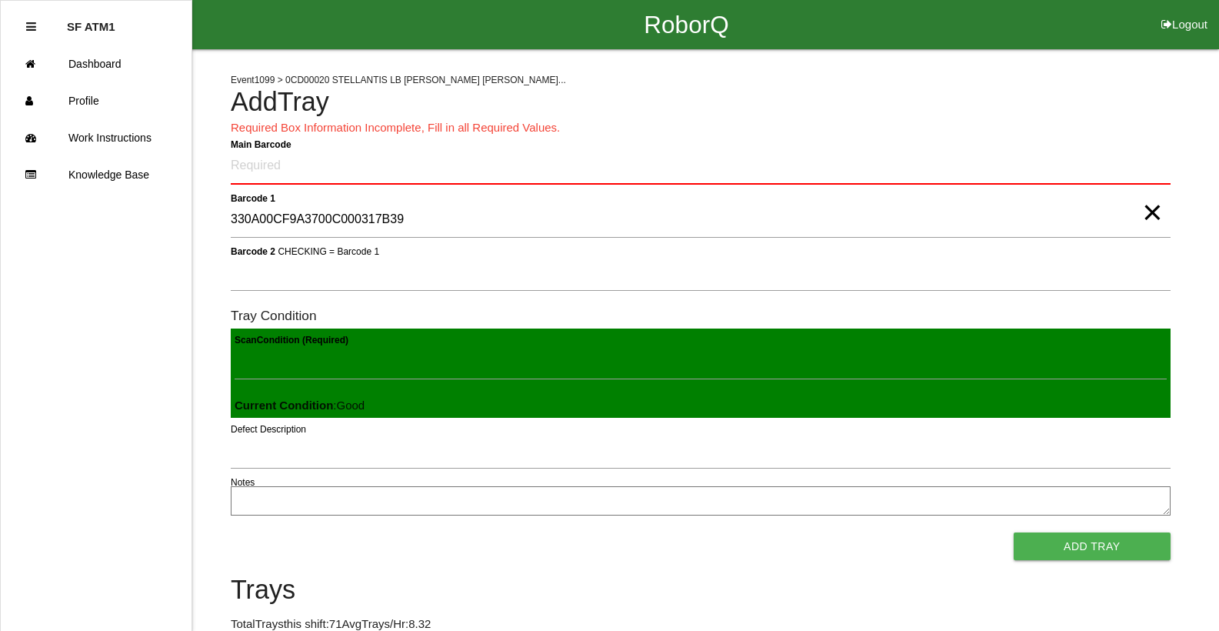
click at [1153, 212] on span "×" at bounding box center [1152, 197] width 20 height 31
click at [316, 168] on Barcode "Main Barcode" at bounding box center [701, 166] width 940 height 36
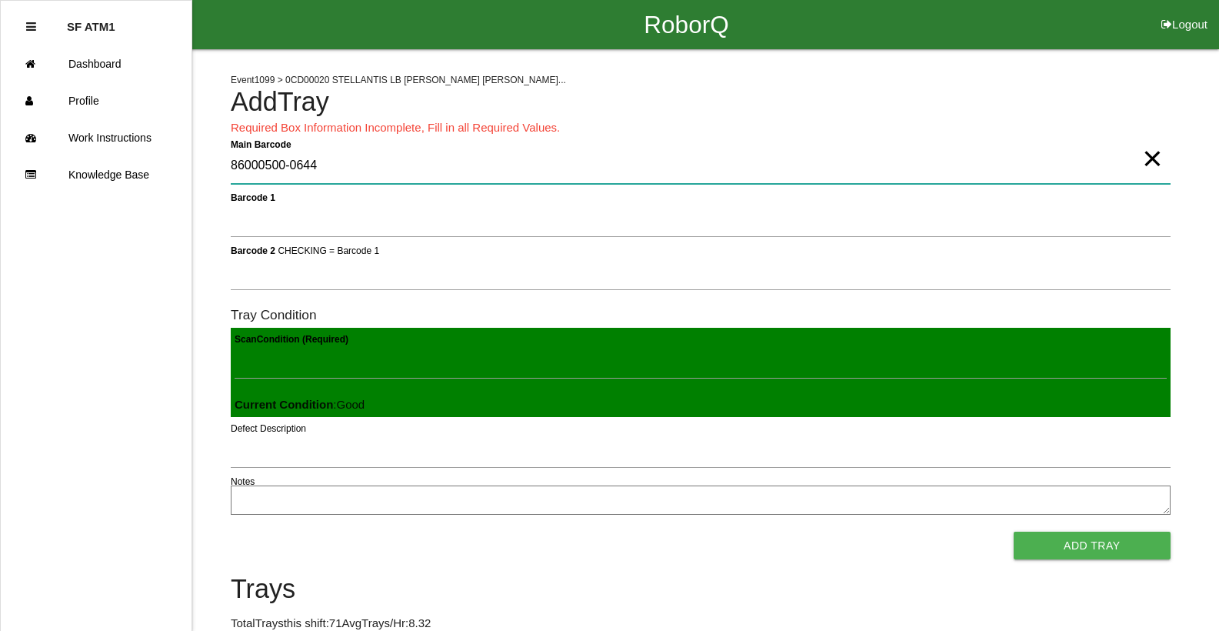
type Barcode "86000500-0644"
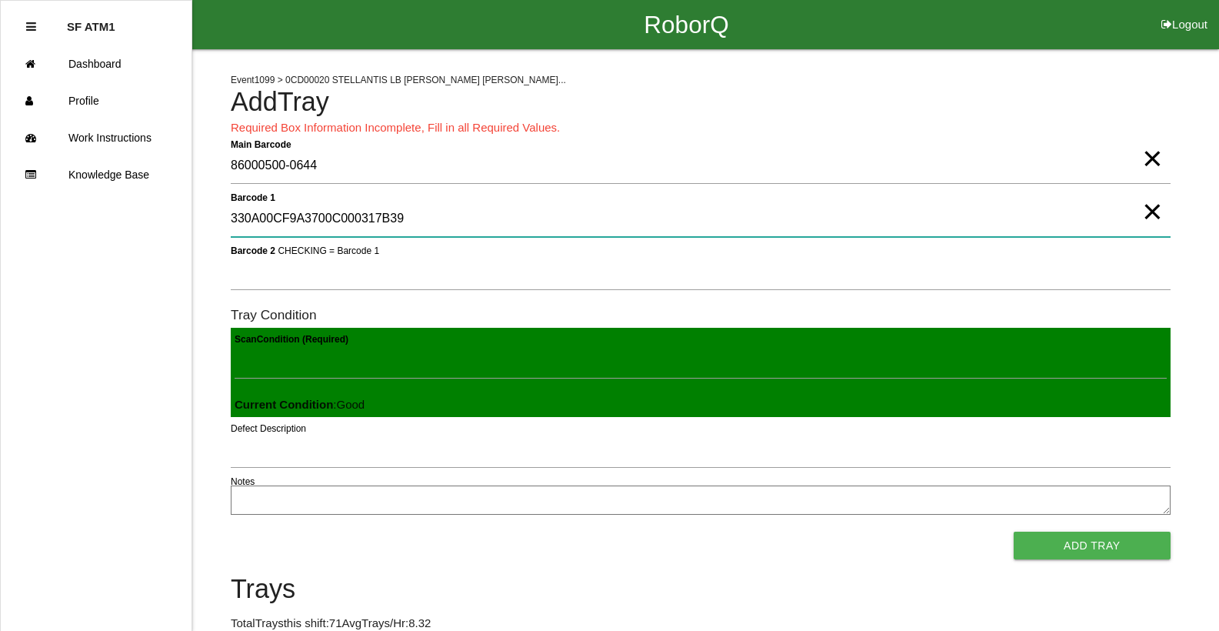
type 1 "330A00CF9A3700C000317B39"
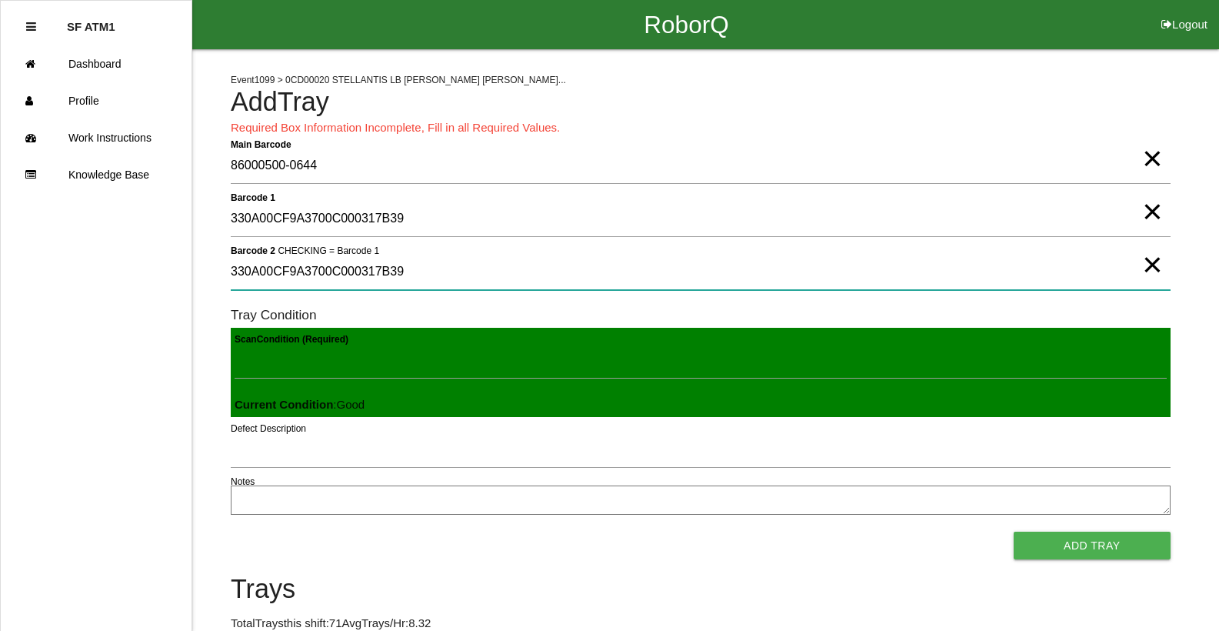
type 2 "330A00CF9A3700C000317B39"
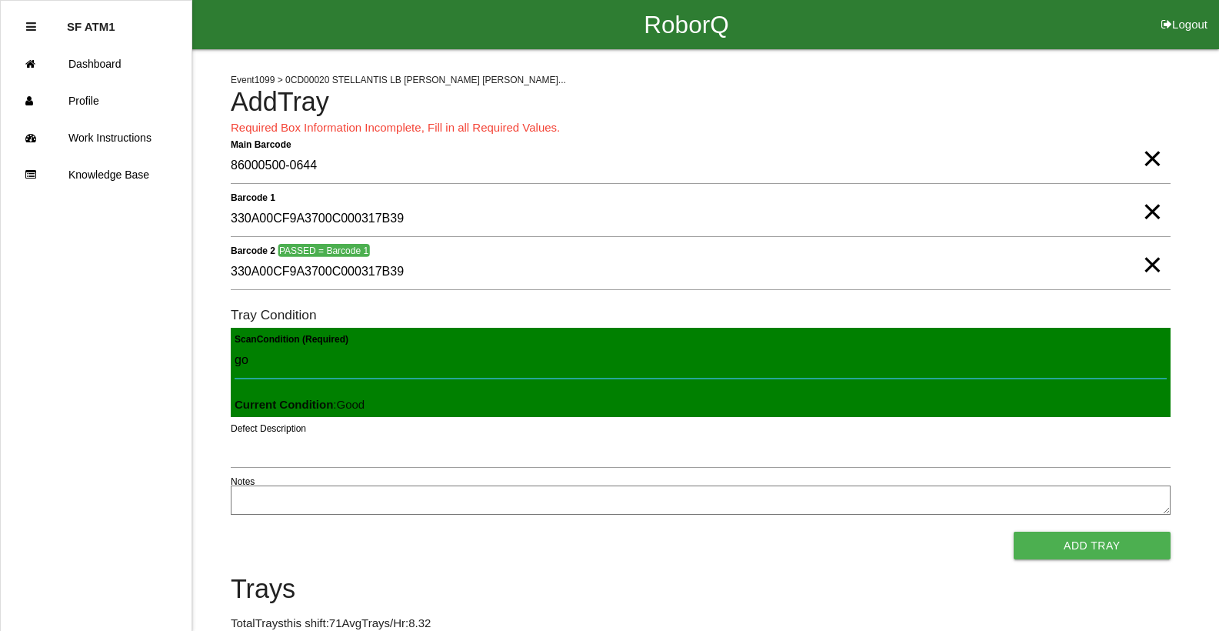
type Condition "goo"
click at [1014, 531] on button "Add Tray" at bounding box center [1092, 545] width 157 height 28
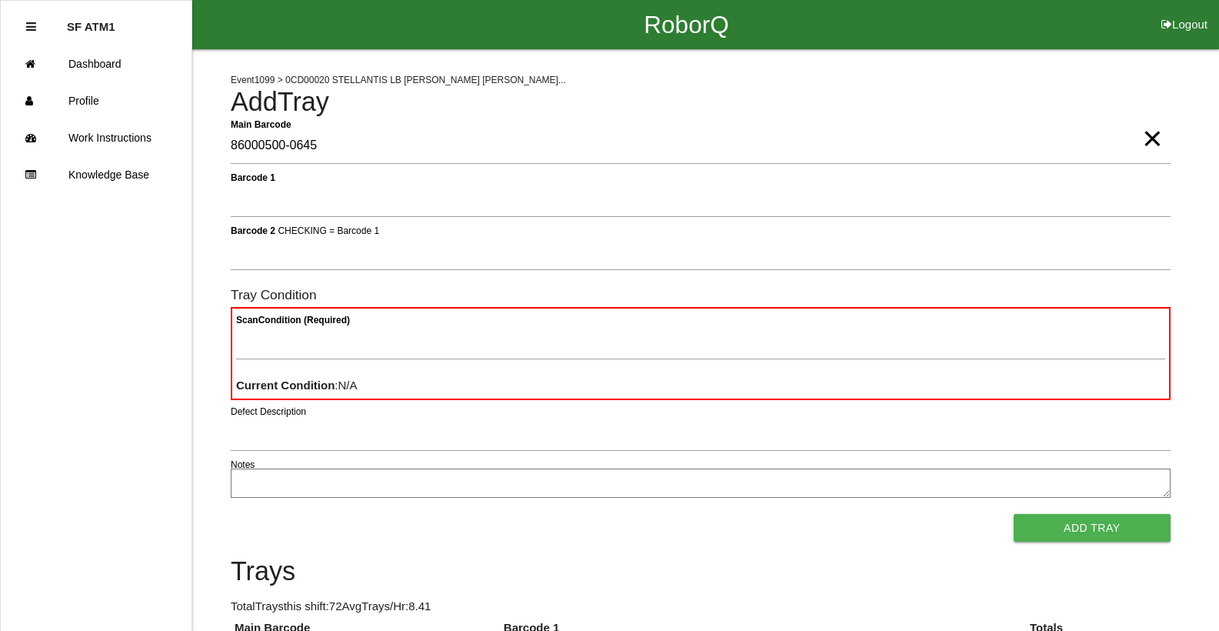
type Barcode "86000500-0645"
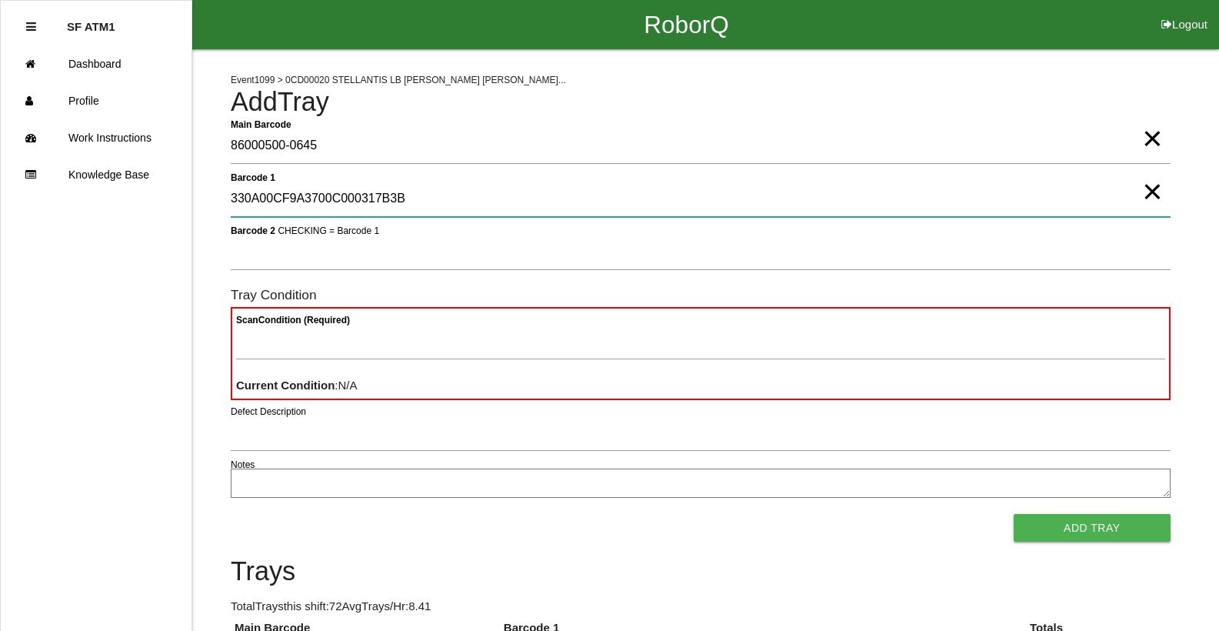
type 1 "330A00CF9A3700C000317B3B"
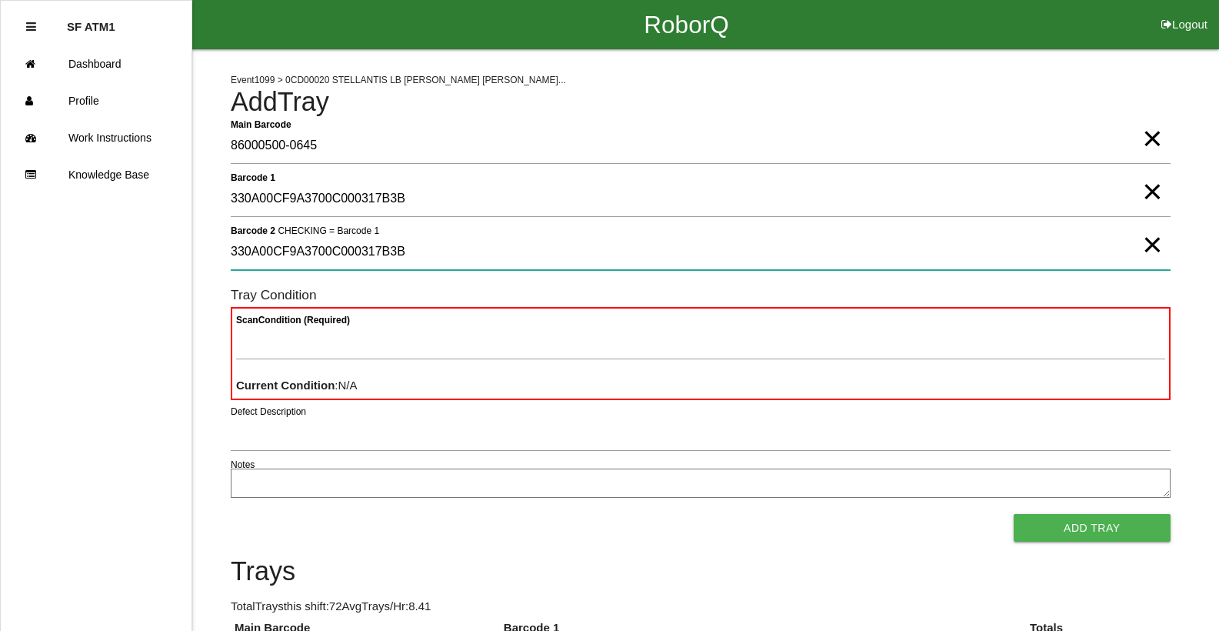
type 2 "330A00CF9A3700C000317B3B"
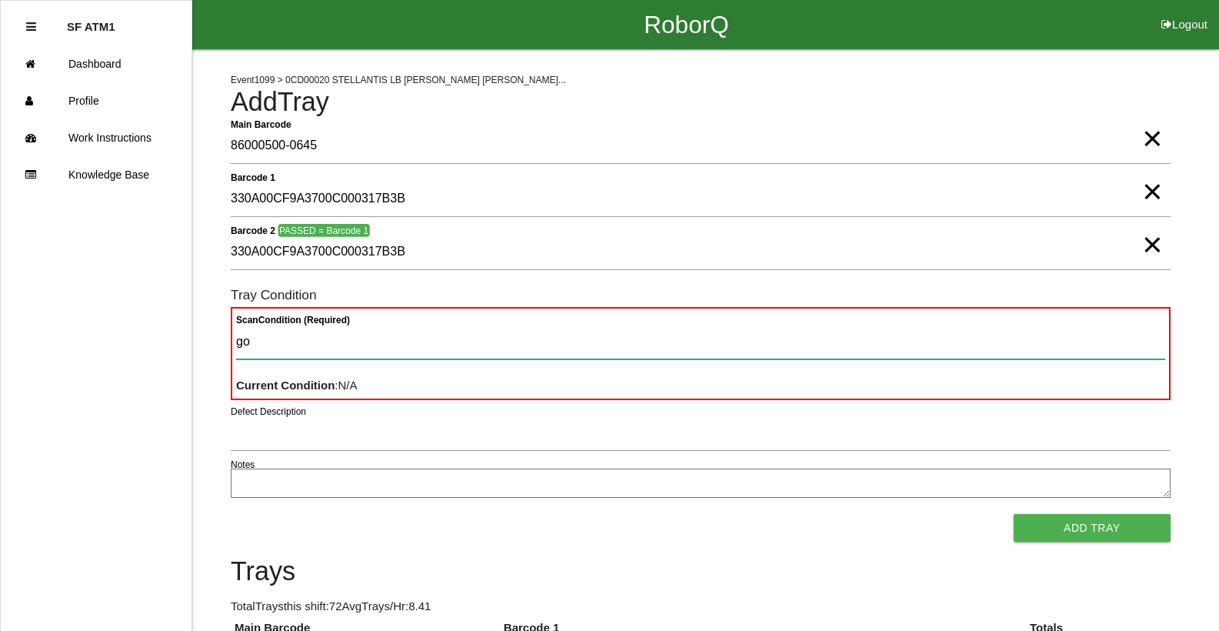
type Condition "goo"
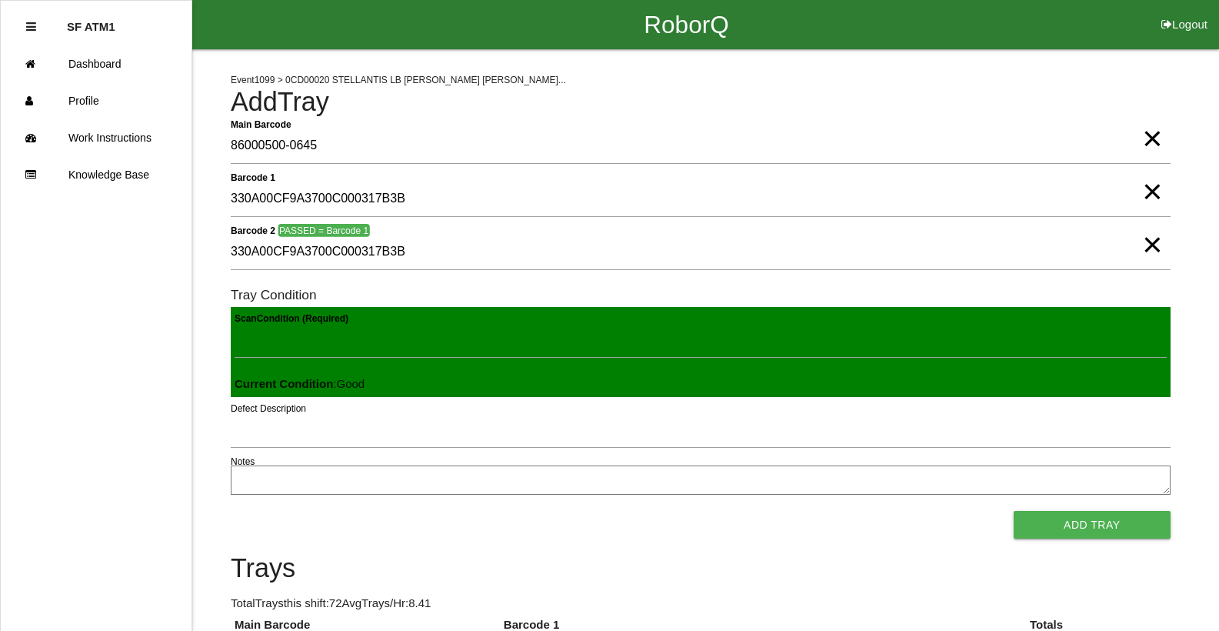
click at [1014, 511] on button "Add Tray" at bounding box center [1092, 525] width 157 height 28
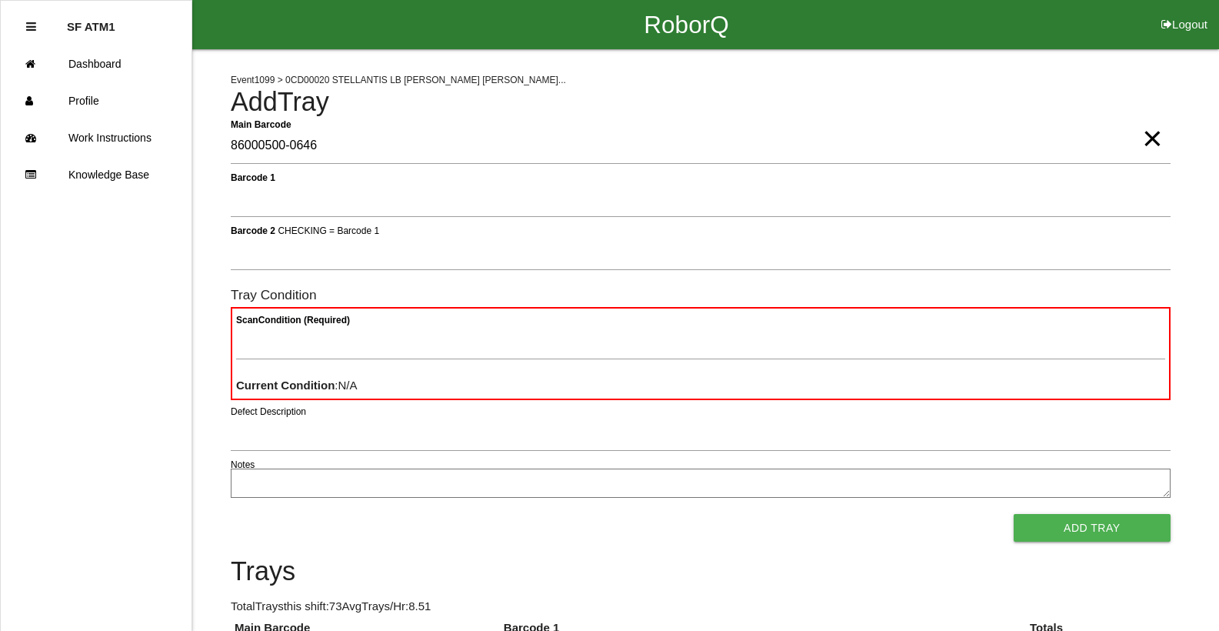
type Barcode "86000500-0646"
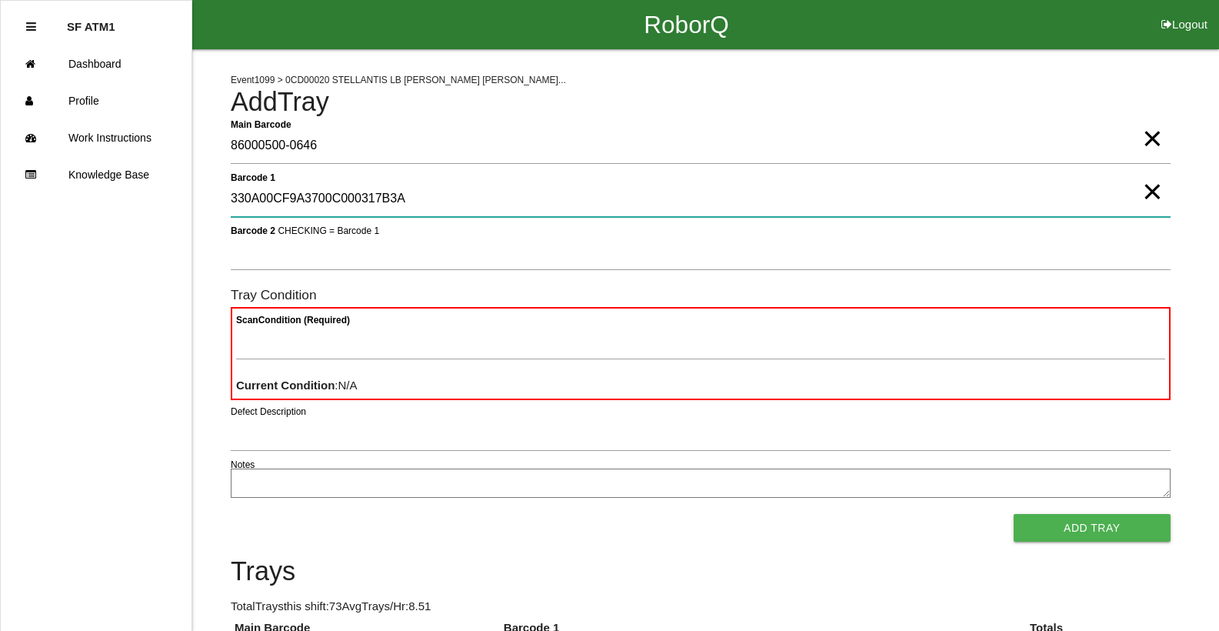
type 1 "330A00CF9A3700C000317B3A"
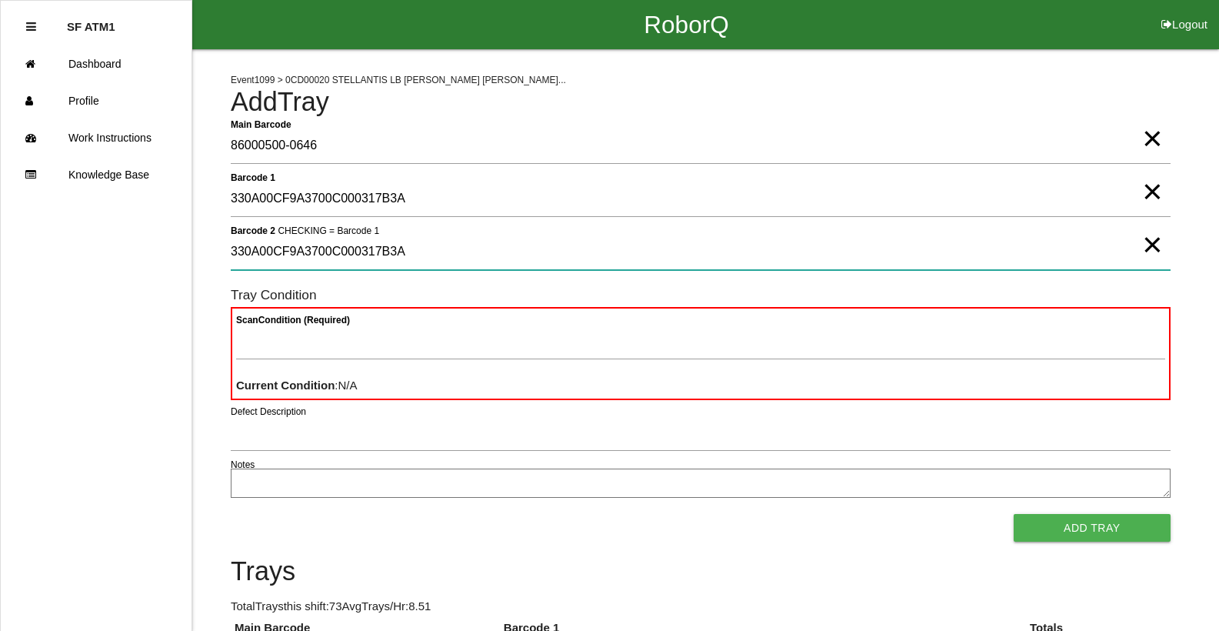
type 2 "330A00CF9A3700C000317B3A"
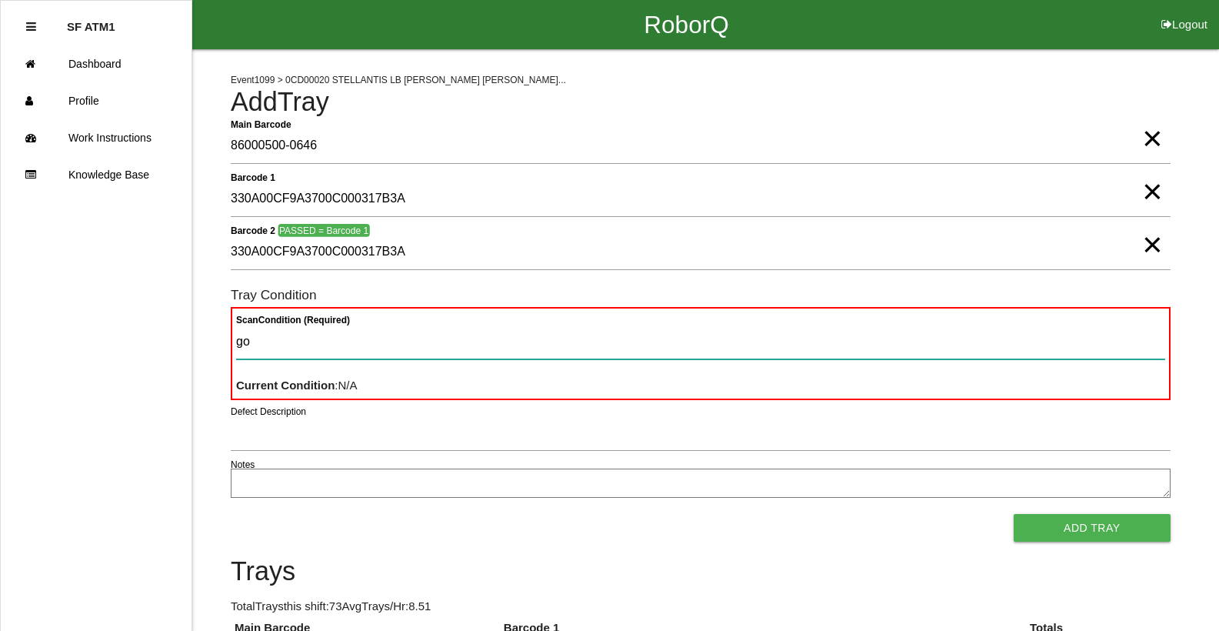
type Condition "goo"
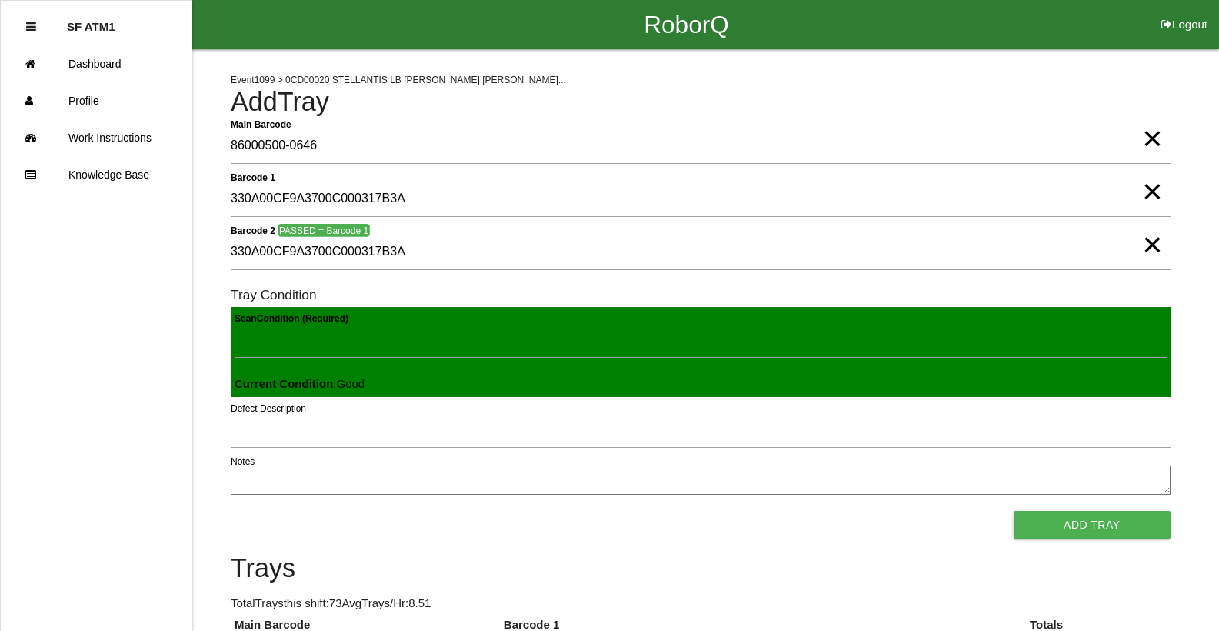
click at [1014, 511] on button "Add Tray" at bounding box center [1092, 525] width 157 height 28
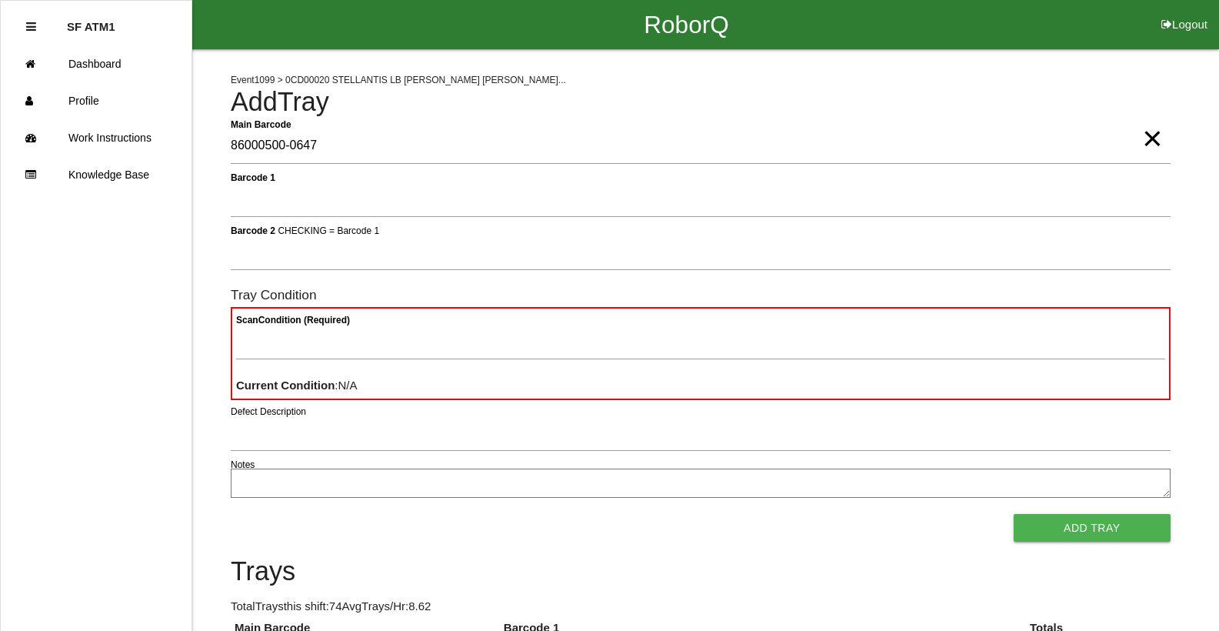
type Barcode "86000500-0647"
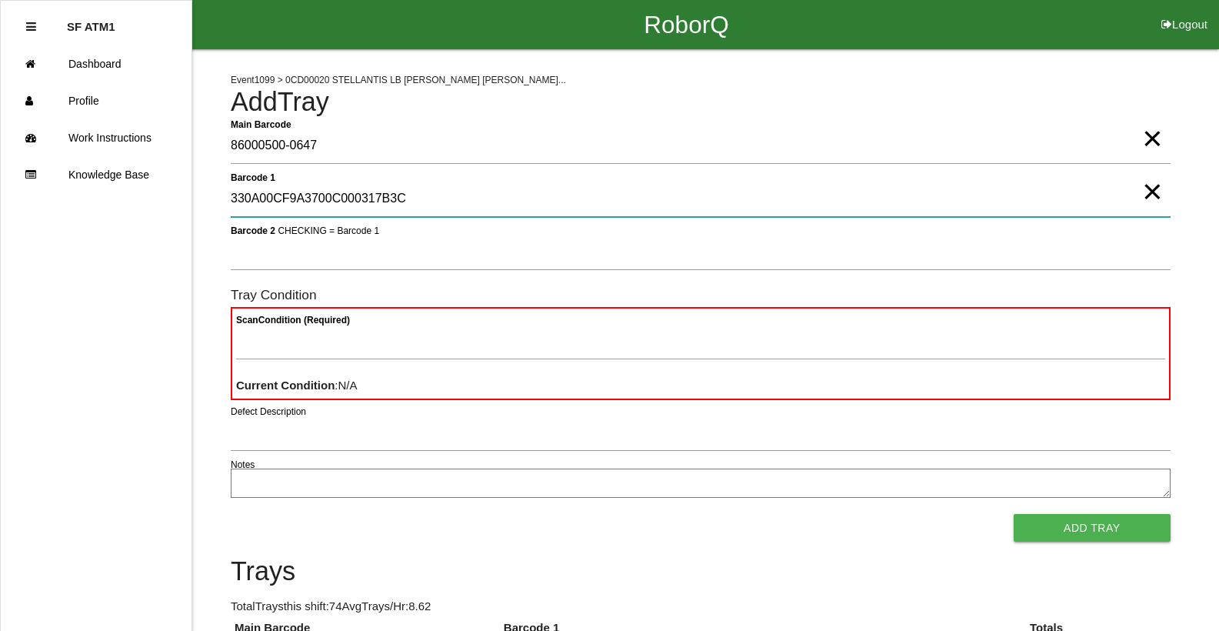
type 1 "330A00CF9A3700C000317B3C"
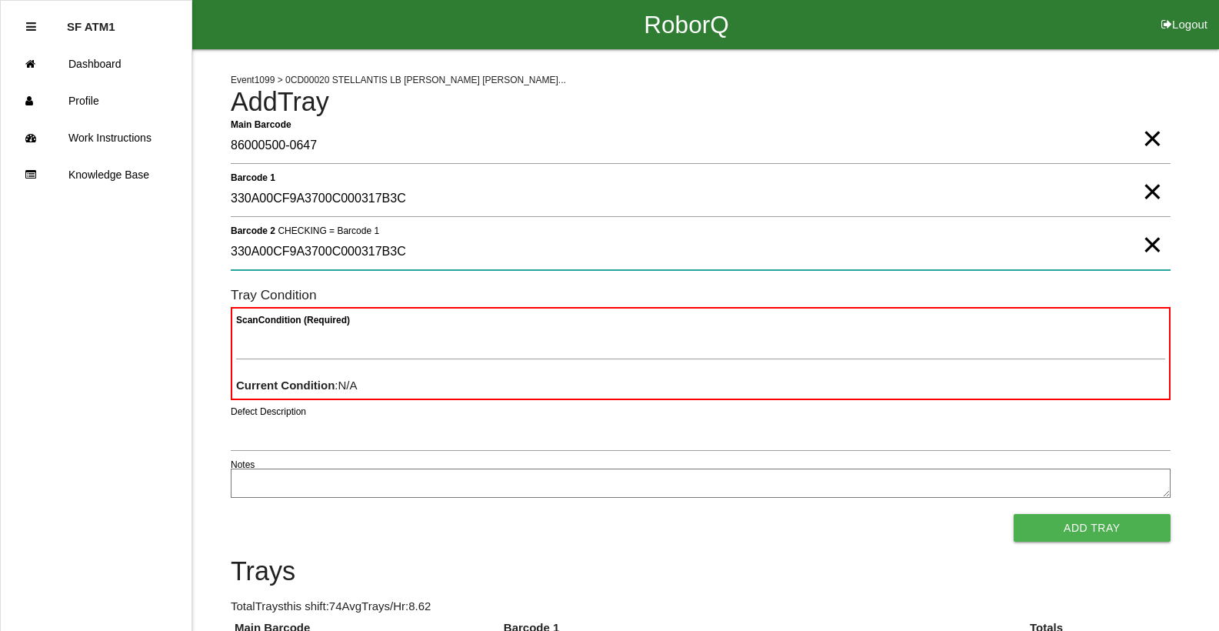
type 2 "330A00CF9A3700C000317B3C"
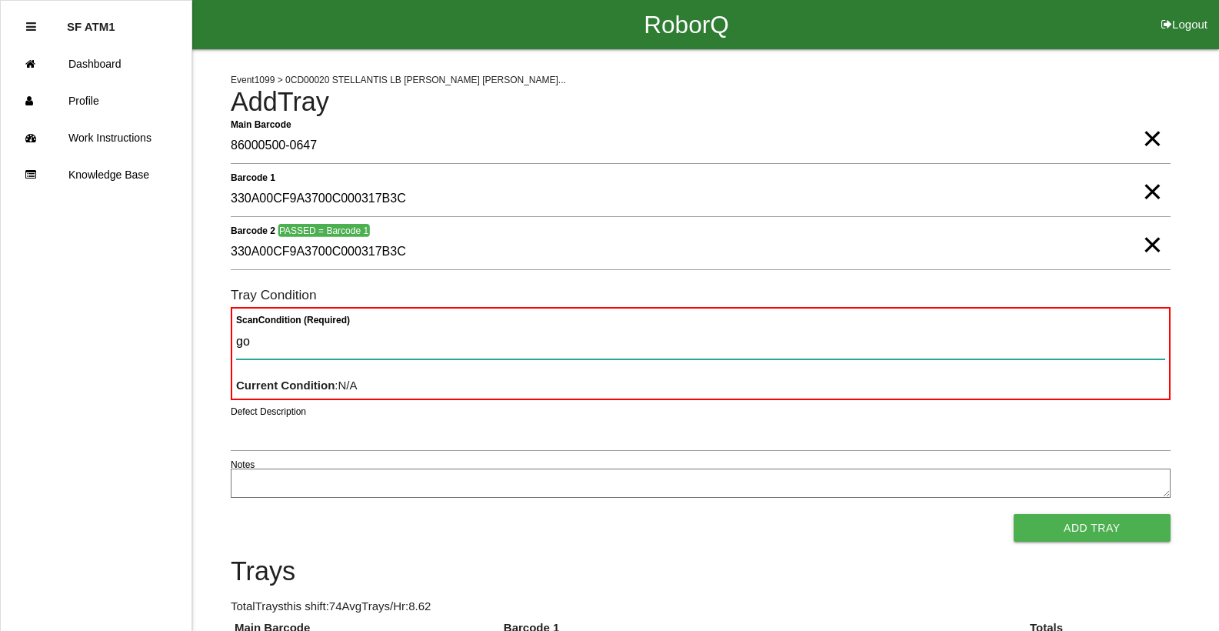
type Condition "goo"
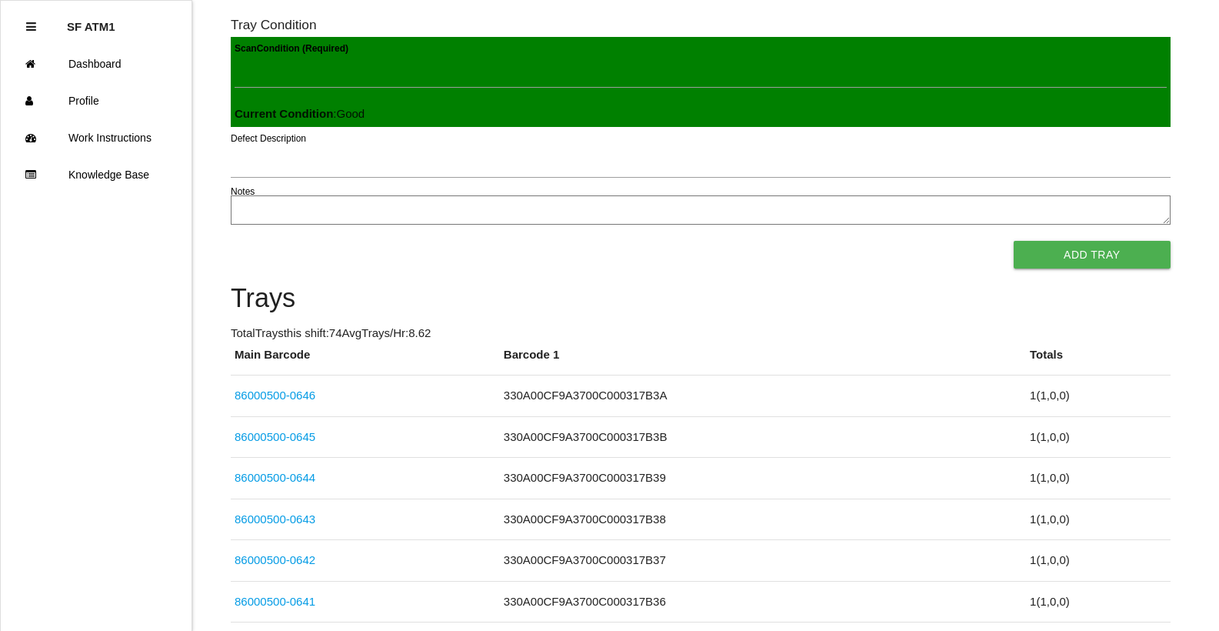
scroll to position [102, 0]
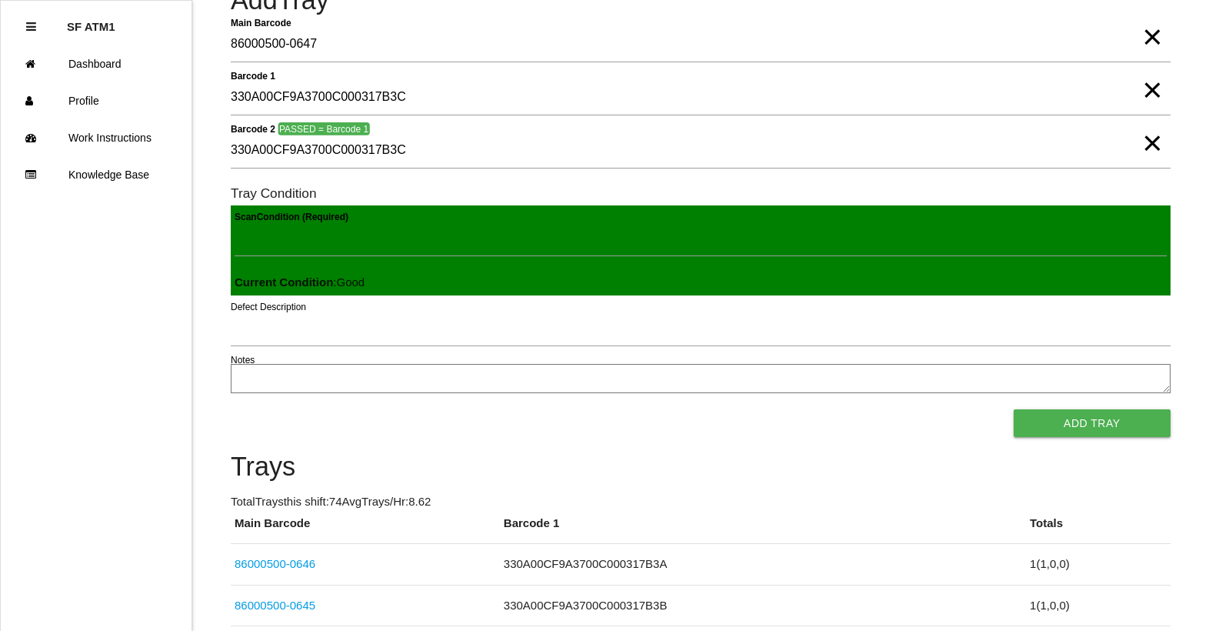
click at [1149, 143] on span "×" at bounding box center [1152, 127] width 20 height 31
click at [1150, 90] on span "×" at bounding box center [1152, 74] width 20 height 31
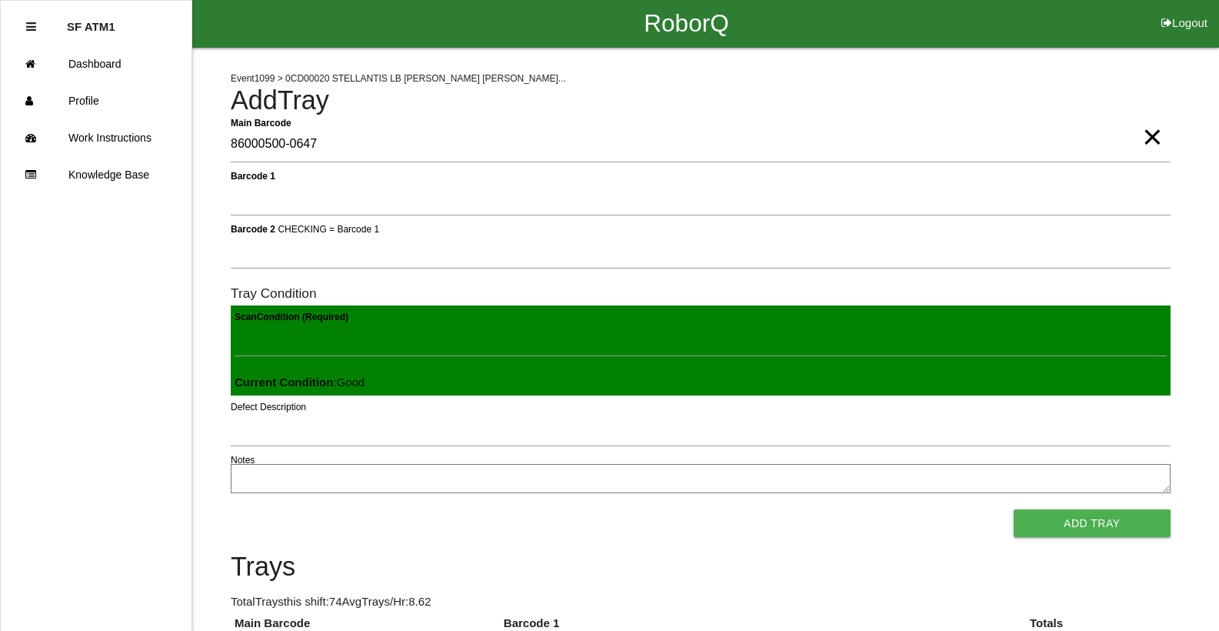
scroll to position [0, 0]
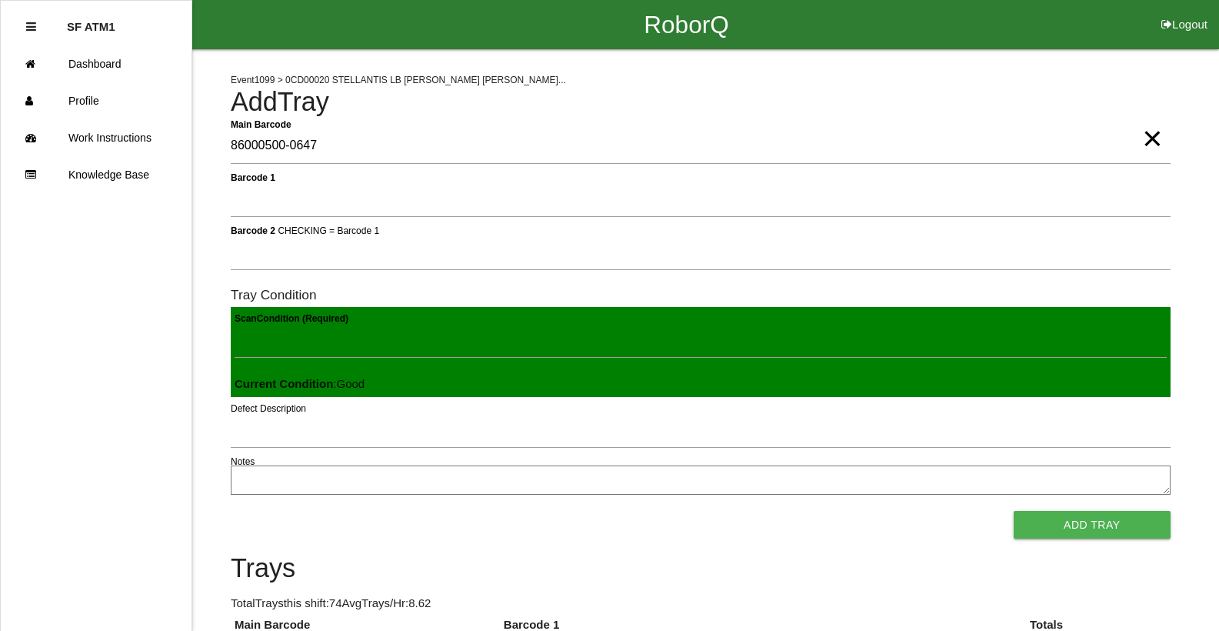
click at [1151, 138] on span "×" at bounding box center [1152, 123] width 20 height 31
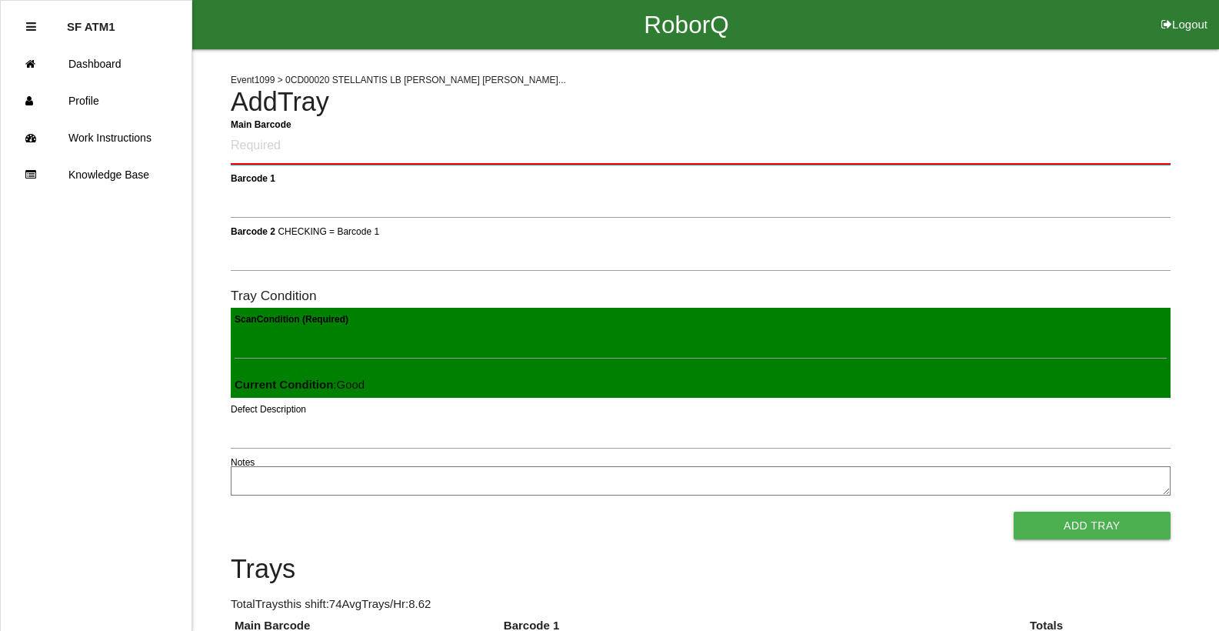
click at [1097, 142] on Barcode "Main Barcode" at bounding box center [701, 146] width 940 height 36
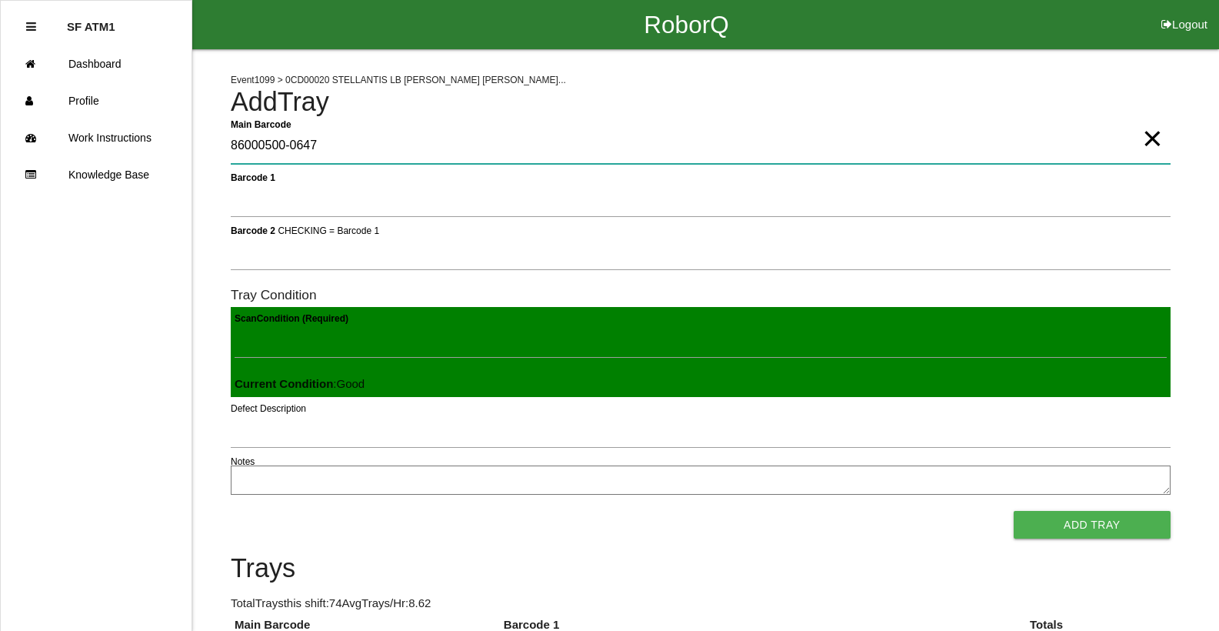
type Barcode "86000500-0647"
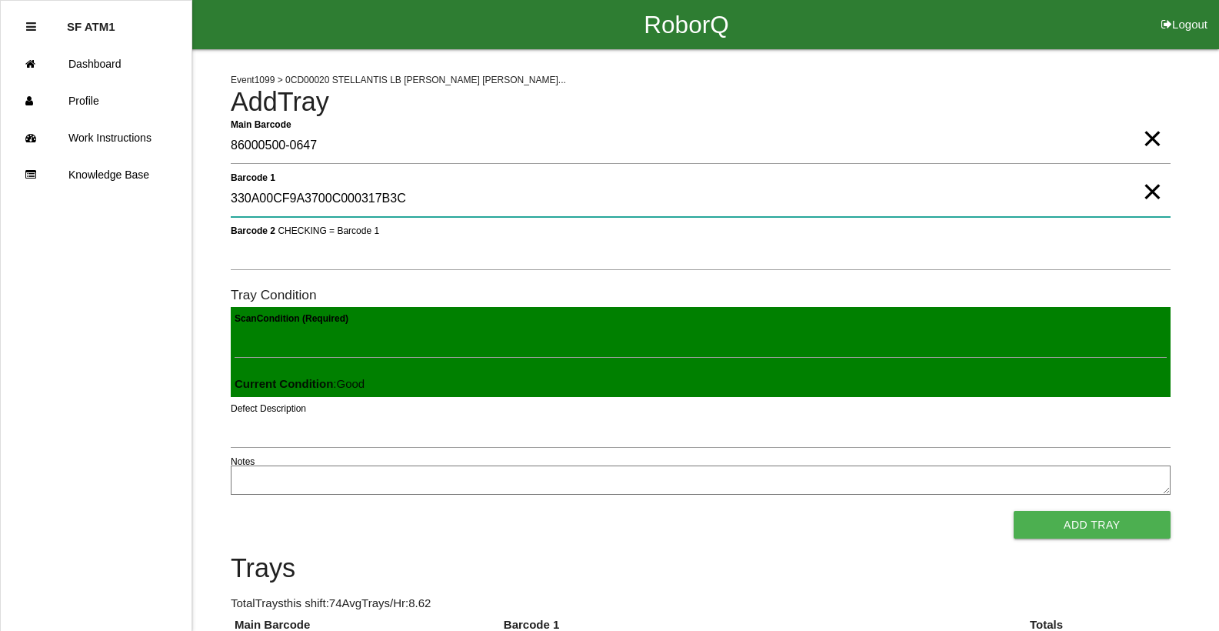
type 1 "330A00CF9A3700C000317B3C"
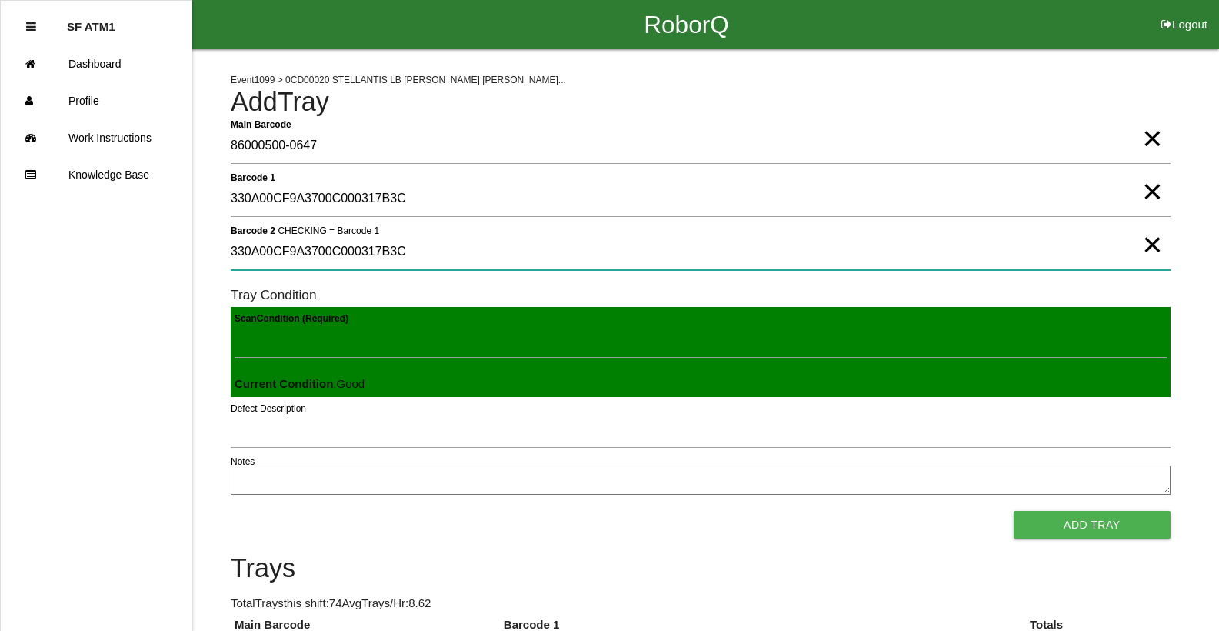
type 2 "330A00CF9A3700C000317B3C"
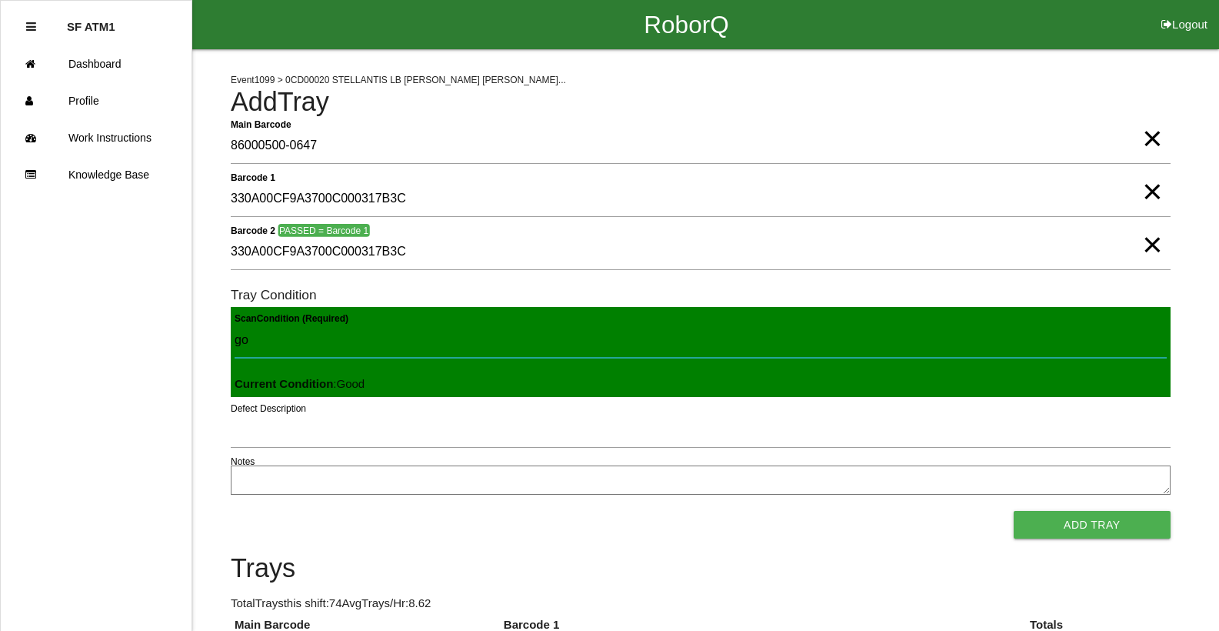
type Condition "goo"
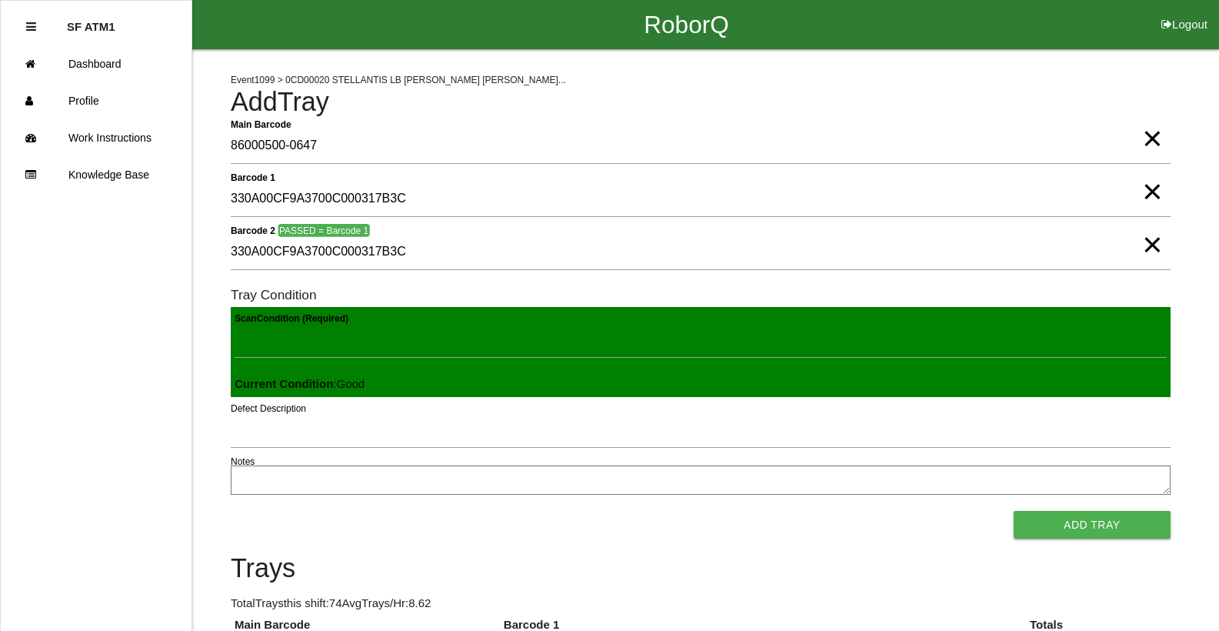
click at [1014, 511] on button "Add Tray" at bounding box center [1092, 525] width 157 height 28
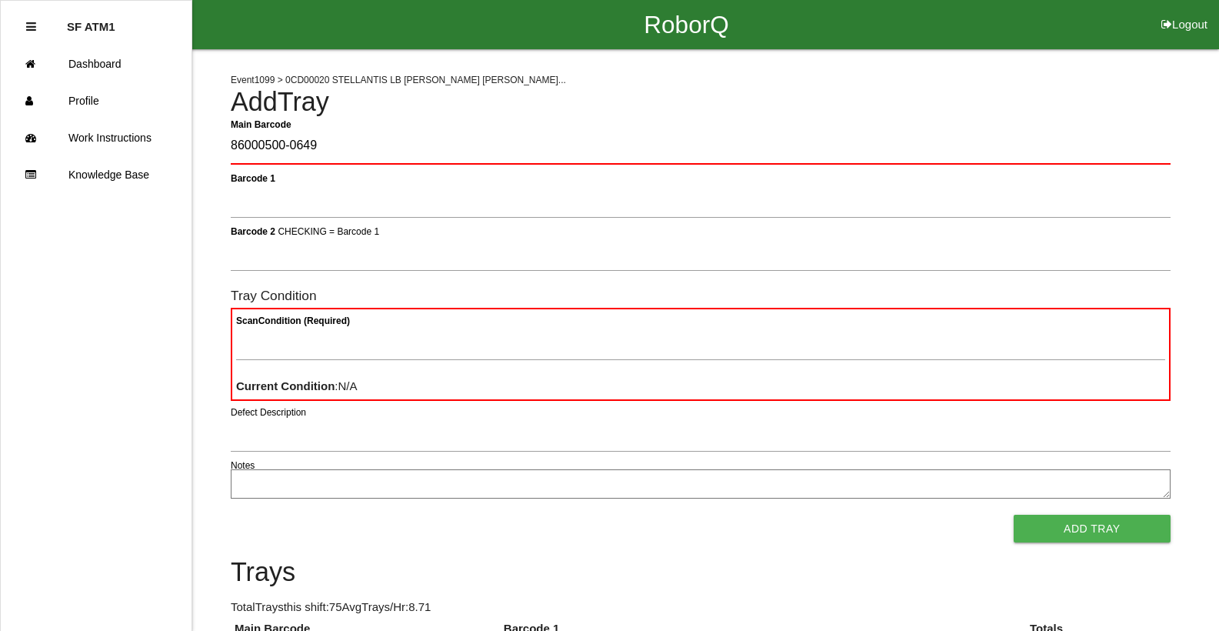
type Barcode "86000500-0649"
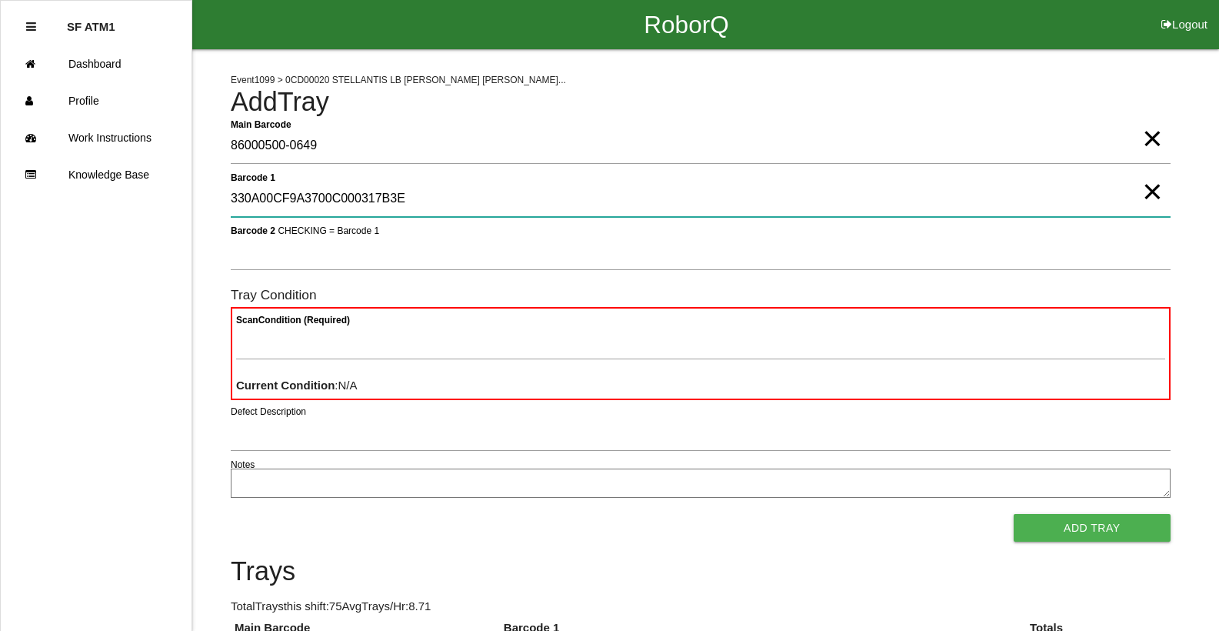
type 1 "330A00CF9A3700C000317B3E"
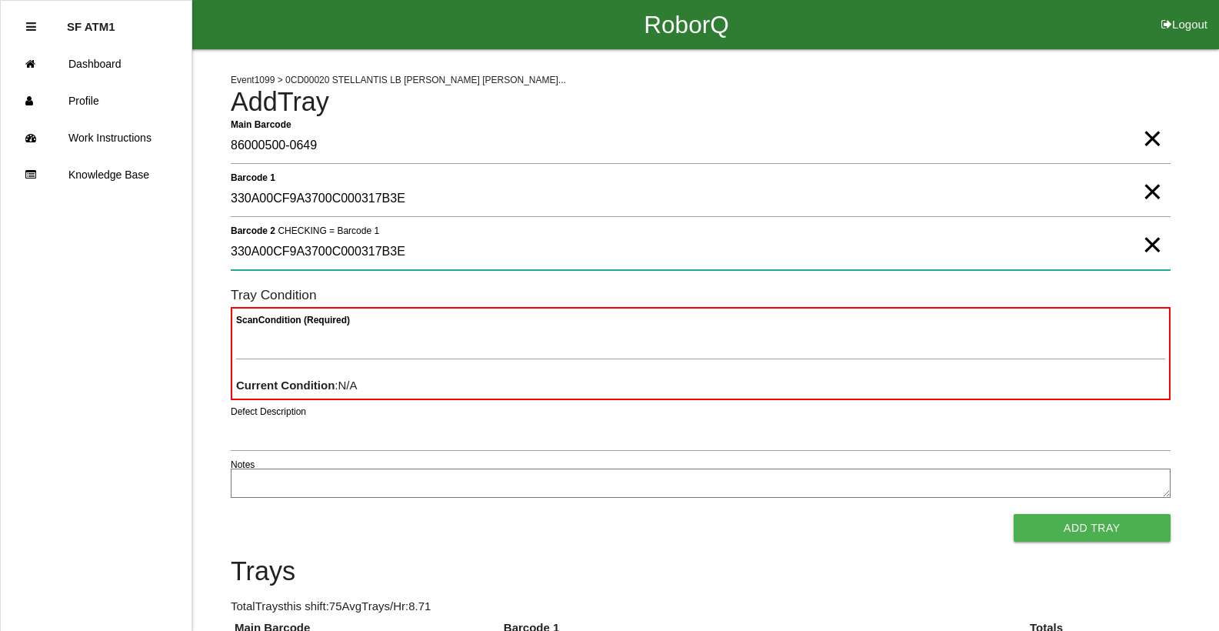
type 2 "330A00CF9A3700C000317B3E"
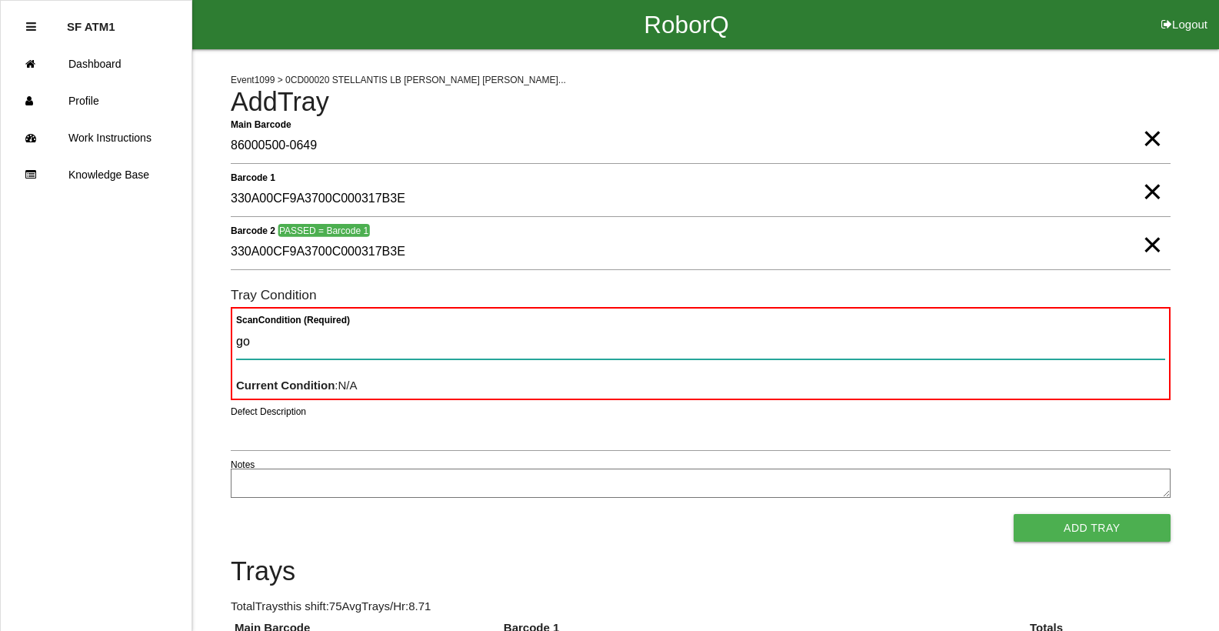
type Condition "goo"
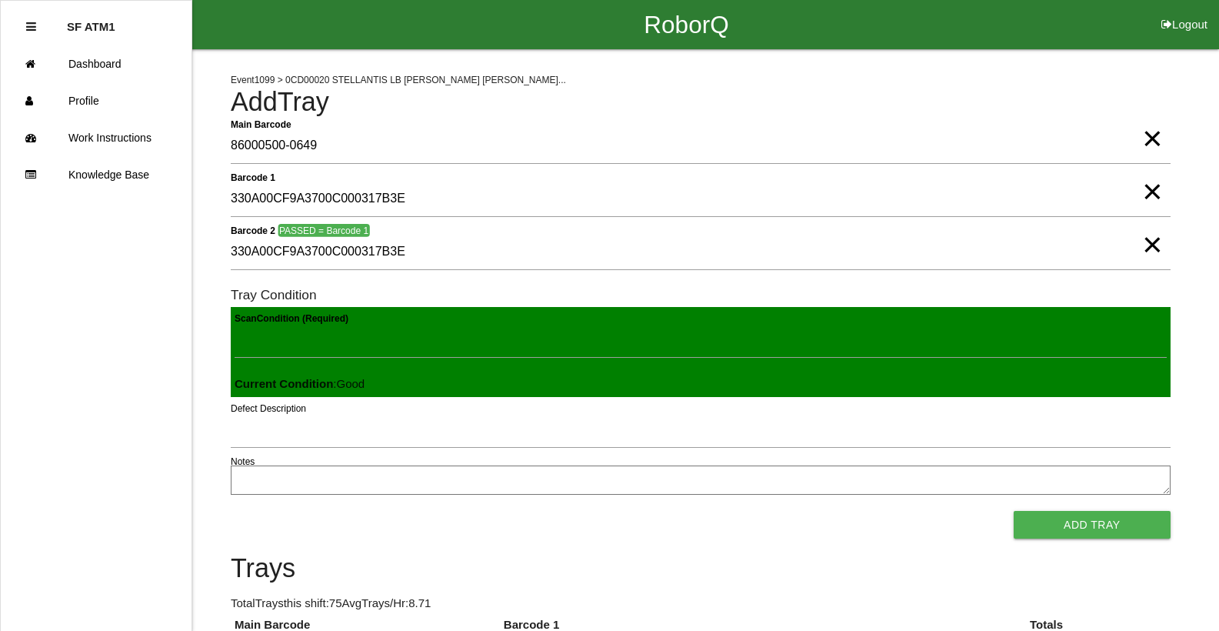
click at [1014, 511] on button "Add Tray" at bounding box center [1092, 525] width 157 height 28
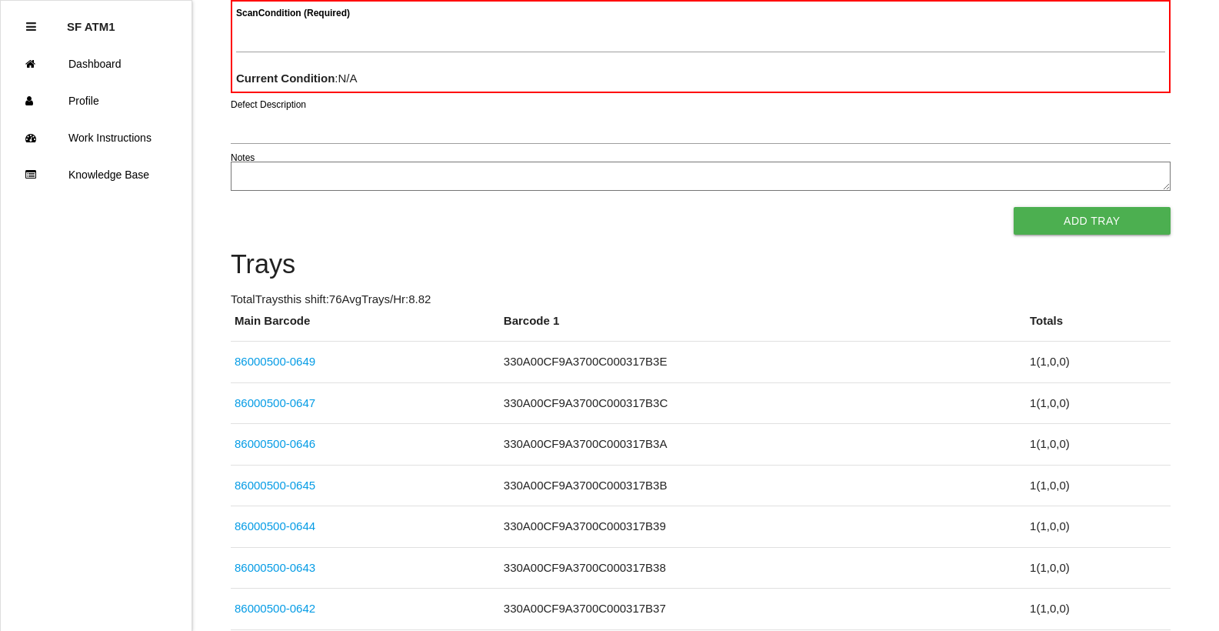
scroll to position [138, 0]
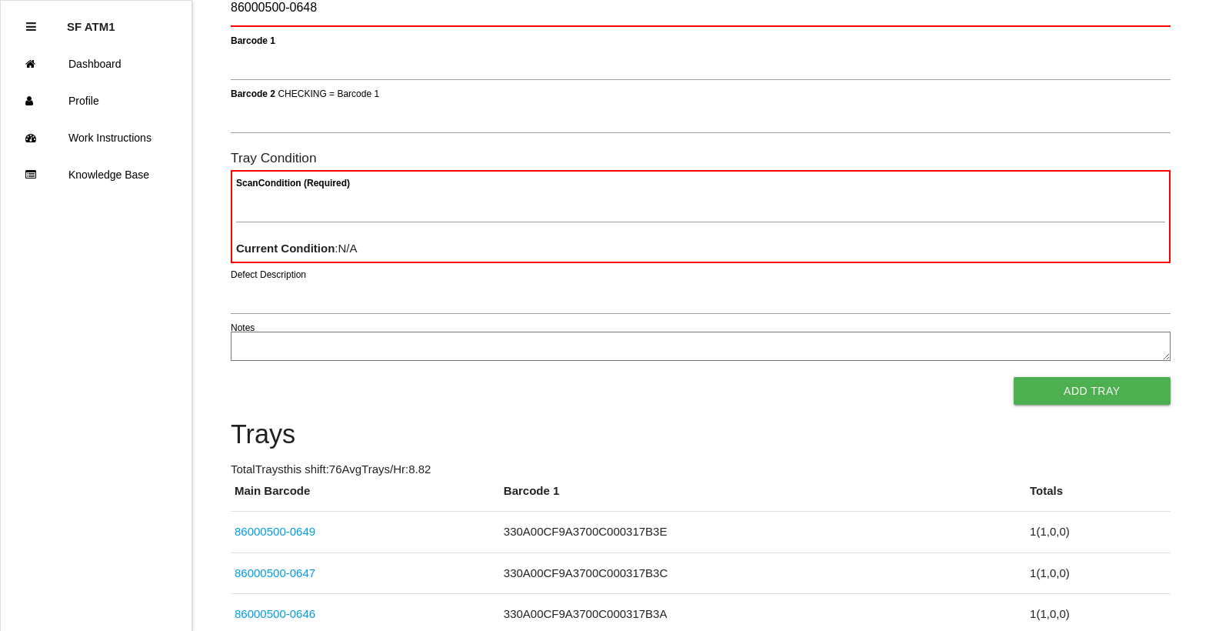
type Barcode "86000500-0648"
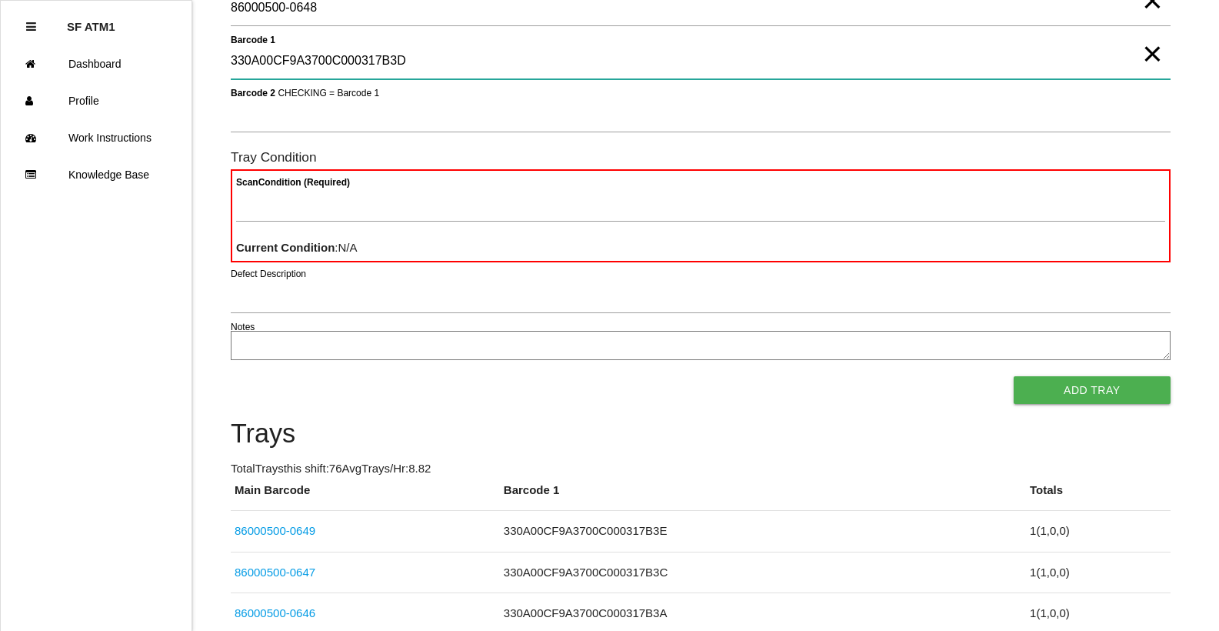
type 1 "330A00CF9A3700C000317B3D"
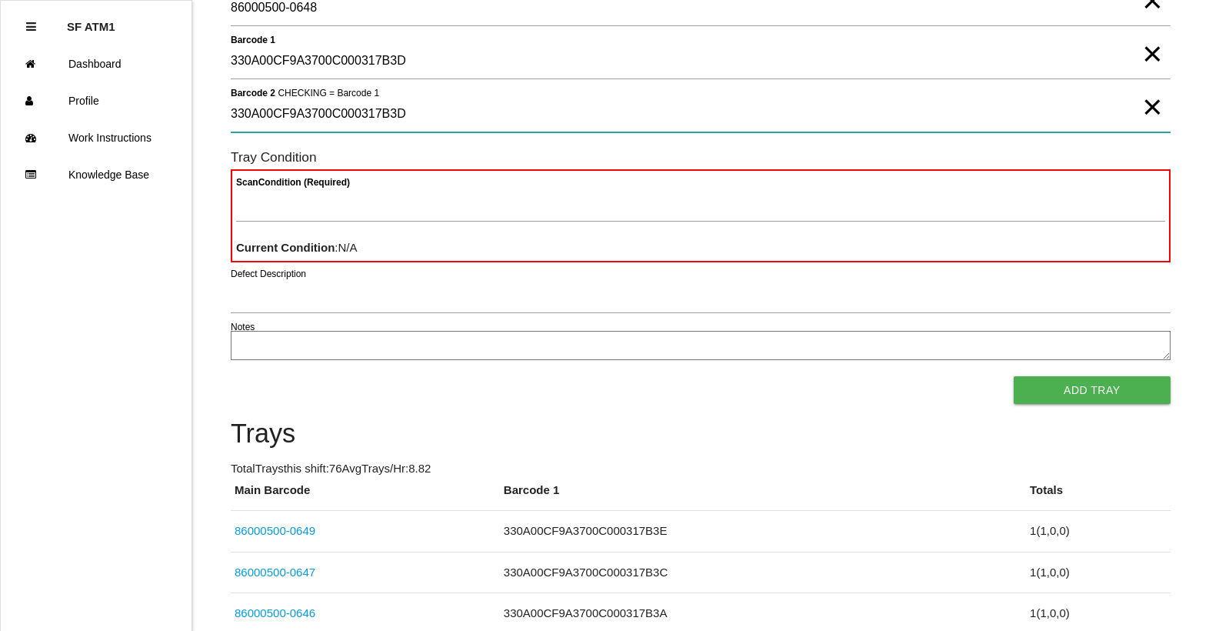
type 2 "330A00CF9A3700C000317B3D"
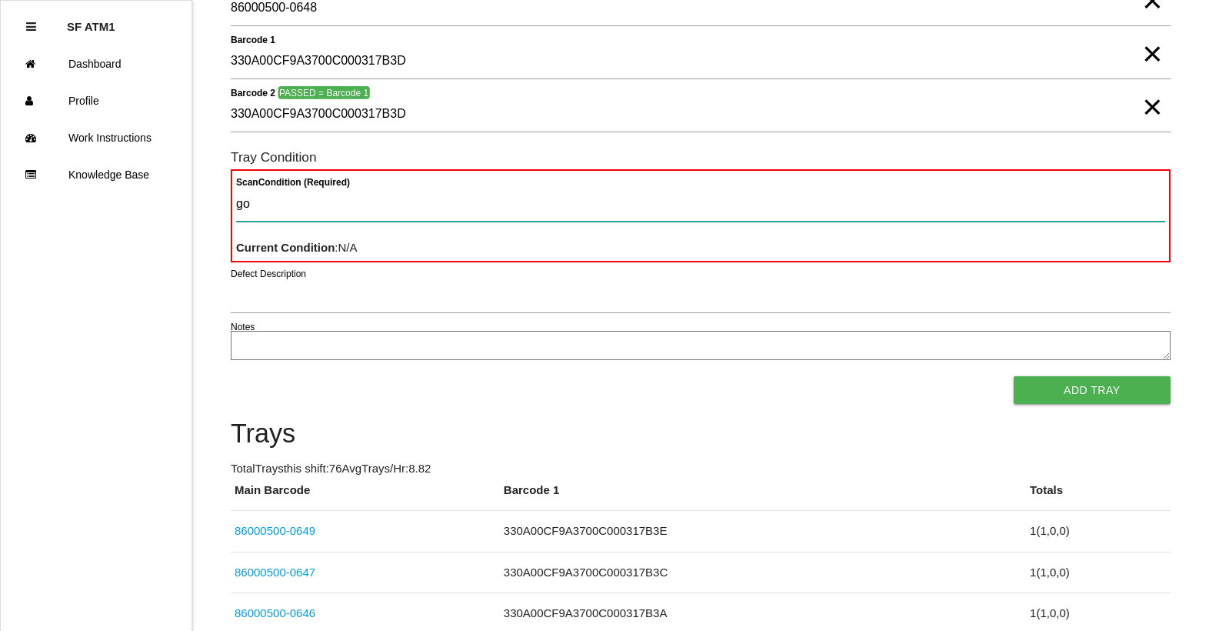
type Condition "goo"
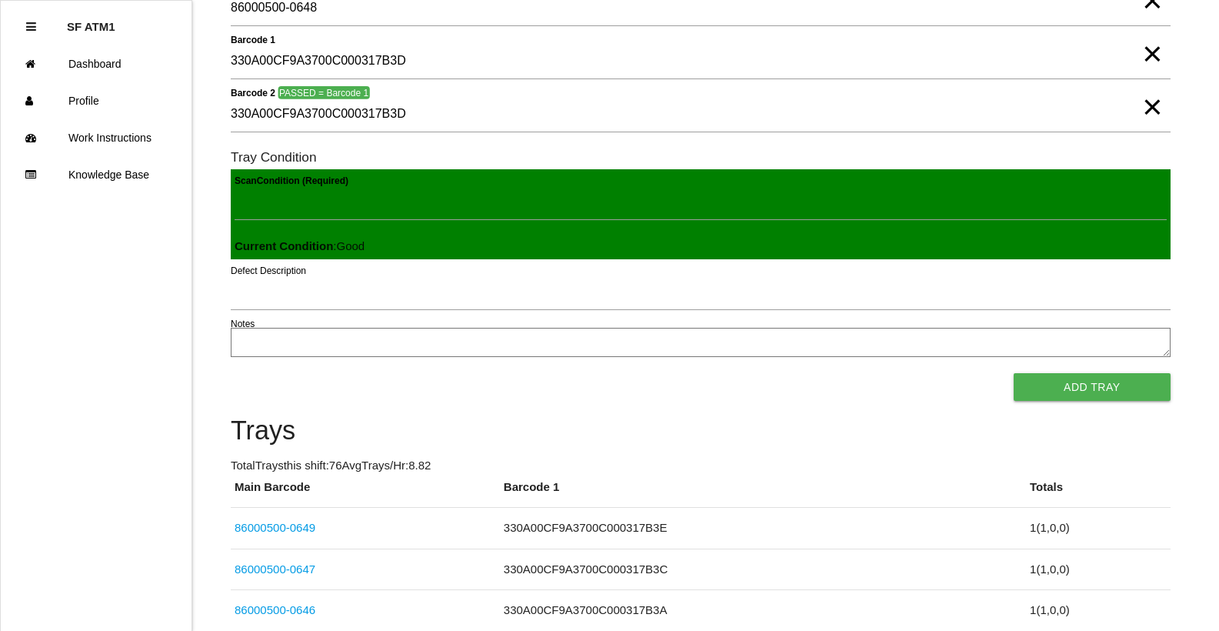
click at [1014, 373] on button "Add Tray" at bounding box center [1092, 387] width 157 height 28
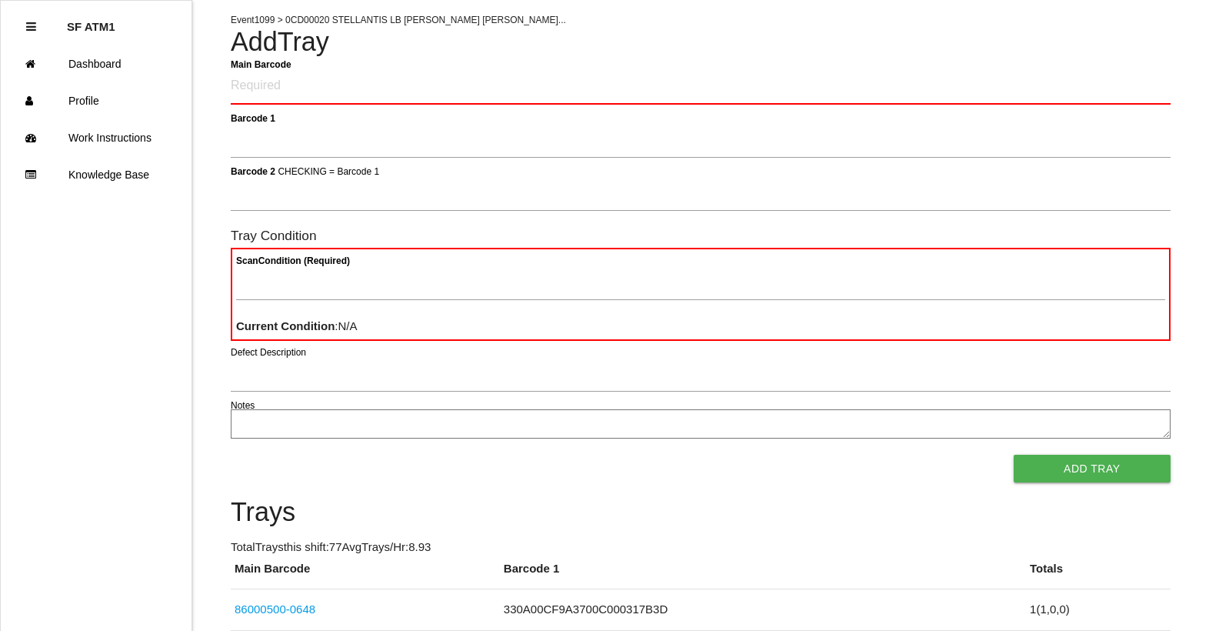
scroll to position [0, 0]
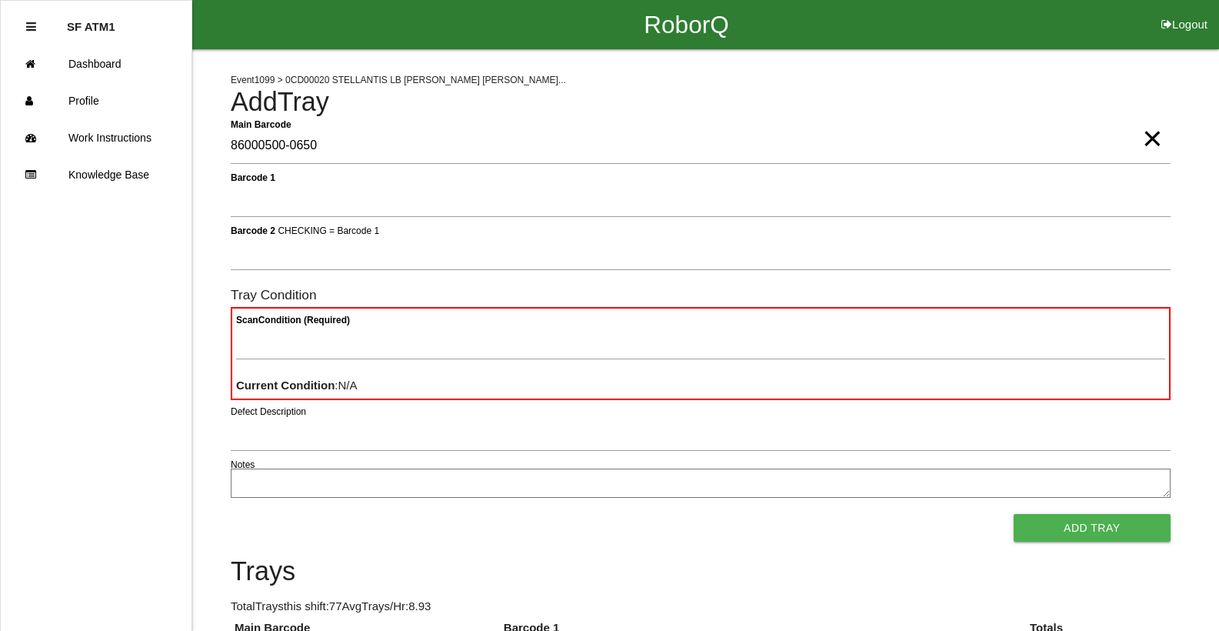
type Barcode "86000500-0650"
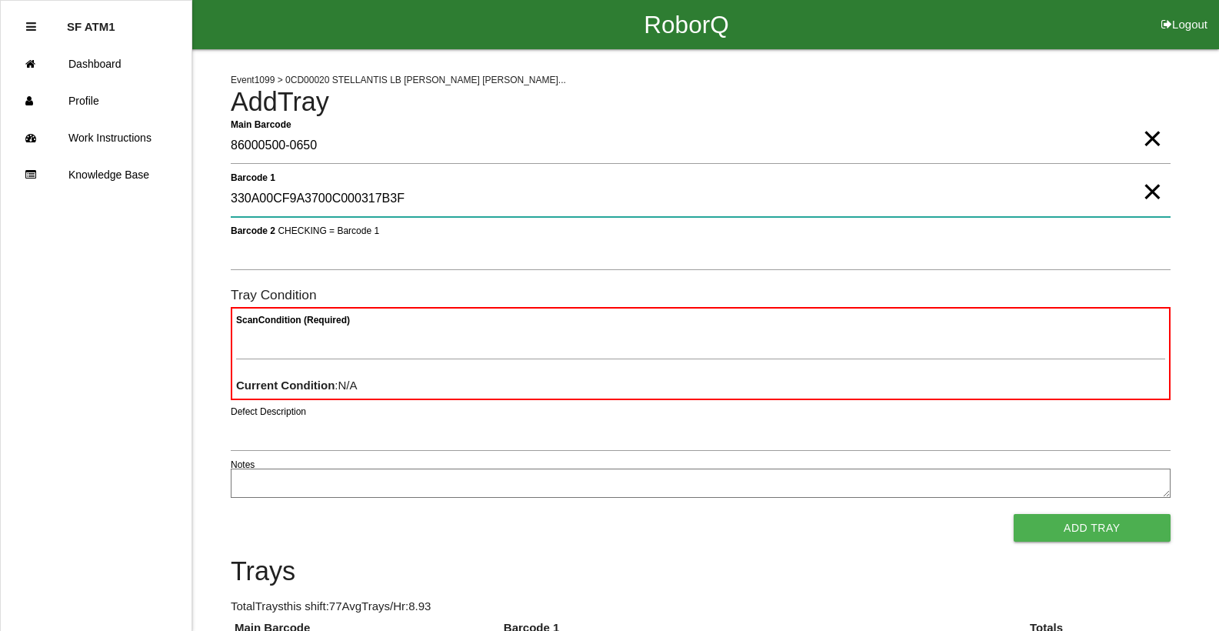
type 1 "330A00CF9A3700C000317B3F"
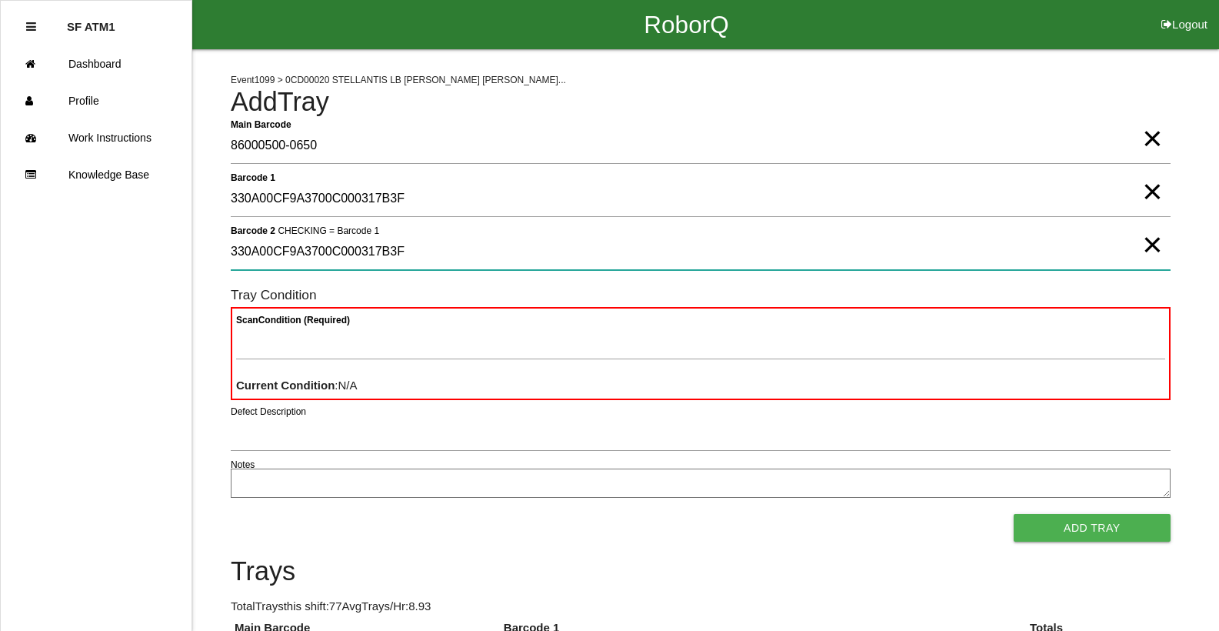
type 2 "330A00CF9A3700C000317B3F"
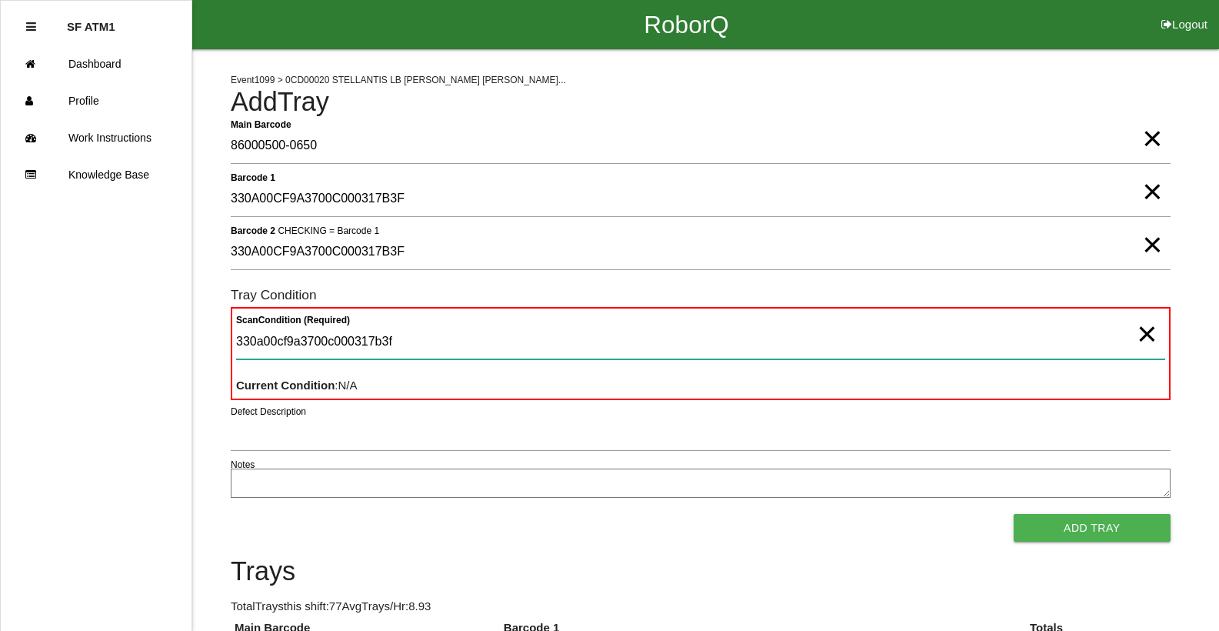
type Condition "330a00cf9a3700c000317b3f"
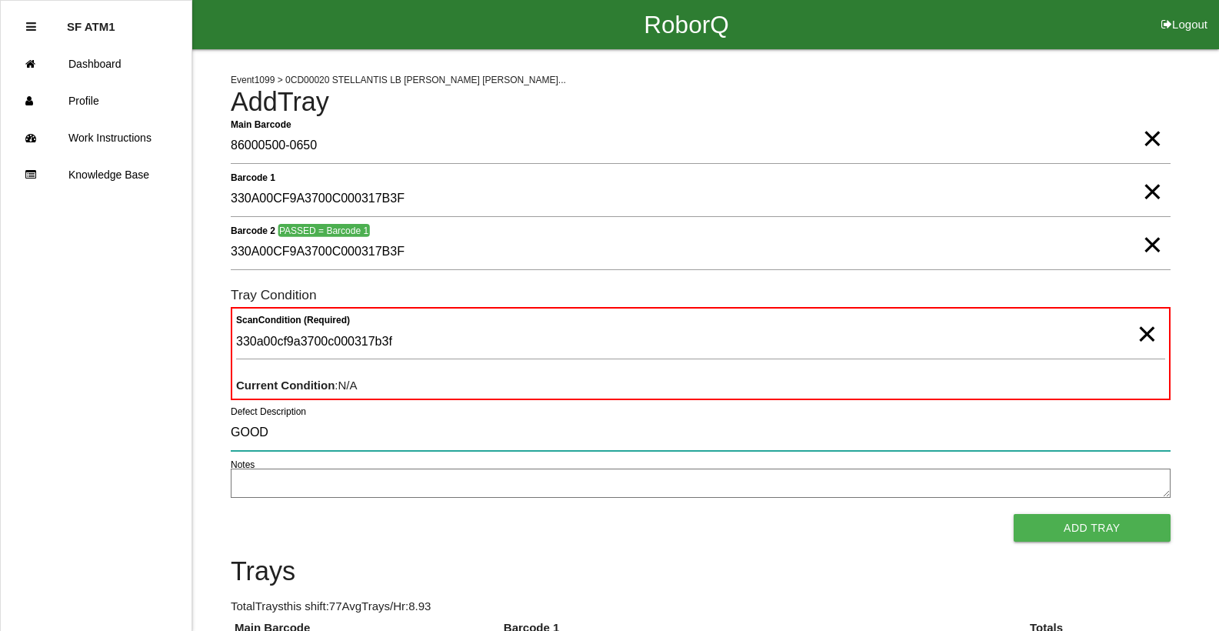
type input "GOOD"
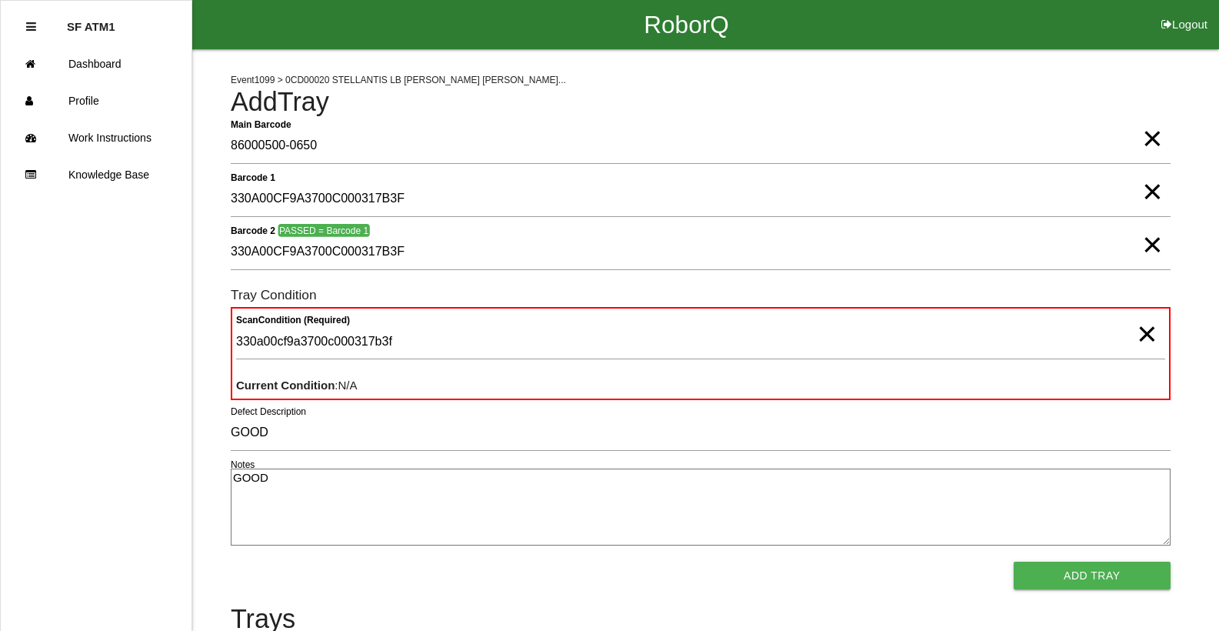
type textarea "GOOD"
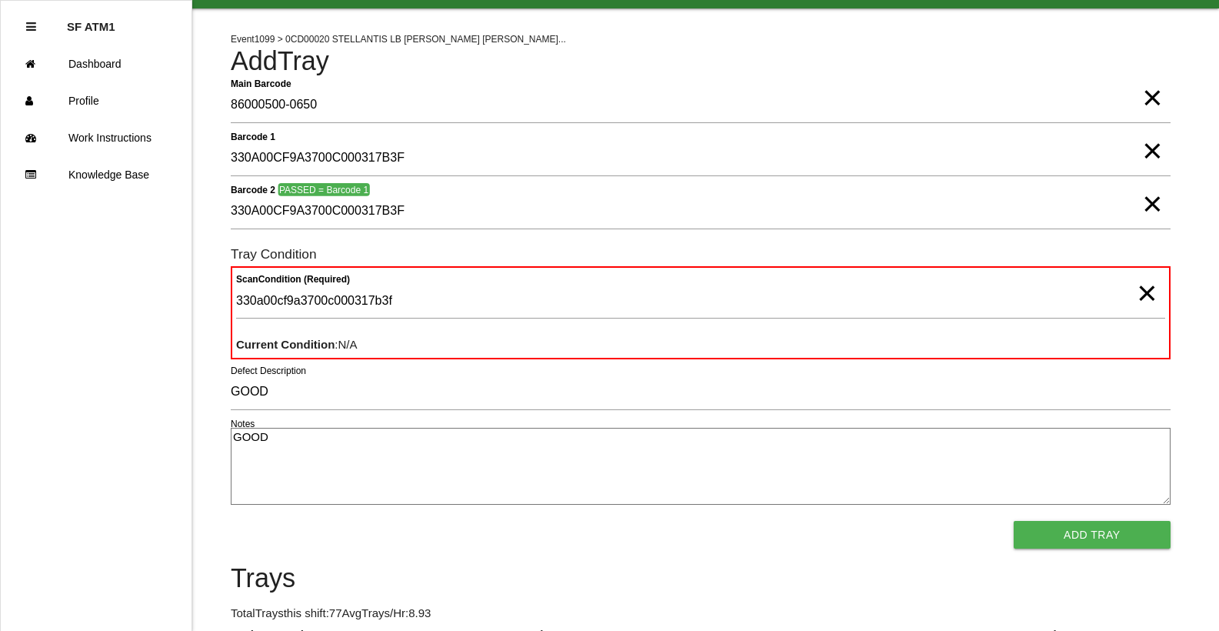
scroll to position [15, 0]
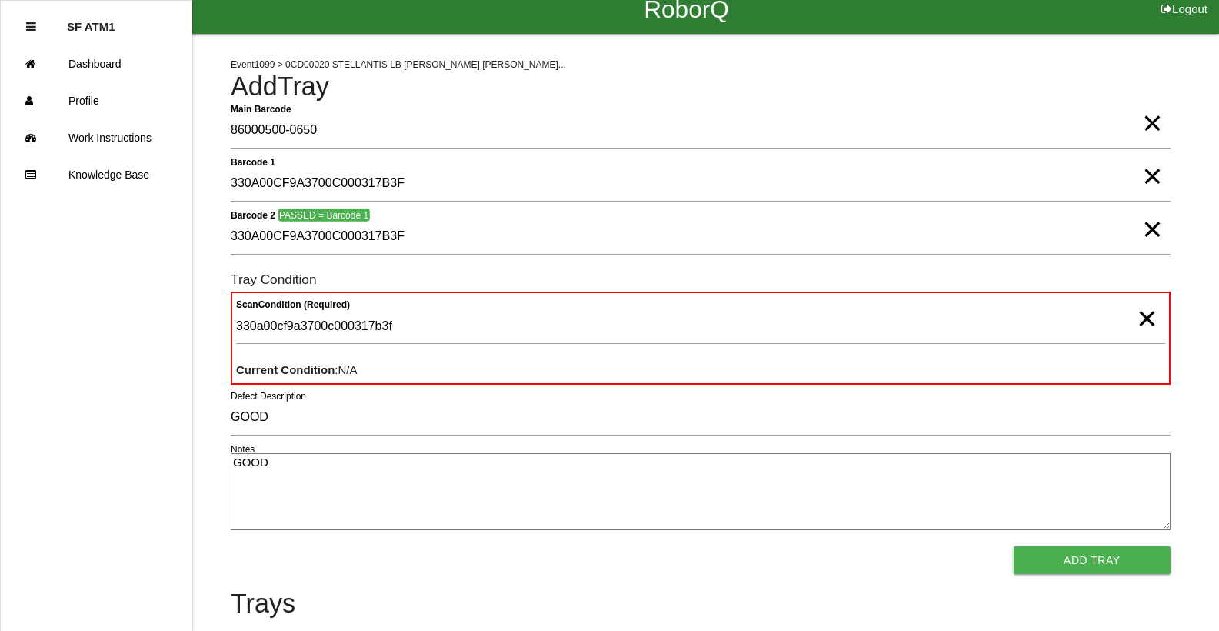
click at [1149, 318] on span "×" at bounding box center [1147, 303] width 20 height 31
click at [1142, 229] on span "×" at bounding box center [1152, 213] width 20 height 31
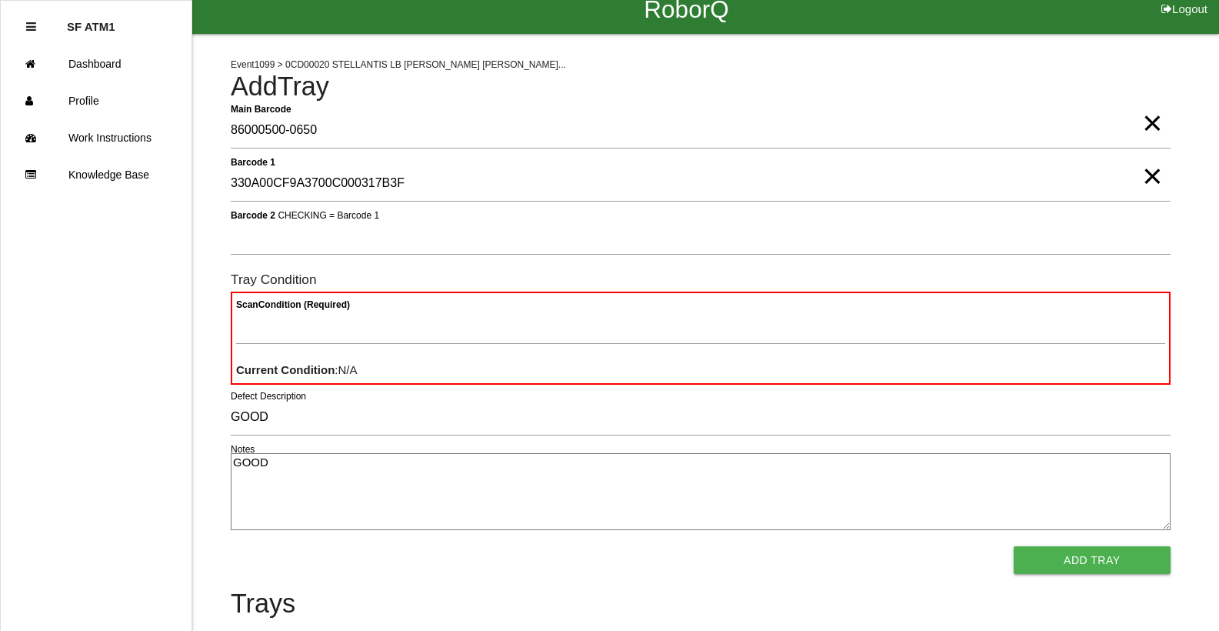
drag, startPoint x: 1141, startPoint y: 185, endPoint x: 1148, endPoint y: 181, distance: 8.3
click at [1142, 176] on span "×" at bounding box center [1152, 160] width 20 height 31
click at [1149, 123] on span "×" at bounding box center [1152, 107] width 20 height 31
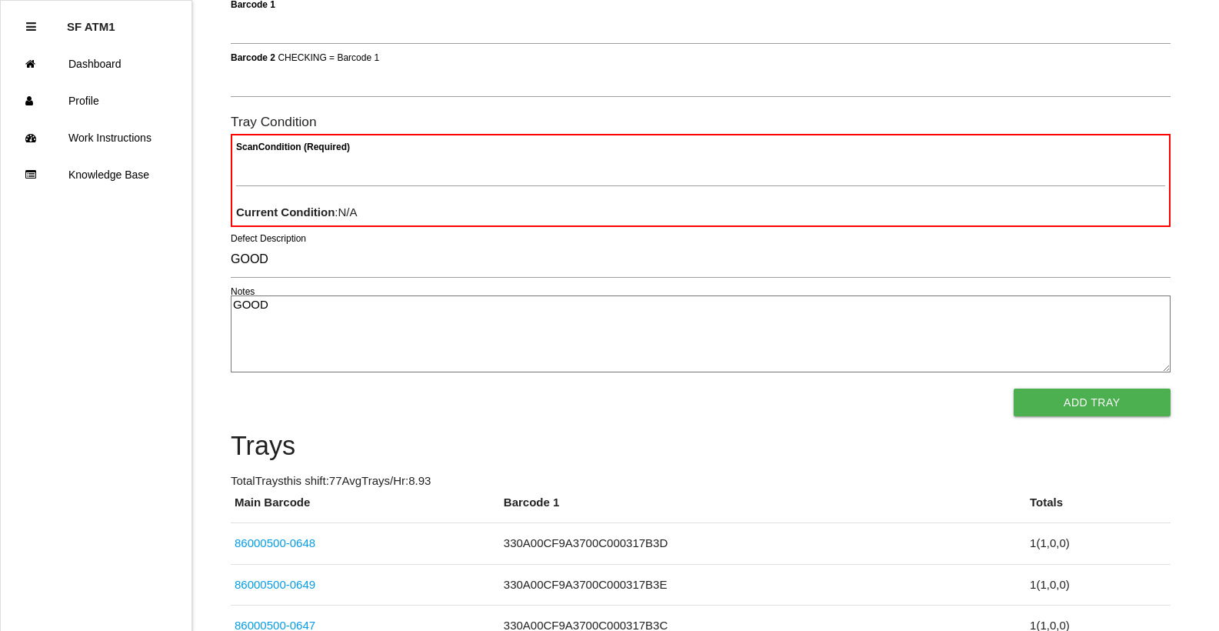
scroll to position [0, 0]
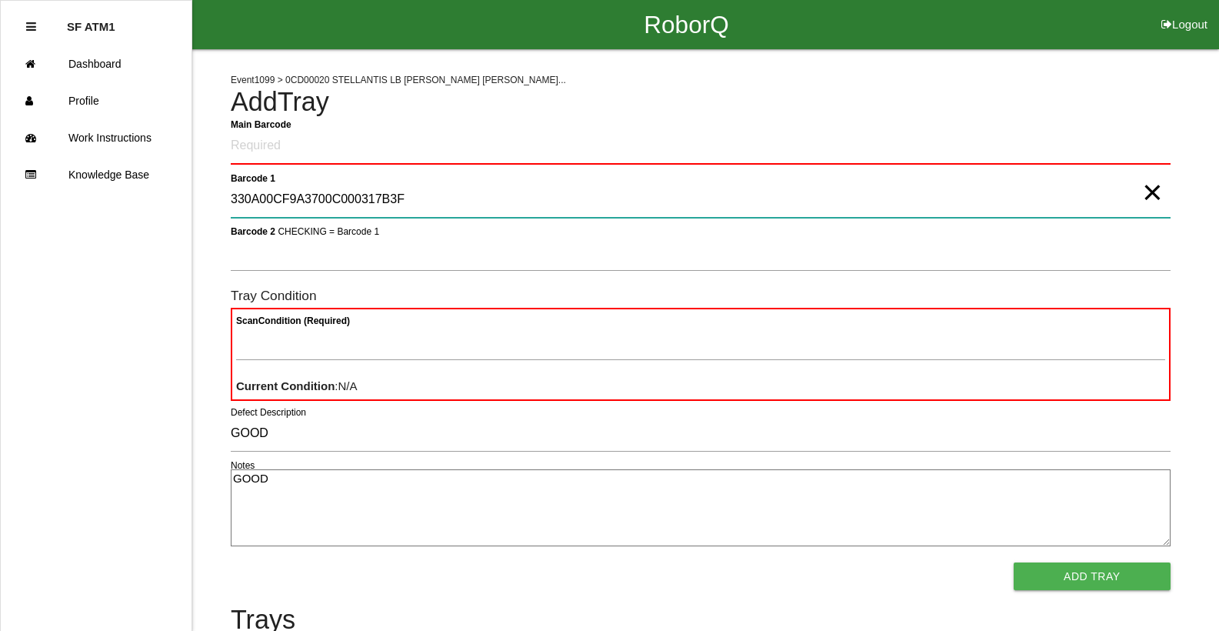
type 1 "330A00CF9A3700C000317B3F"
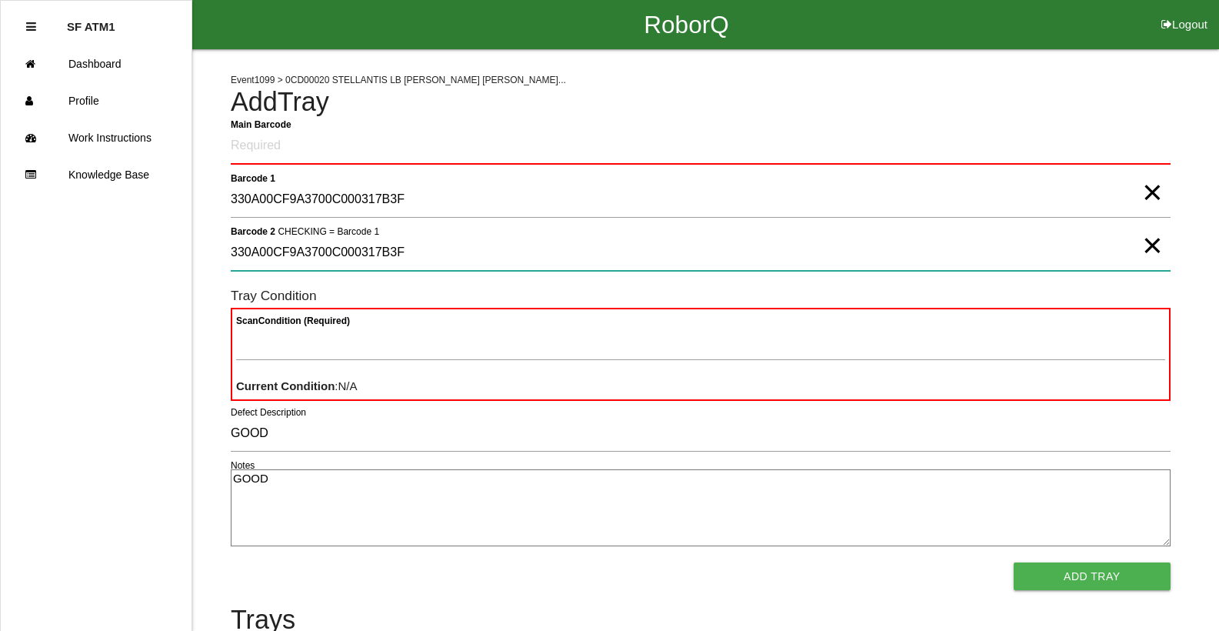
type 2 "330A00CF9A3700C000317B3F"
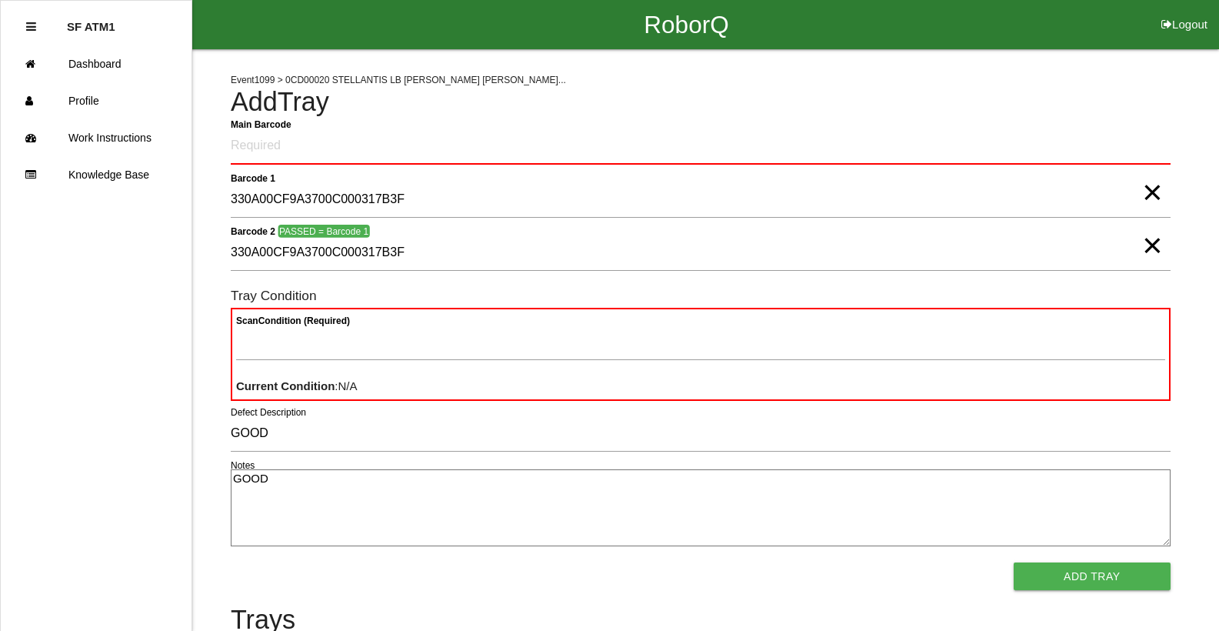
click at [1146, 190] on span "×" at bounding box center [1152, 177] width 20 height 31
click at [1151, 245] on span "×" at bounding box center [1152, 230] width 20 height 31
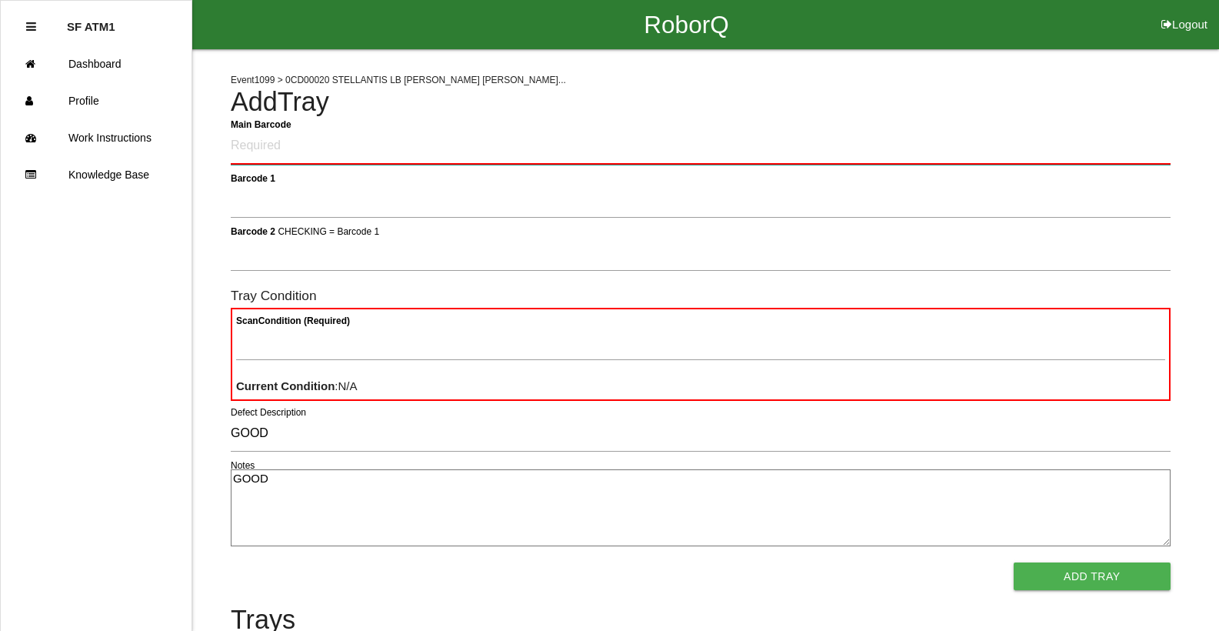
click at [1067, 151] on Barcode "Main Barcode" at bounding box center [701, 146] width 940 height 36
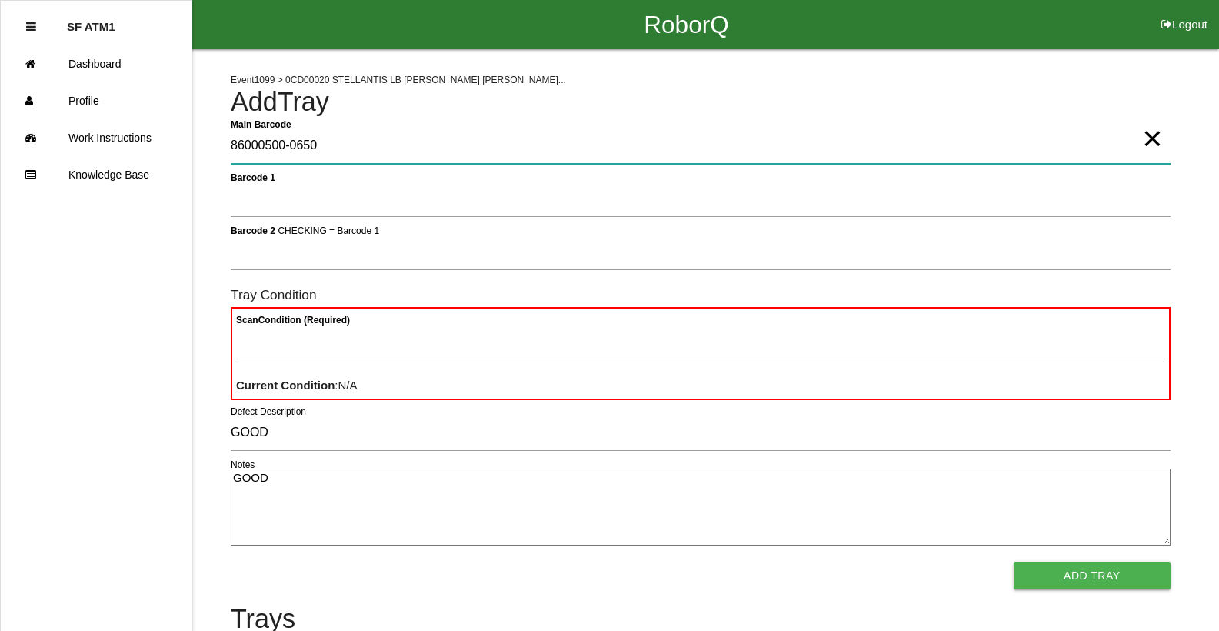
type Barcode "86000500-0650"
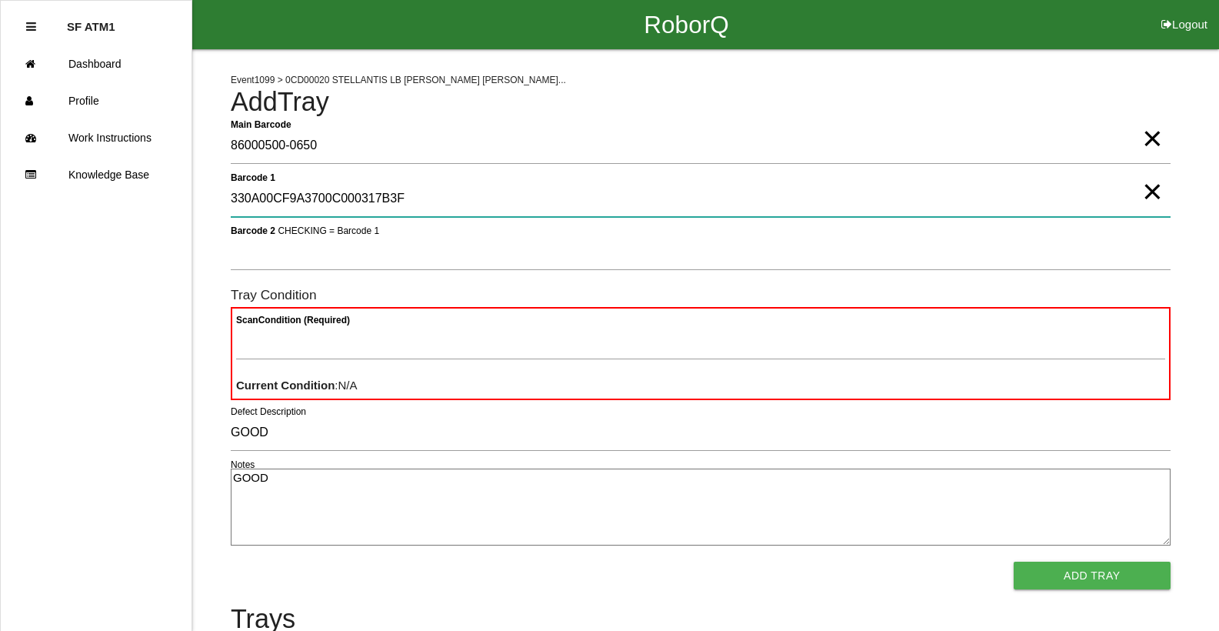
type 1 "330A00CF9A3700C000317B3F"
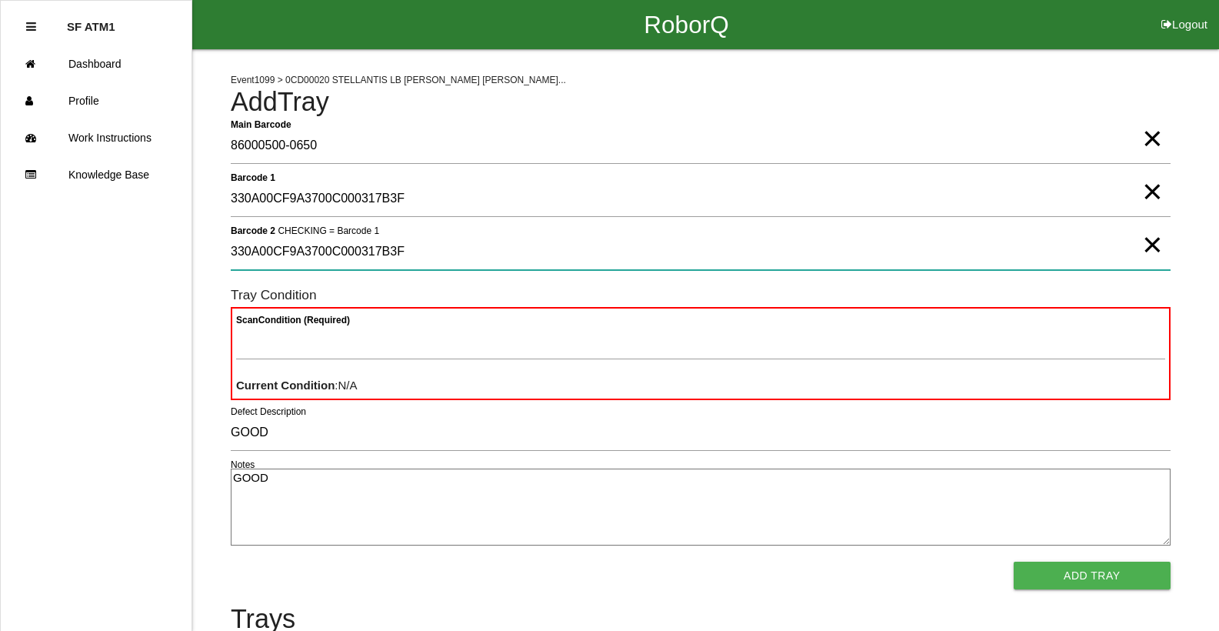
type 2 "330A00CF9A3700C000317B3F"
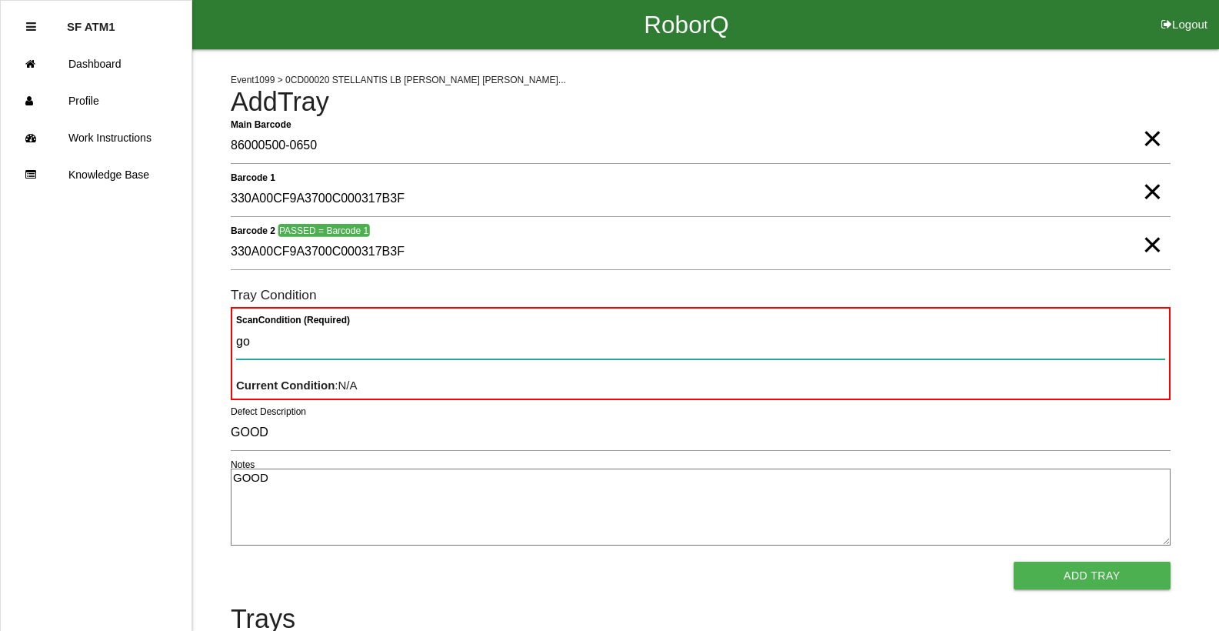
type Condition "goo"
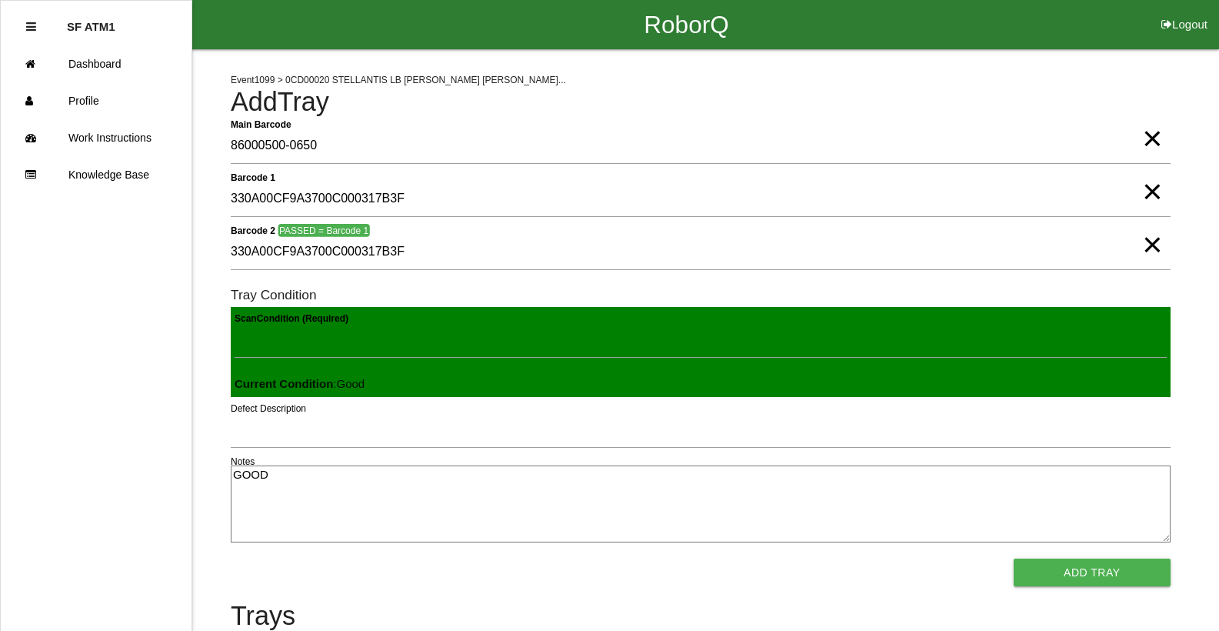
click at [1014, 558] on button "Add Tray" at bounding box center [1092, 572] width 157 height 28
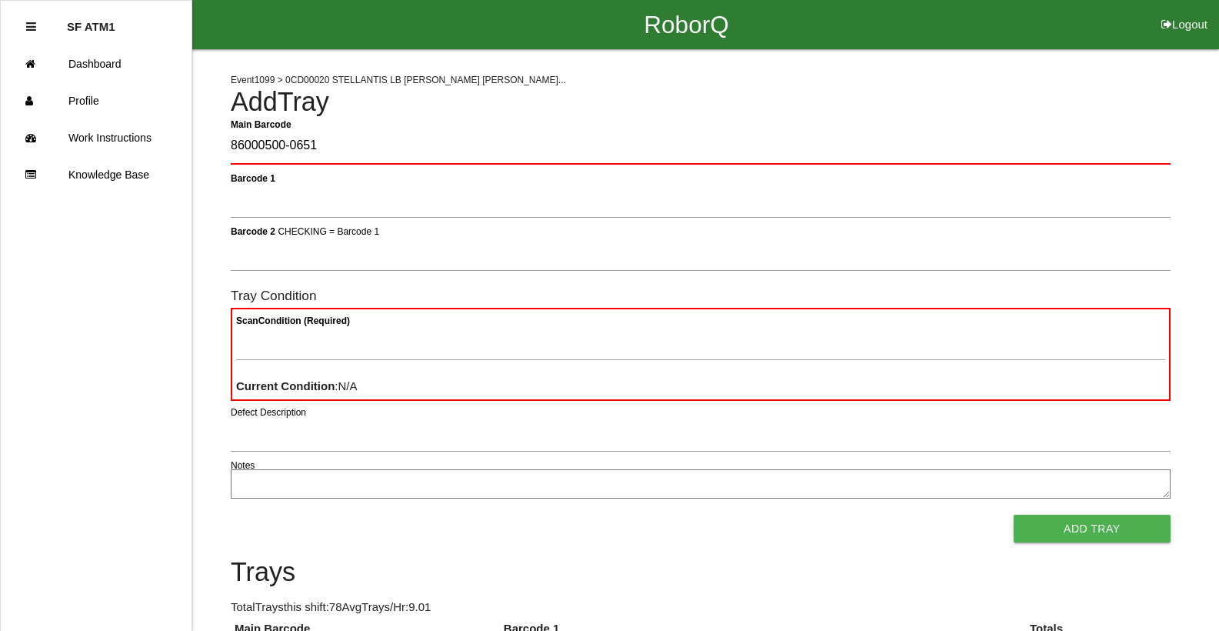
type Barcode "86000500-0651"
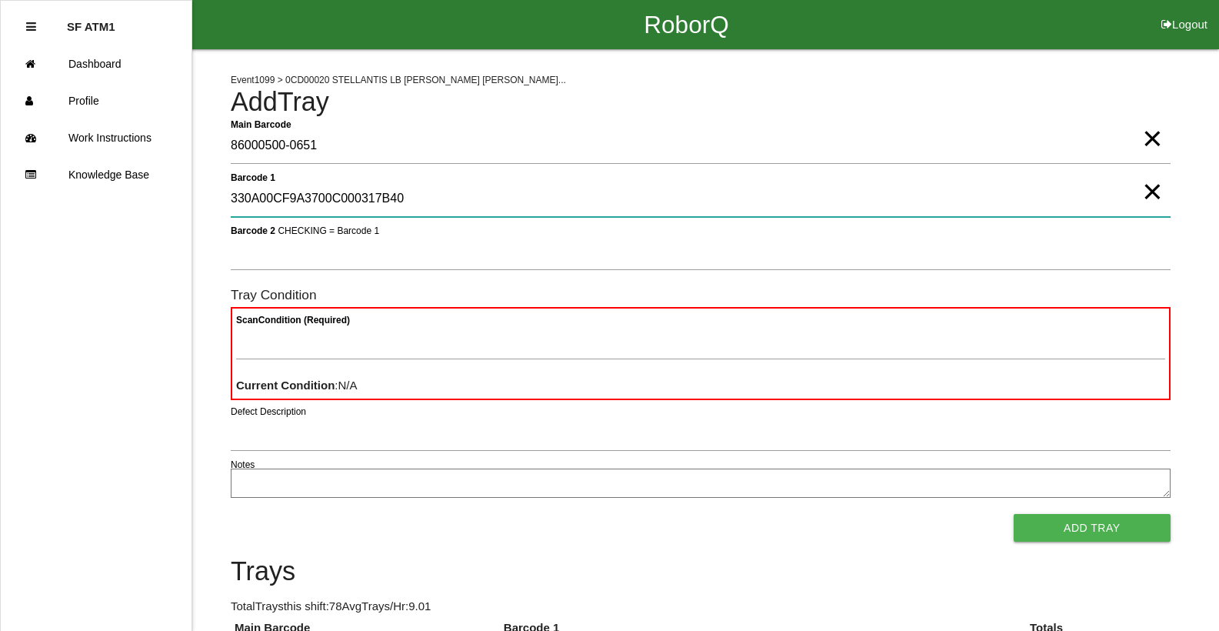
type 1 "330A00CF9A3700C000317B40"
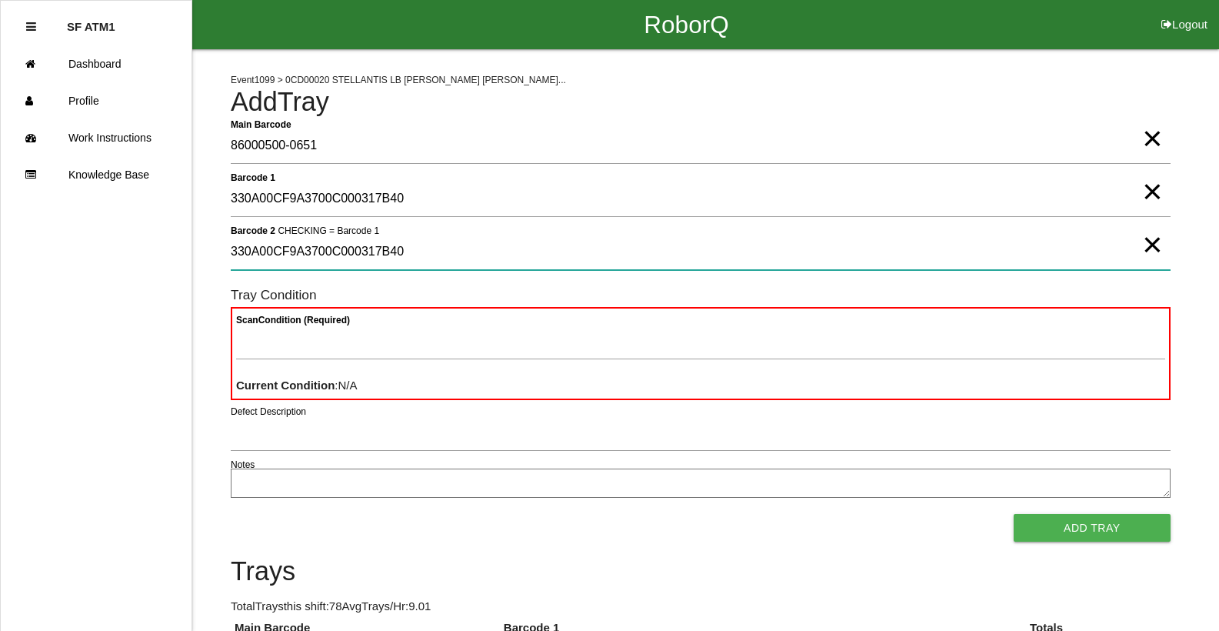
type 2 "330A00CF9A3700C000317B40"
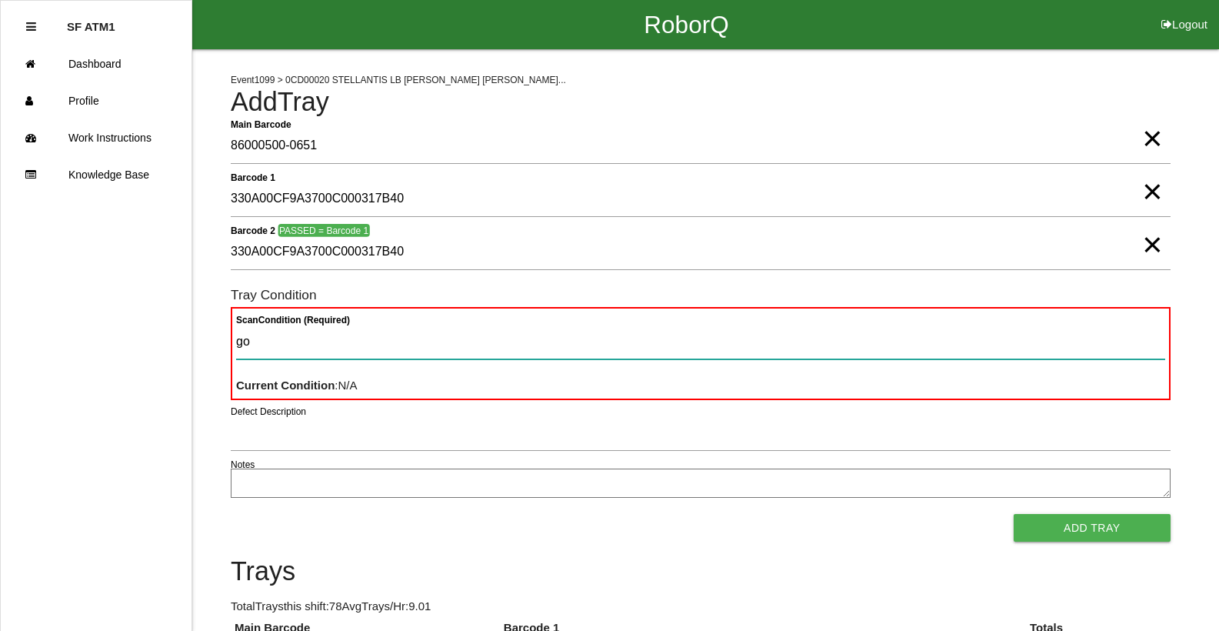
type Condition "goo"
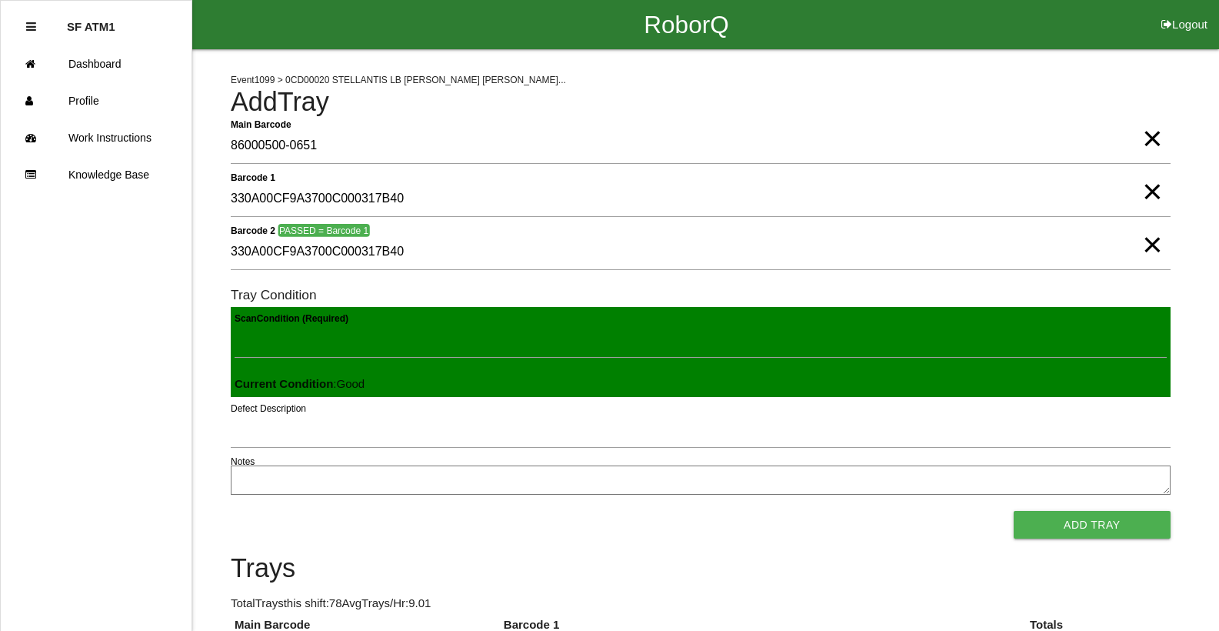
click at [1014, 511] on button "Add Tray" at bounding box center [1092, 525] width 157 height 28
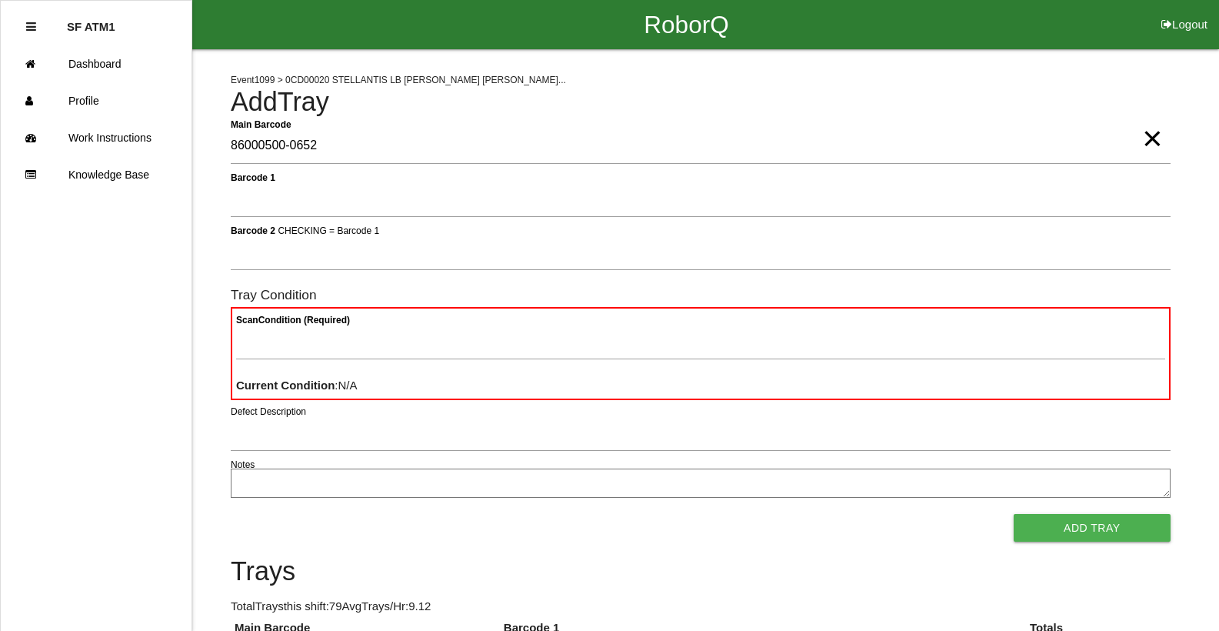
type Barcode "86000500-0652"
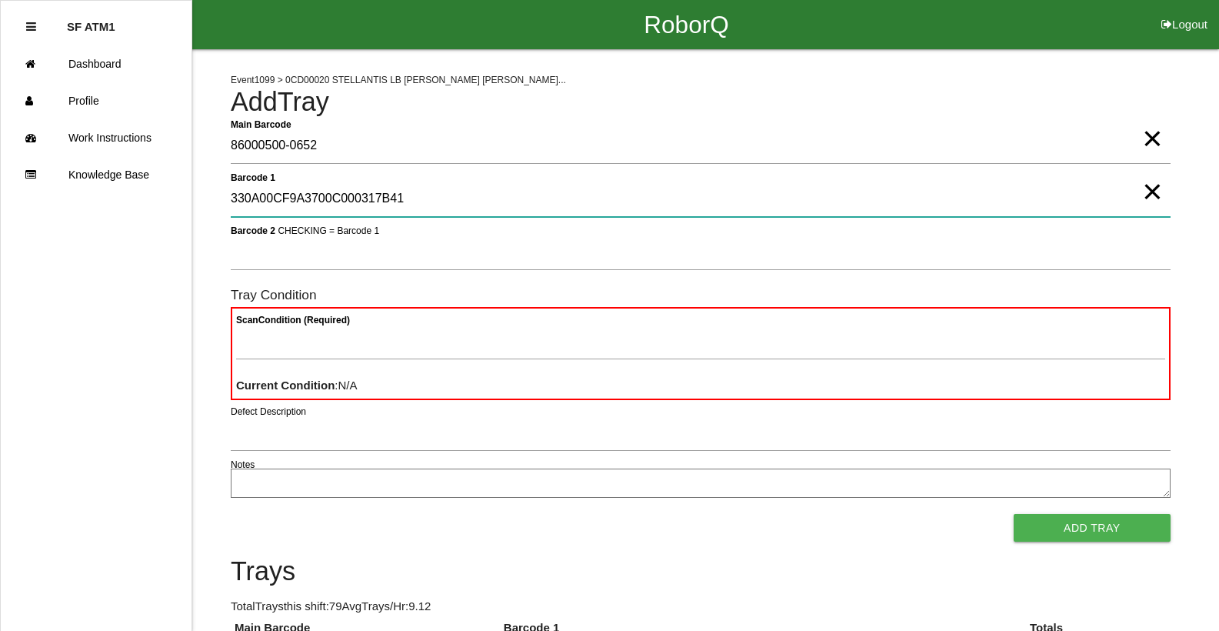
type 1 "330A00CF9A3700C000317B41"
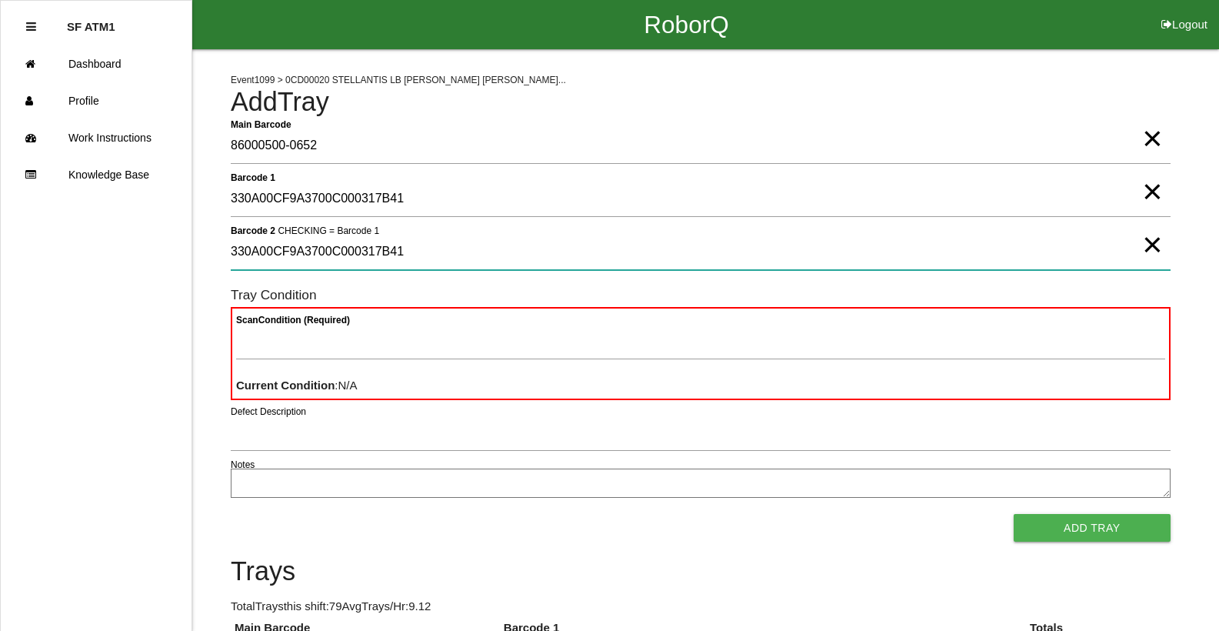
type 2 "330A00CF9A3700C000317B41"
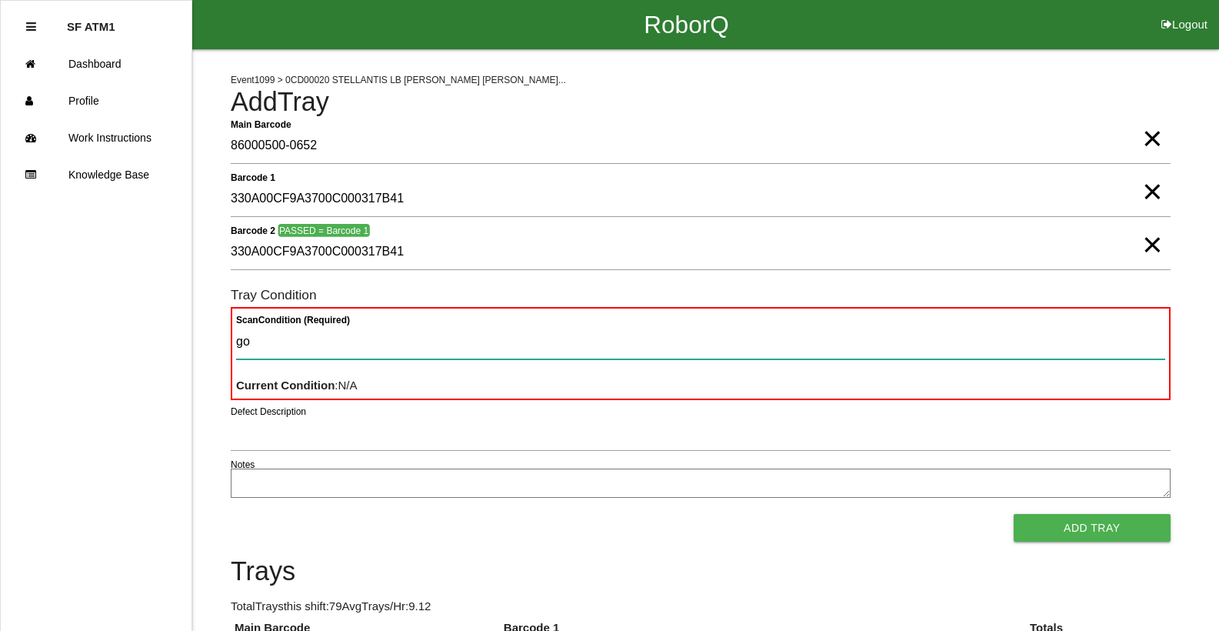
type Condition "goo"
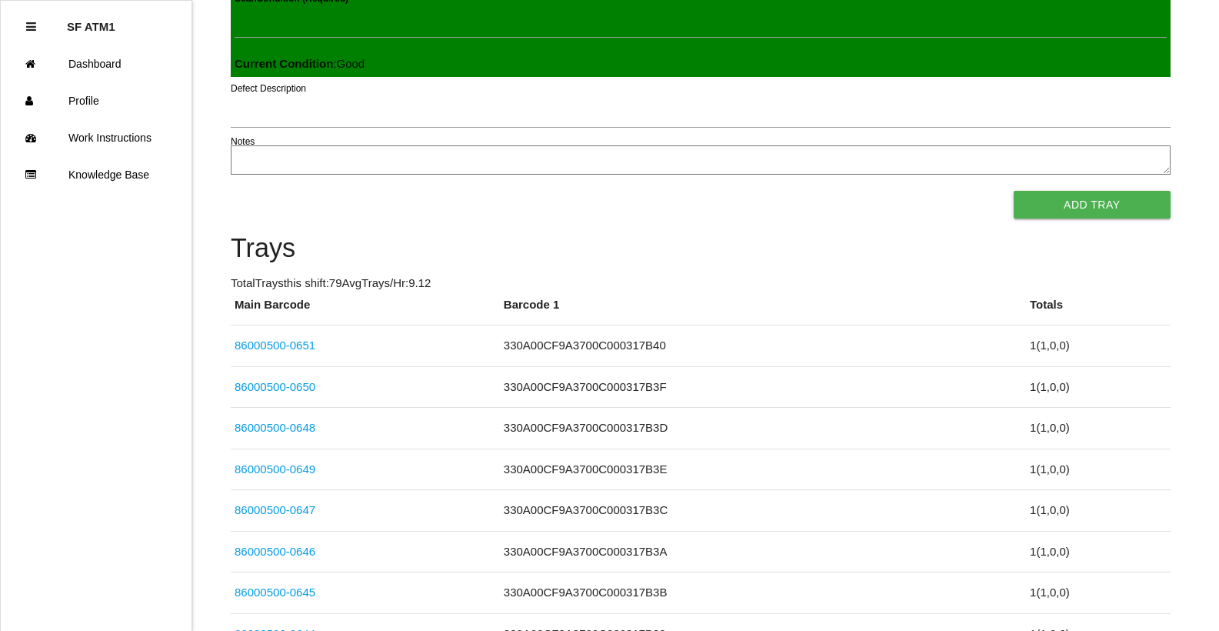
scroll to position [103, 0]
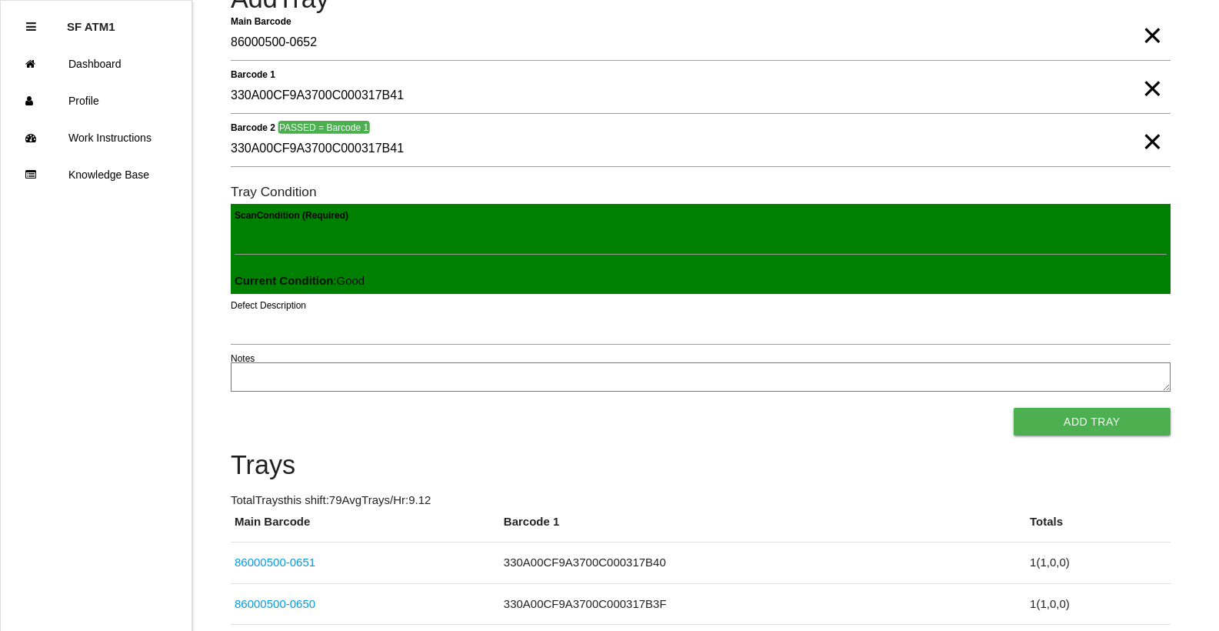
click at [1157, 138] on span "×" at bounding box center [1152, 126] width 20 height 31
click at [1148, 82] on span "×" at bounding box center [1152, 73] width 20 height 31
click at [1151, 35] on span "×" at bounding box center [1152, 20] width 20 height 31
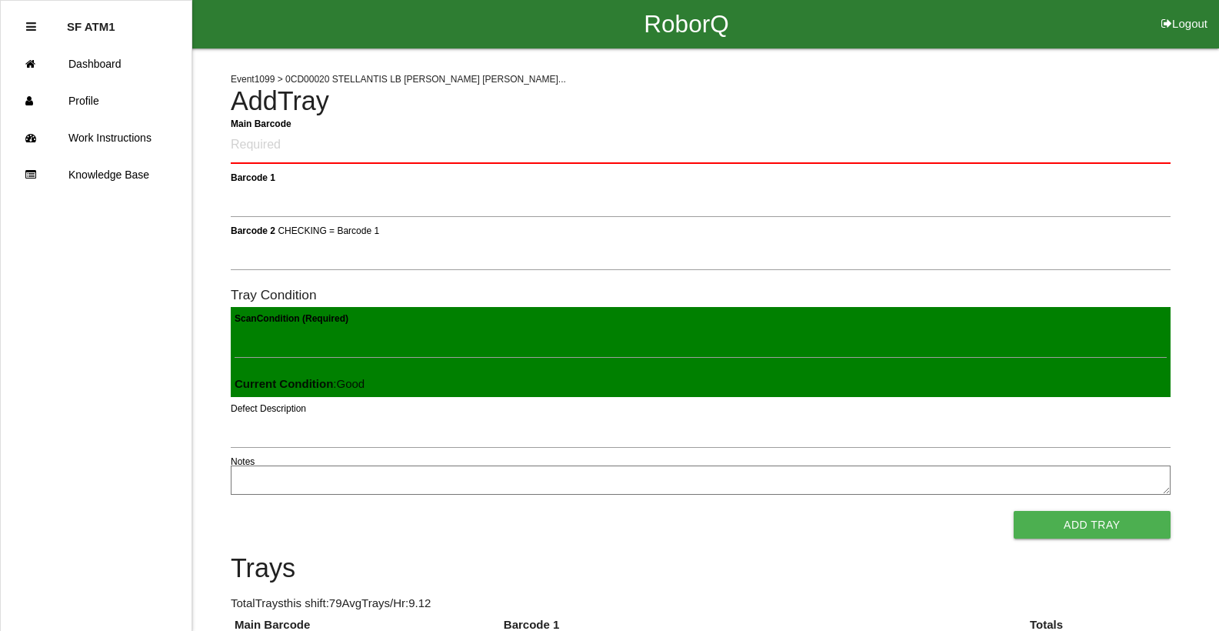
scroll to position [0, 0]
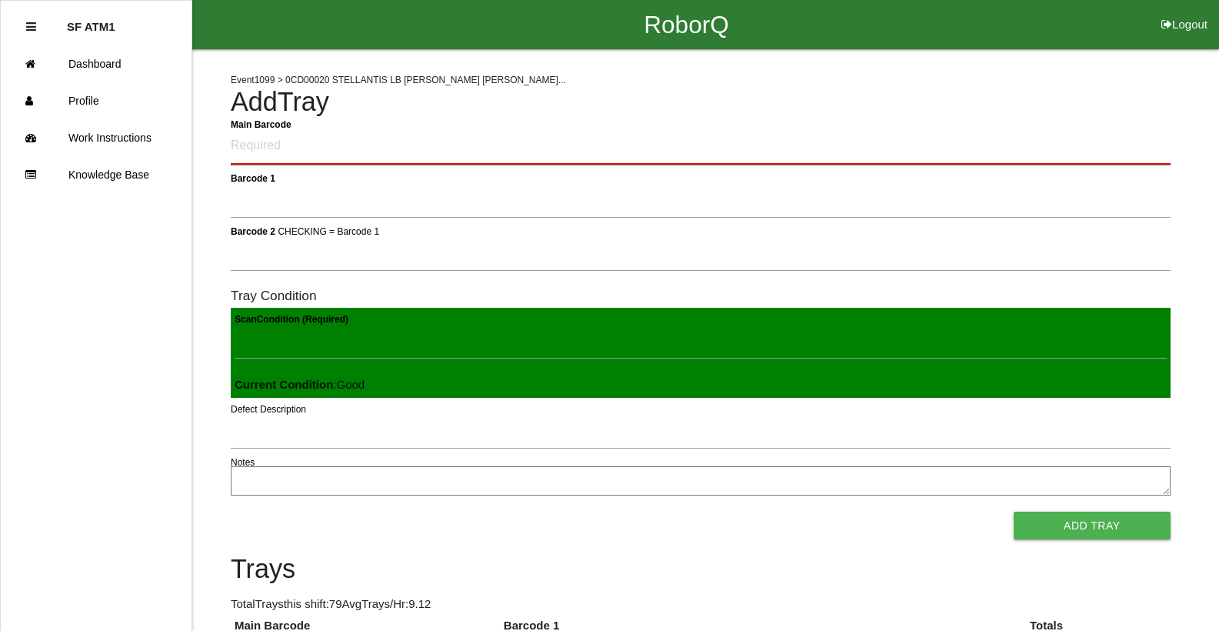
click at [768, 158] on Barcode "Main Barcode" at bounding box center [701, 146] width 940 height 36
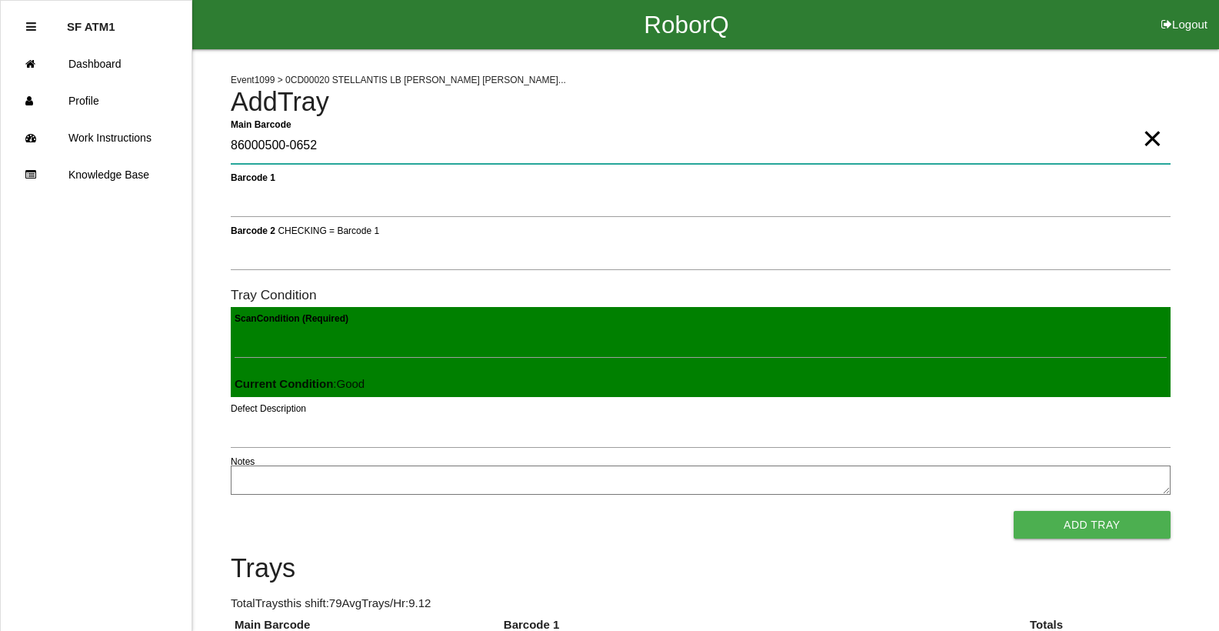
type Barcode "86000500-0652"
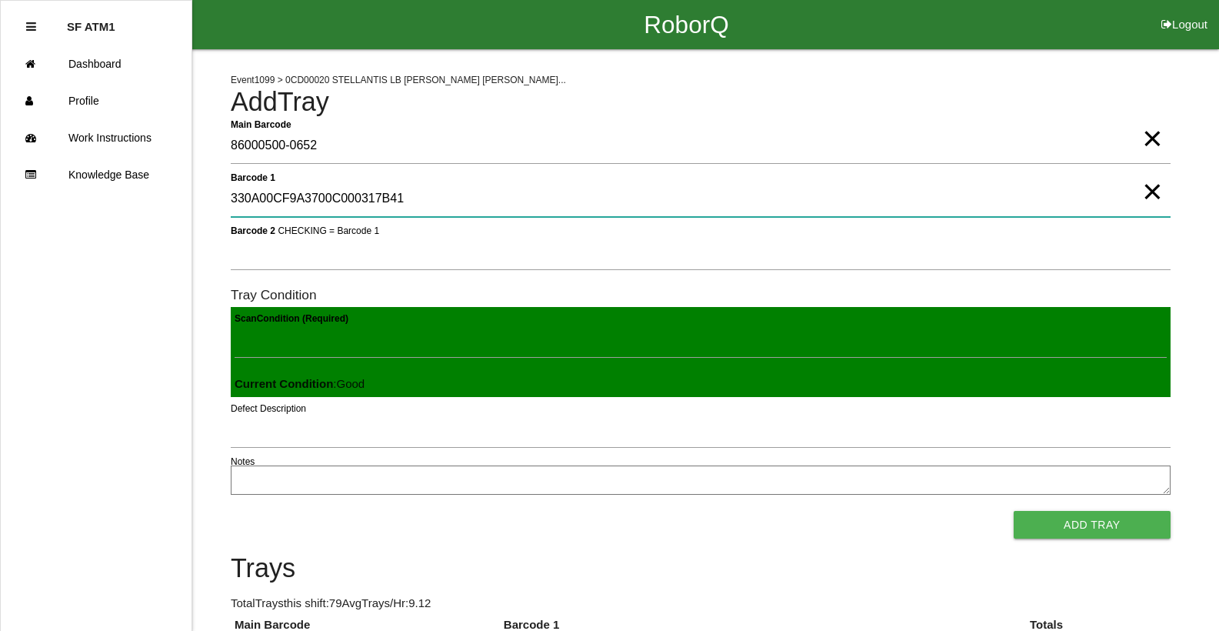
type 1 "330A00CF9A3700C000317B41"
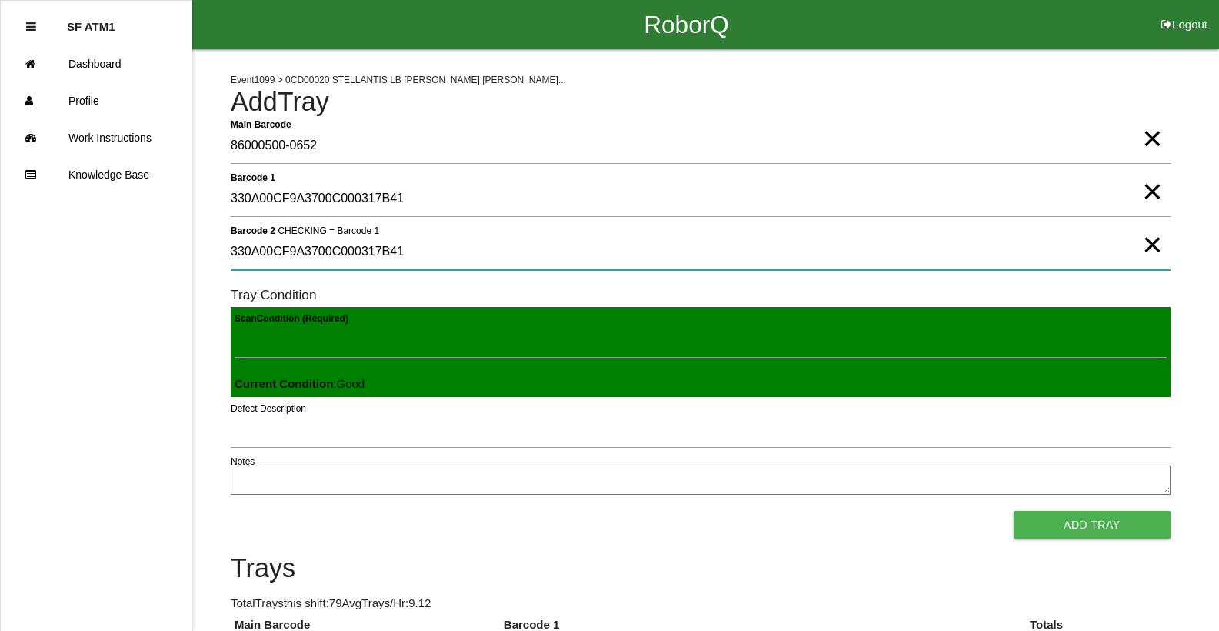
type 2 "330A00CF9A3700C000317B41"
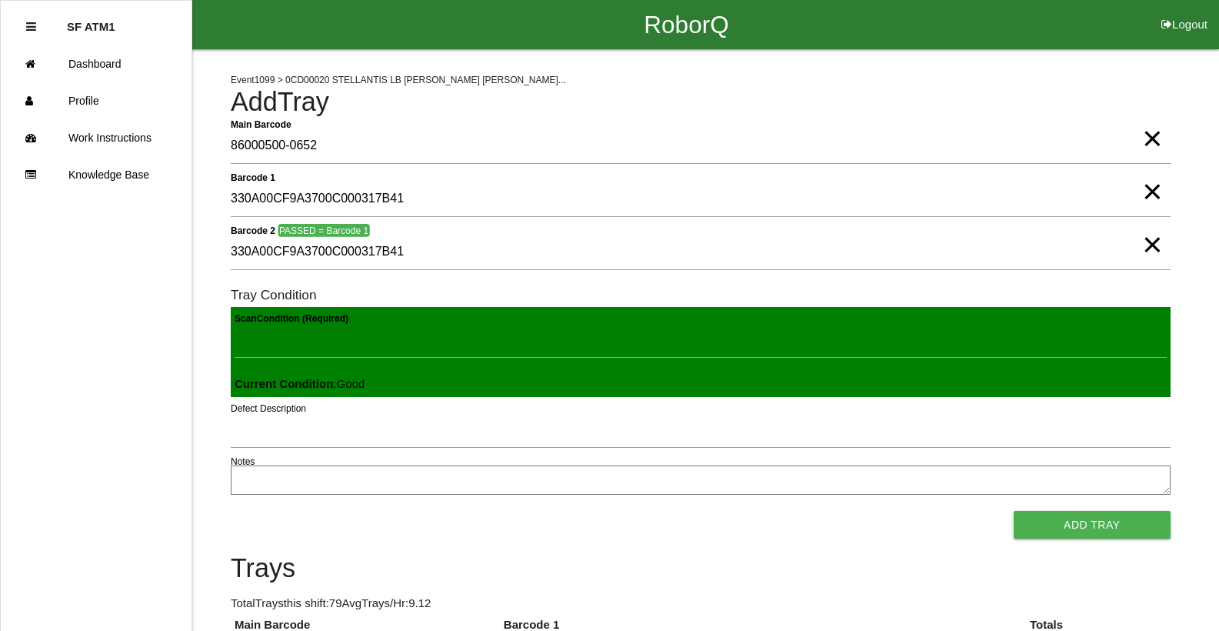
click button "Add Tray" at bounding box center [1092, 525] width 157 height 28
click at [1014, 511] on button "Add Tray" at bounding box center [1092, 525] width 157 height 28
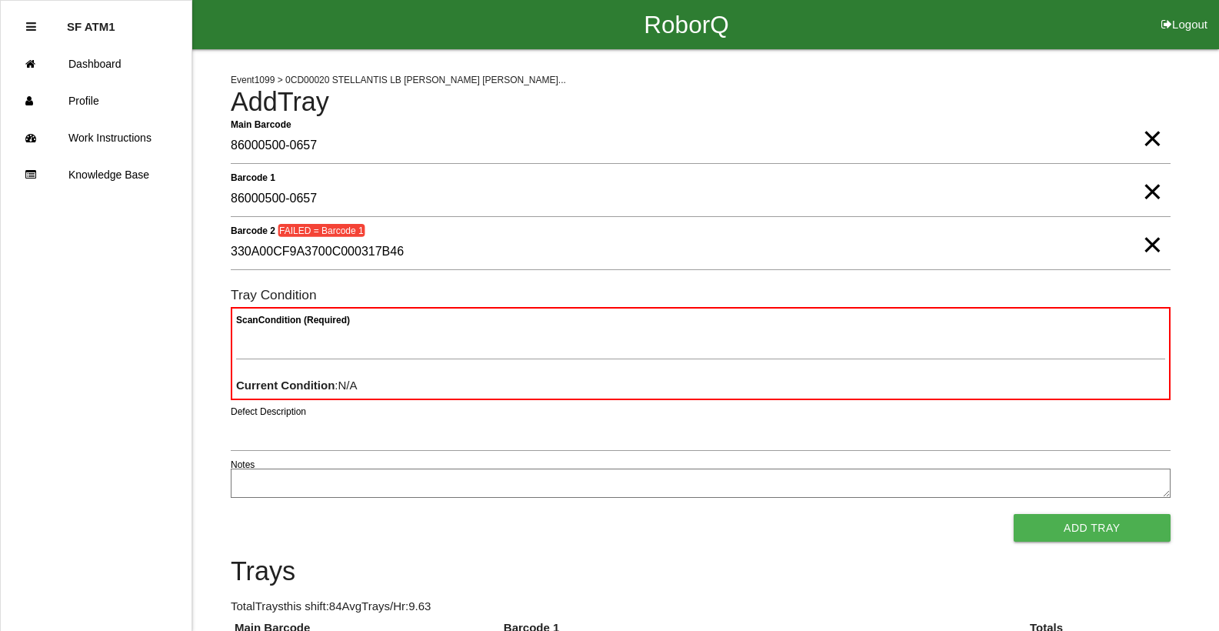
drag, startPoint x: 1151, startPoint y: 185, endPoint x: 1165, endPoint y: 226, distance: 43.8
click at [1153, 185] on span "×" at bounding box center [1152, 176] width 20 height 31
drag, startPoint x: 1151, startPoint y: 241, endPoint x: 1156, endPoint y: 233, distance: 10.0
click at [1154, 241] on span "×" at bounding box center [1152, 229] width 20 height 31
click at [1147, 137] on span "×" at bounding box center [1152, 123] width 20 height 31
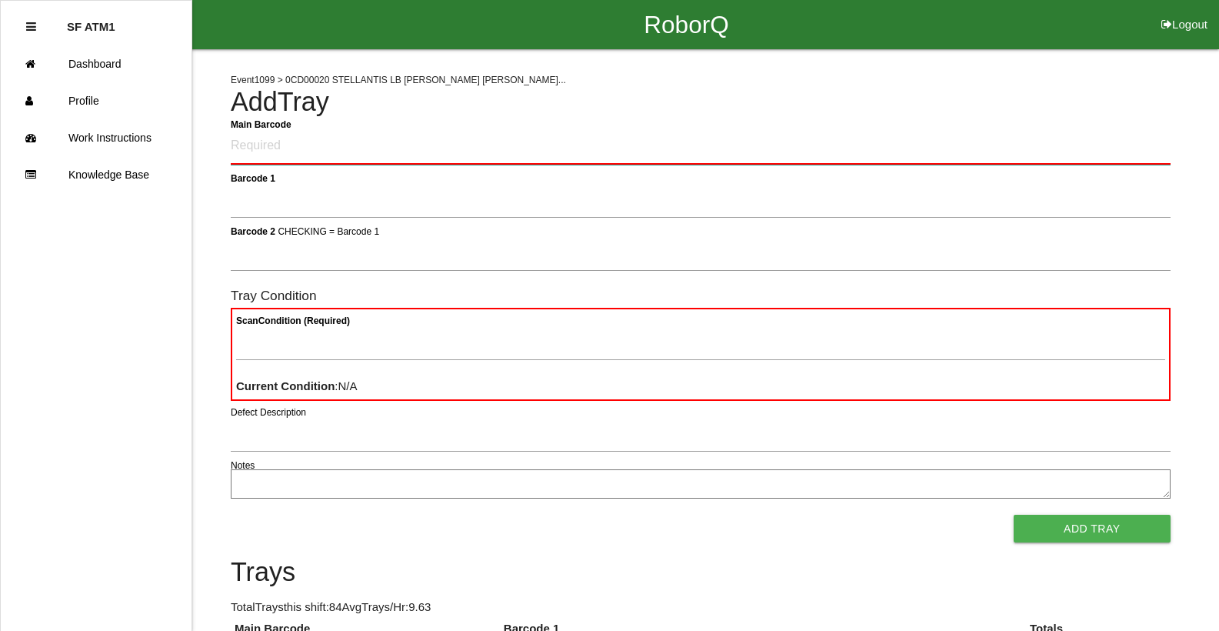
drag, startPoint x: 1161, startPoint y: 145, endPoint x: 863, endPoint y: 141, distance: 297.7
click at [863, 141] on Barcode "Main Barcode" at bounding box center [701, 146] width 940 height 36
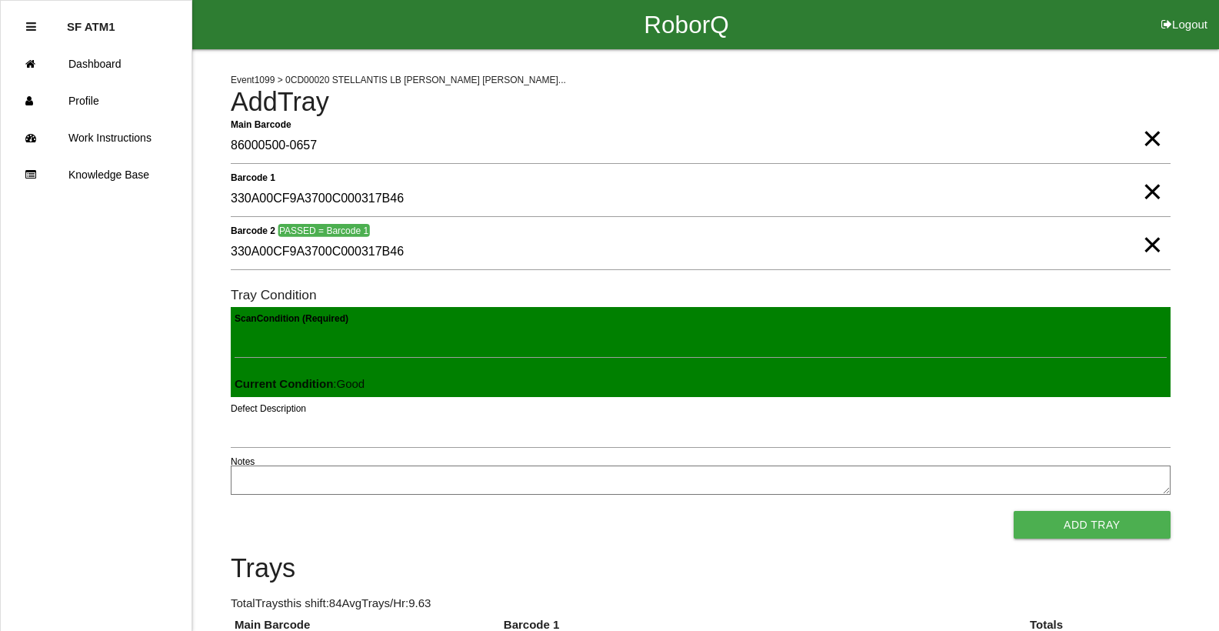
click at [1014, 511] on button "Add Tray" at bounding box center [1092, 525] width 157 height 28
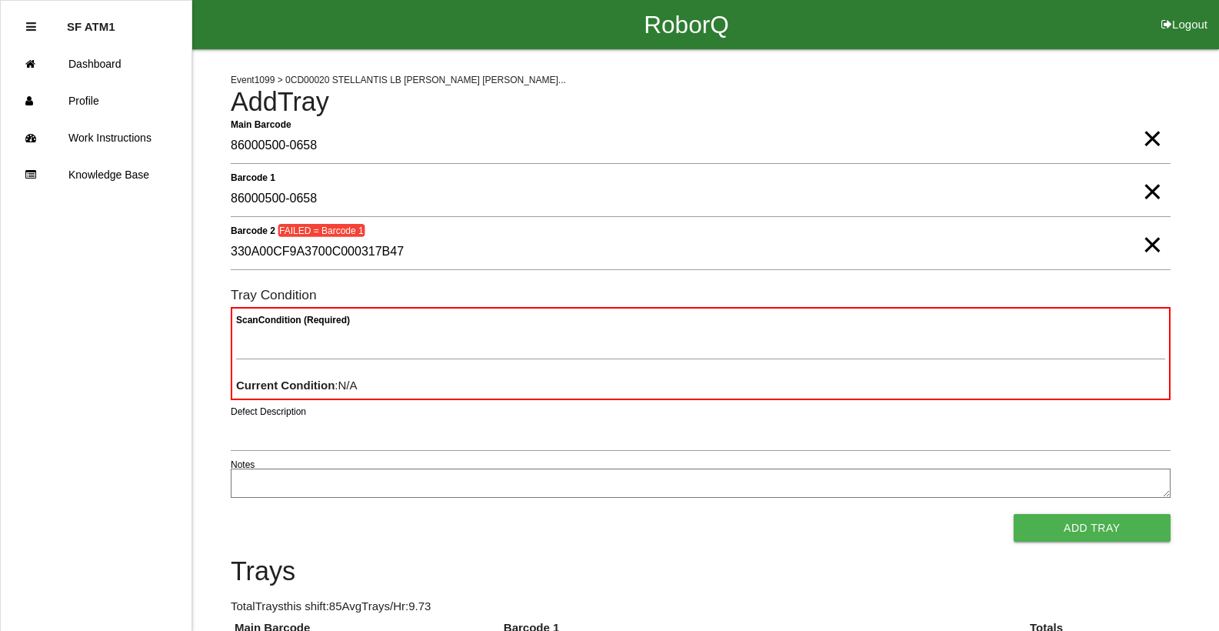
click at [1156, 138] on span "×" at bounding box center [1152, 123] width 20 height 31
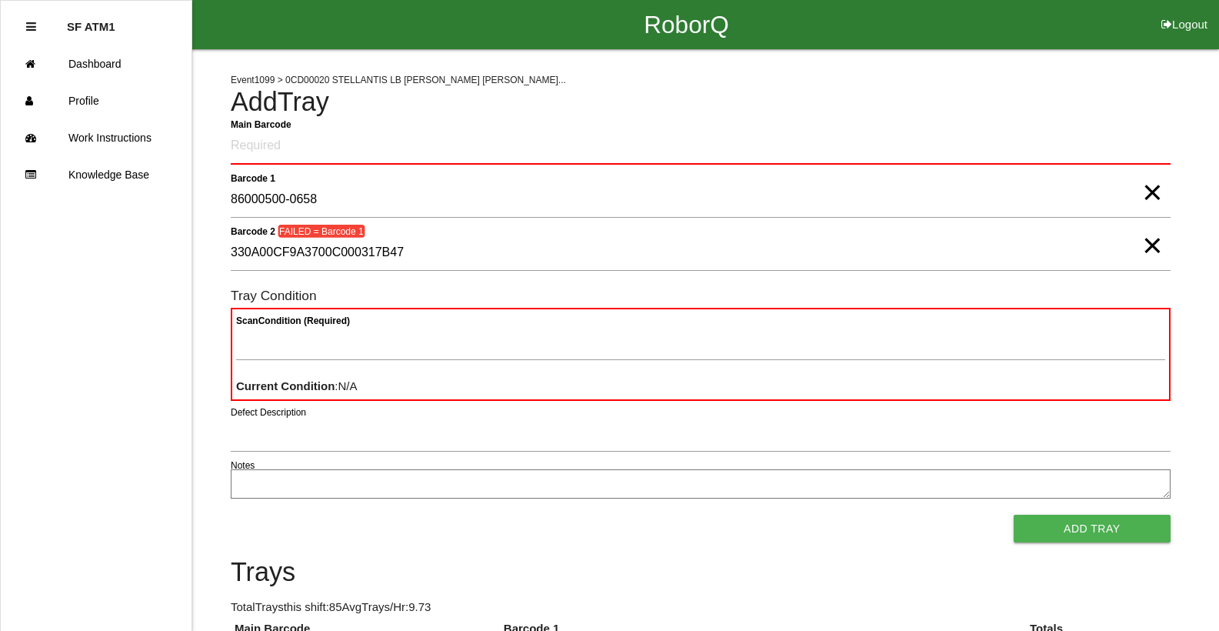
click at [1159, 192] on span "×" at bounding box center [1152, 177] width 20 height 31
click at [1151, 244] on span "×" at bounding box center [1152, 230] width 20 height 31
click at [609, 149] on Barcode "Main Barcode" at bounding box center [701, 146] width 940 height 36
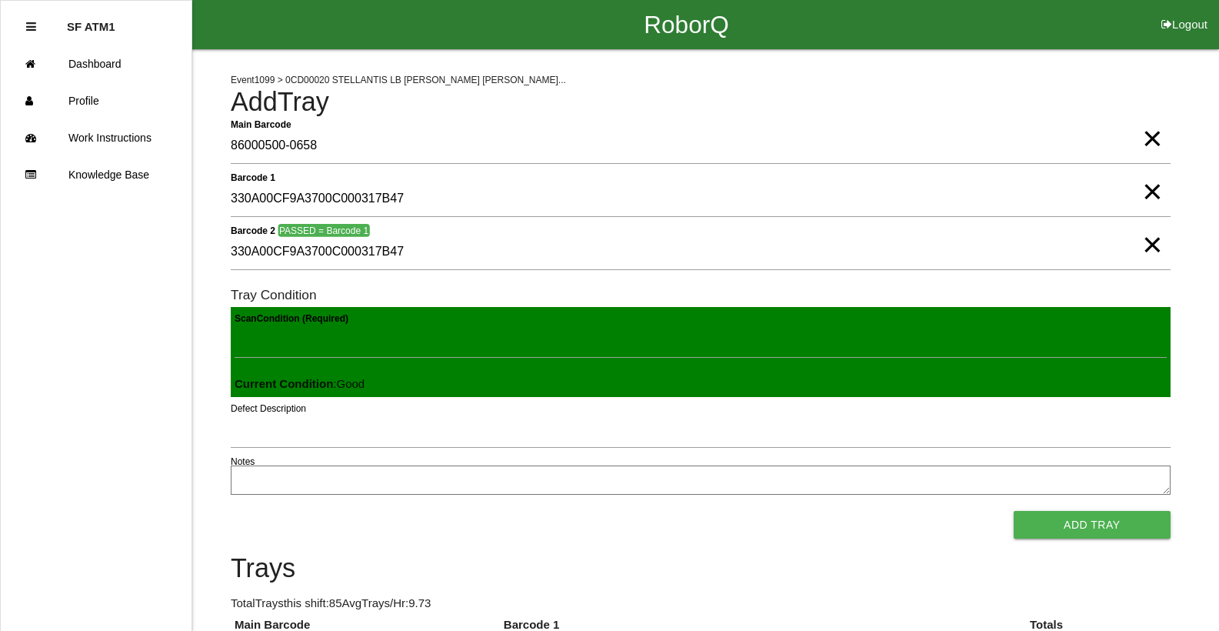
drag, startPoint x: 1150, startPoint y: 245, endPoint x: 1175, endPoint y: 225, distance: 32.3
click at [1164, 240] on div "Barcode 2 PASSED = Barcode 1 330A00CF9A3700C000317B47 ×" at bounding box center [701, 256] width 940 height 42
click at [1161, 192] on span "×" at bounding box center [1152, 176] width 20 height 31
click at [1161, 138] on span "×" at bounding box center [1152, 123] width 20 height 31
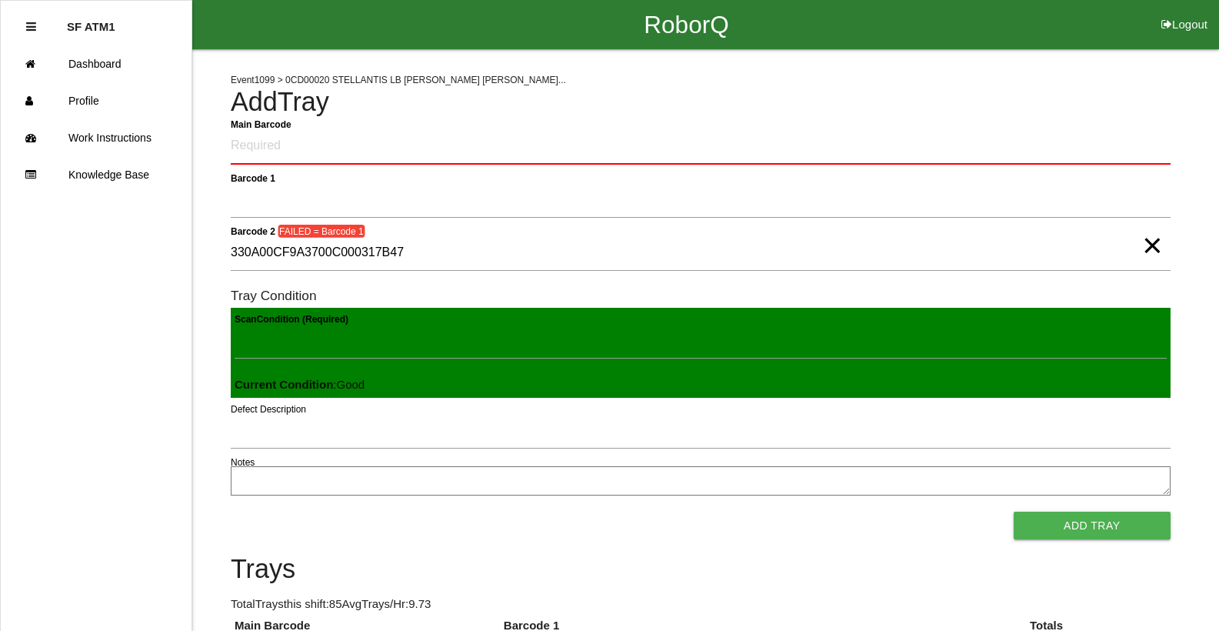
click at [1156, 245] on span "×" at bounding box center [1152, 230] width 20 height 31
click at [1079, 149] on Barcode "Main Barcode" at bounding box center [701, 146] width 940 height 36
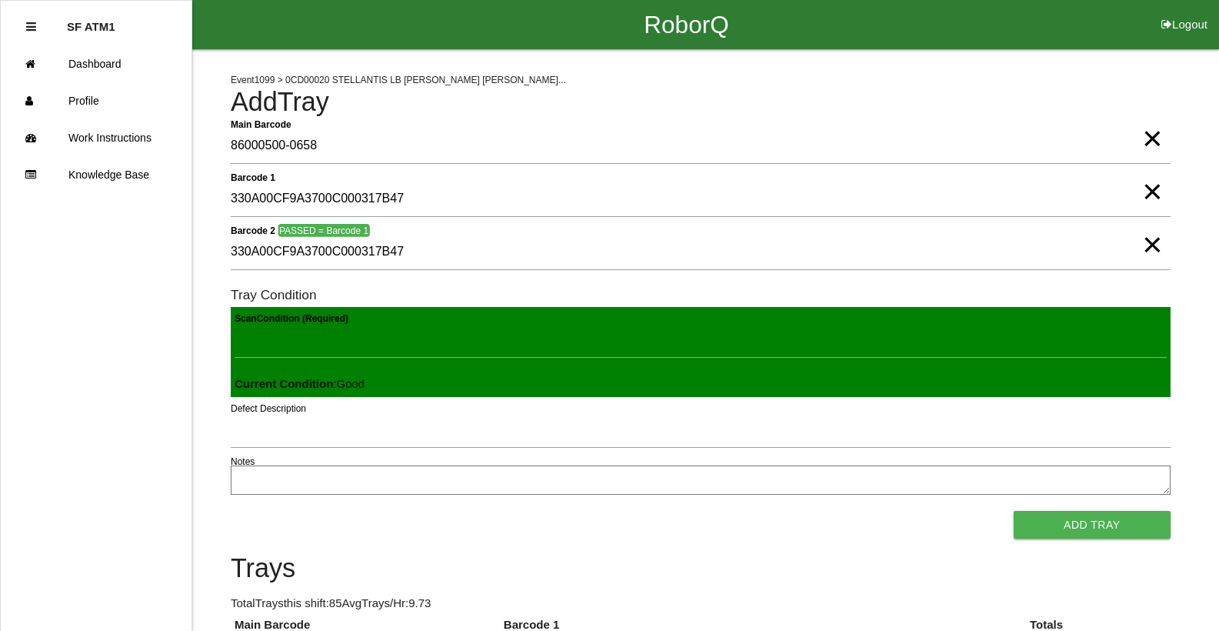
click at [1014, 511] on button "Add Tray" at bounding box center [1092, 525] width 157 height 28
